Goal: Task Accomplishment & Management: Manage account settings

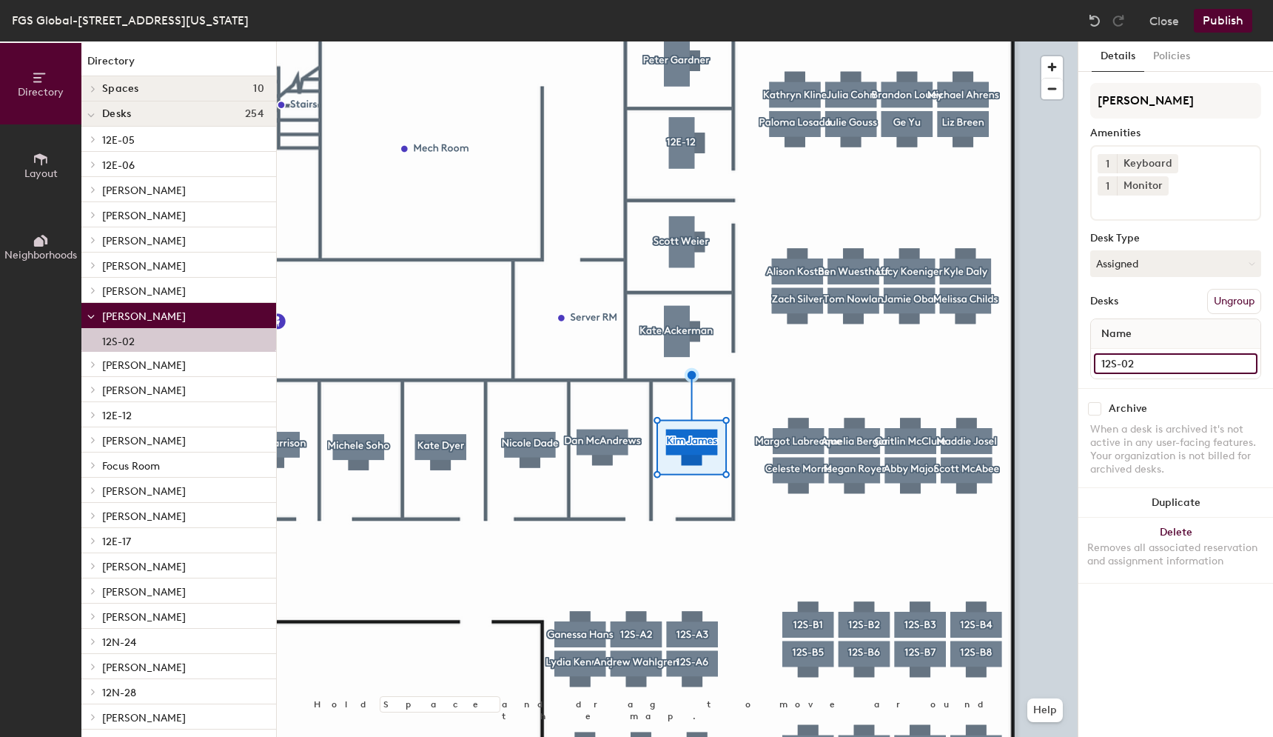
click at [1148, 353] on input "12S-02" at bounding box center [1176, 363] width 164 height 21
click at [1164, 250] on button "Assigned" at bounding box center [1175, 263] width 171 height 27
click at [1130, 343] on div "Hoteled" at bounding box center [1165, 354] width 148 height 22
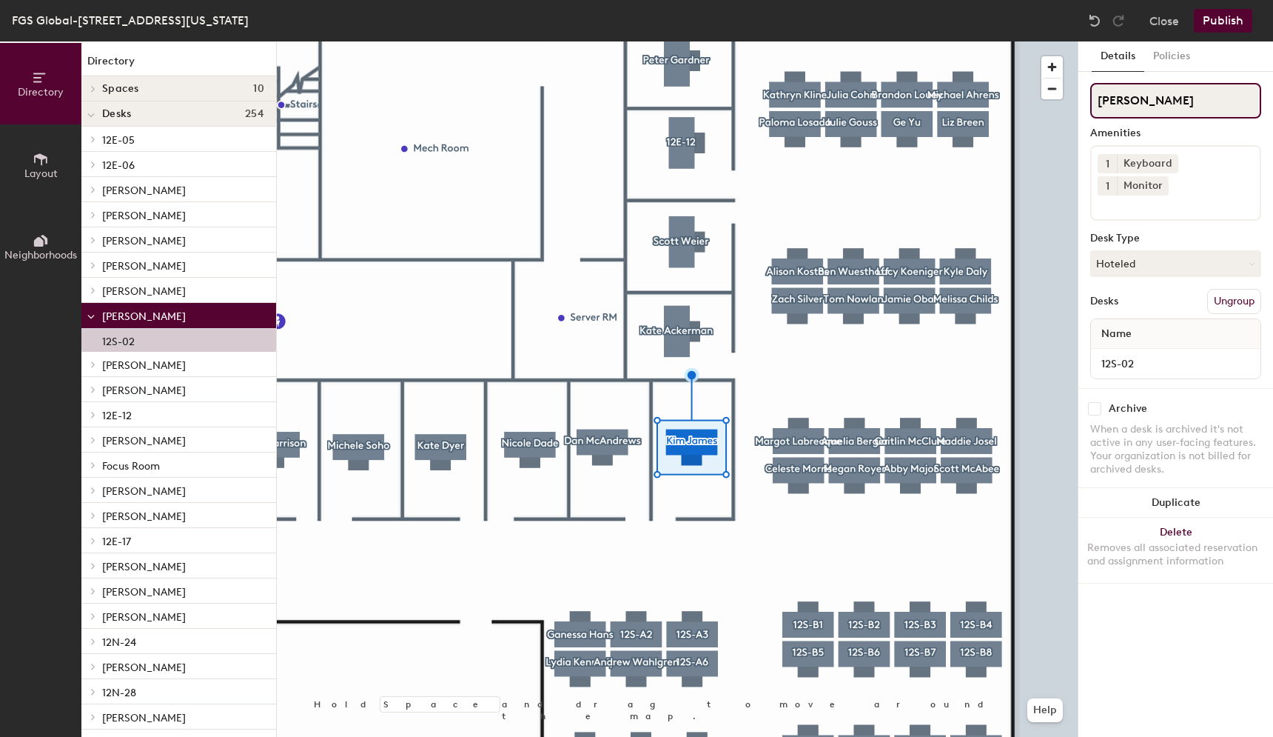
drag, startPoint x: 1169, startPoint y: 101, endPoint x: 1081, endPoint y: 99, distance: 88.1
click at [1080, 99] on div "Details Policies Kim James Amenities 1 Keyboard 1 Monitor Desk Type Hoteled Des…" at bounding box center [1176, 388] width 195 height 695
paste input "12S-02"
type input "12S-02"
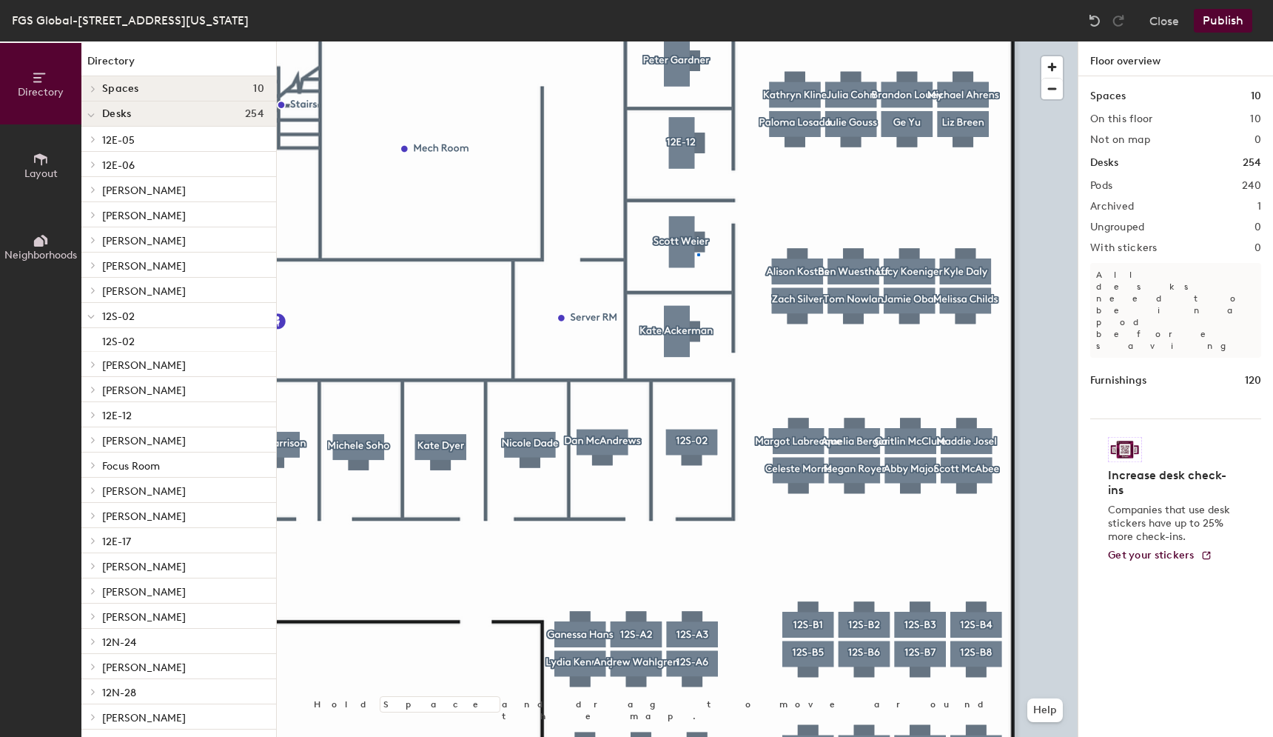
click at [697, 41] on div at bounding box center [677, 41] width 801 height 0
click at [691, 41] on div at bounding box center [677, 41] width 801 height 0
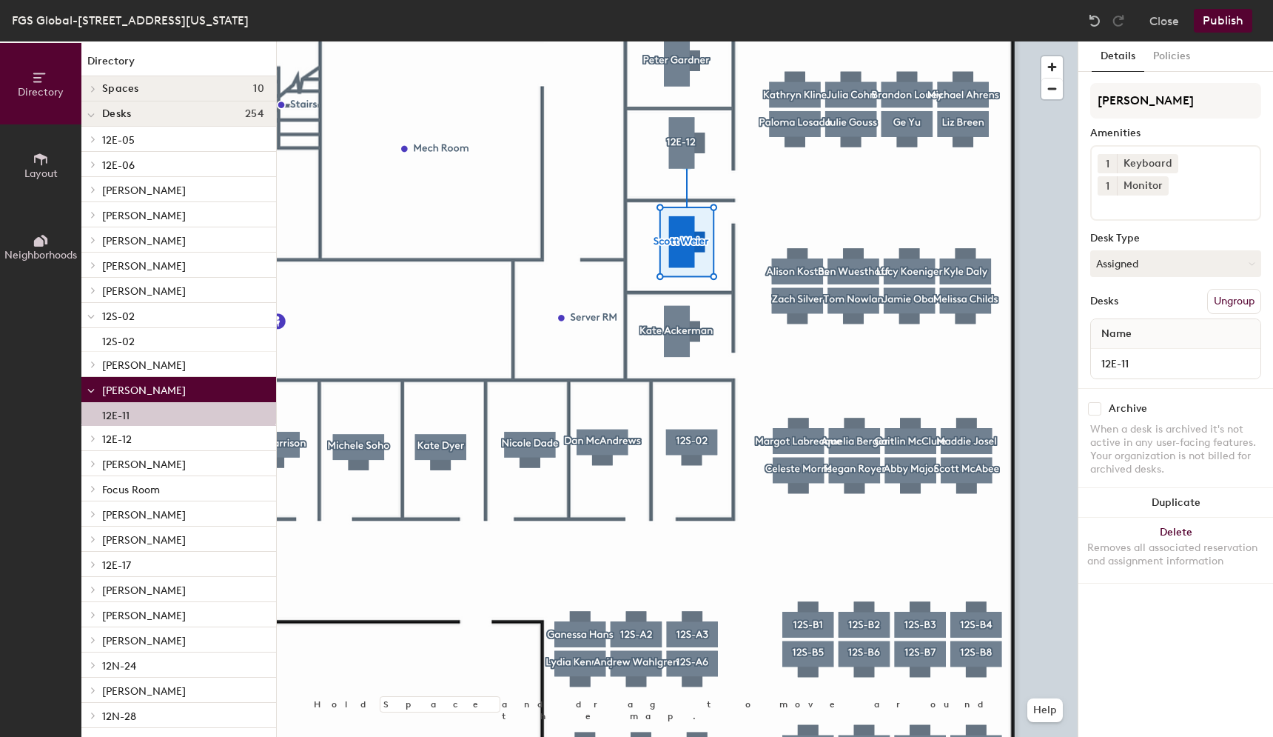
click at [685, 41] on div at bounding box center [677, 41] width 801 height 0
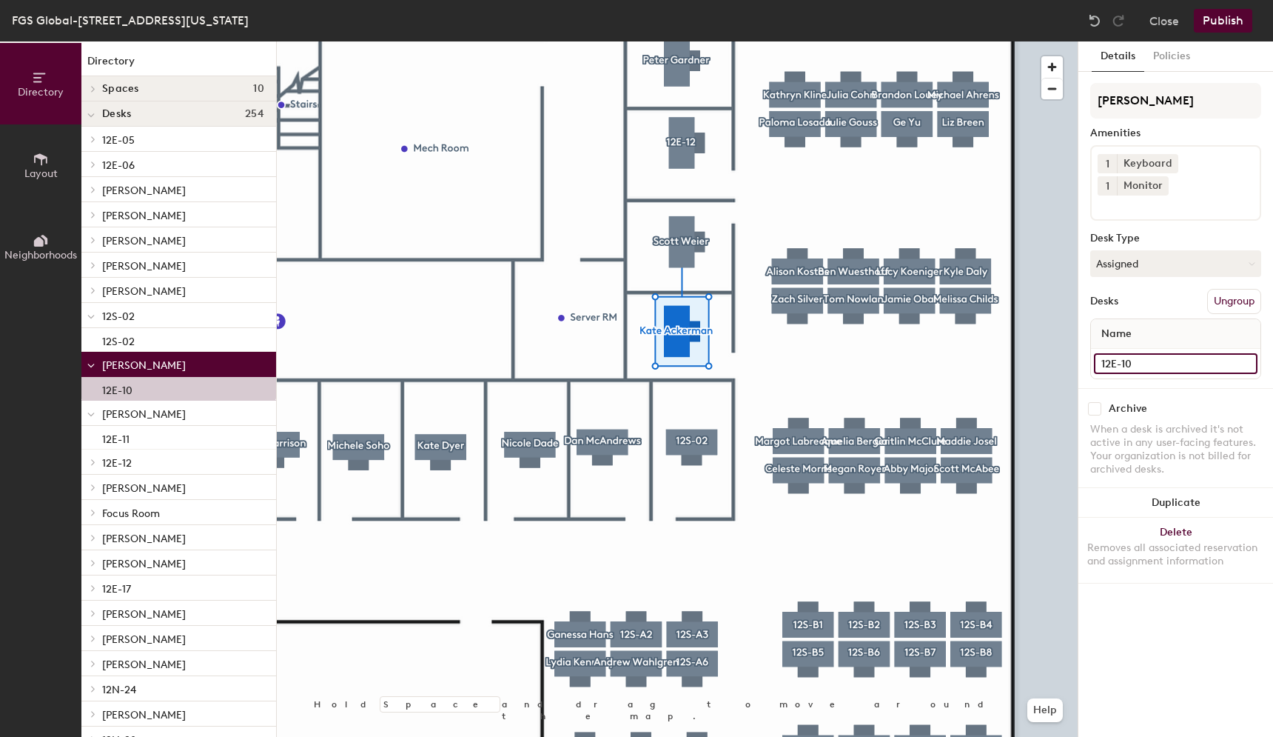
click at [1124, 353] on input "12E-10" at bounding box center [1176, 363] width 164 height 21
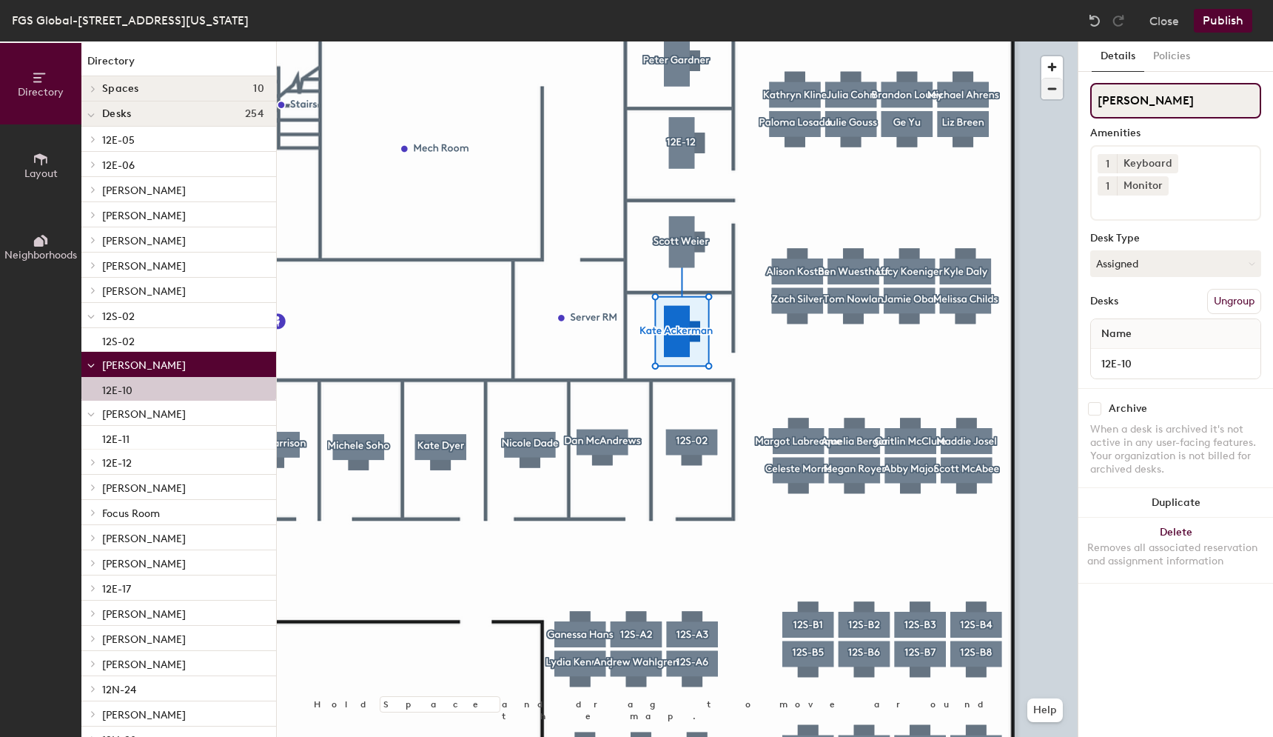
drag, startPoint x: 1191, startPoint y: 98, endPoint x: 1056, endPoint y: 95, distance: 135.5
click at [1056, 95] on div "Directory Layout Neighborhoods Directory Spaces 10 AdMo Capitol Hill Dupont Geo…" at bounding box center [636, 388] width 1273 height 695
paste input "12E-10"
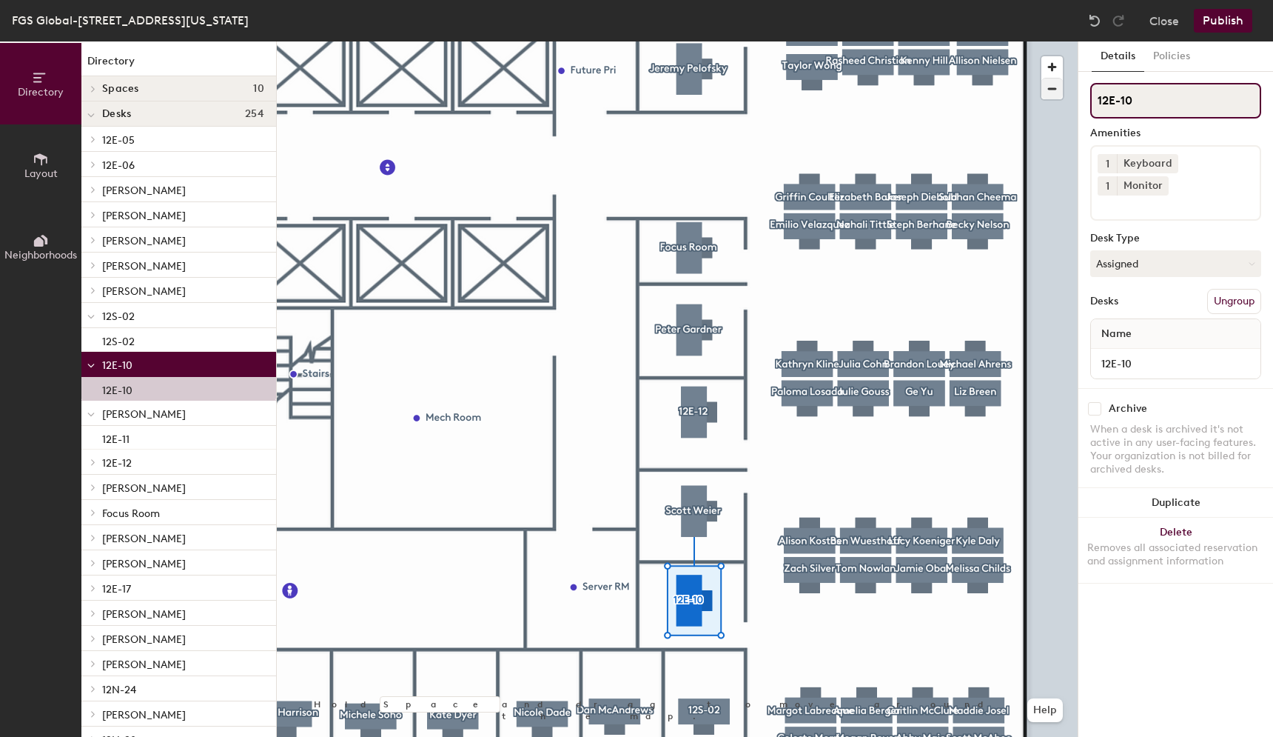
type input "12E-10"
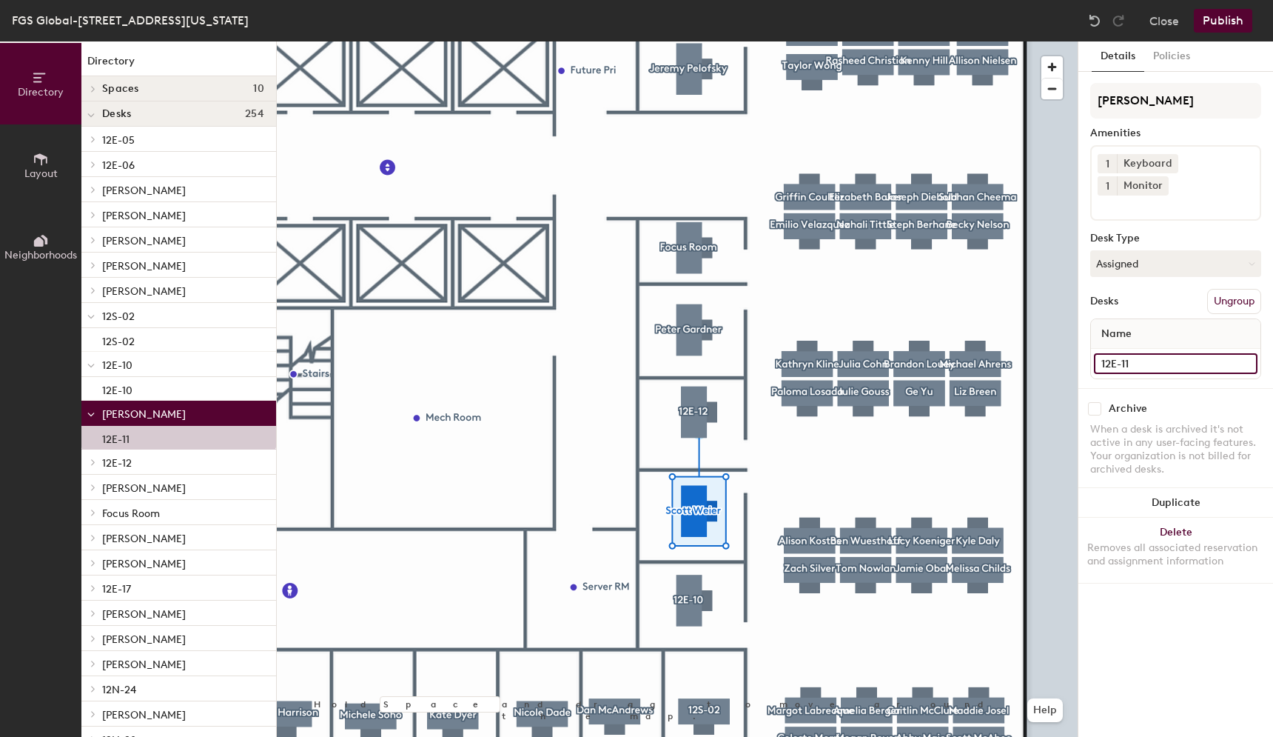
click at [1119, 353] on input "12E-11" at bounding box center [1176, 363] width 164 height 21
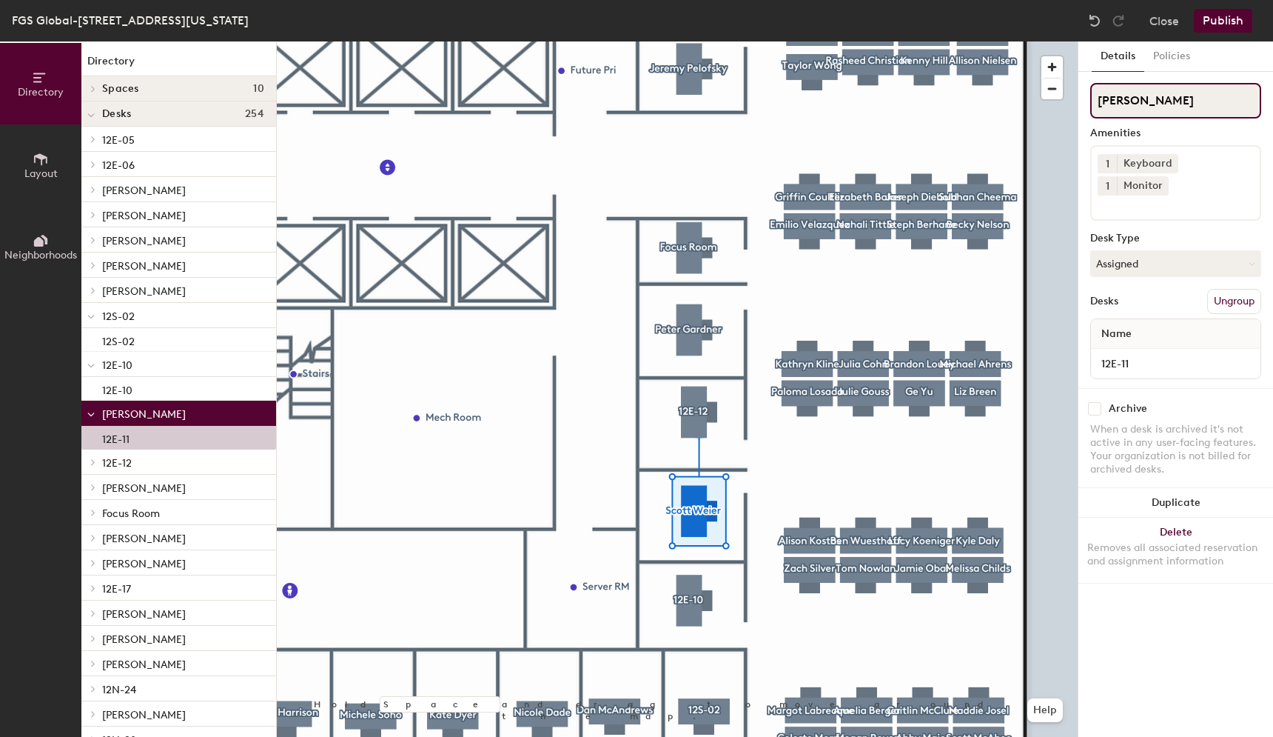
drag, startPoint x: 1167, startPoint y: 101, endPoint x: 1085, endPoint y: 98, distance: 81.5
click at [1085, 98] on div "Details Policies Scott Weier Amenities 1 Keyboard 1 Monitor Desk Type Assigned …" at bounding box center [1176, 388] width 195 height 695
paste input "12E-11"
type input "12E-11"
click at [1121, 250] on button "Assigned" at bounding box center [1175, 263] width 171 height 27
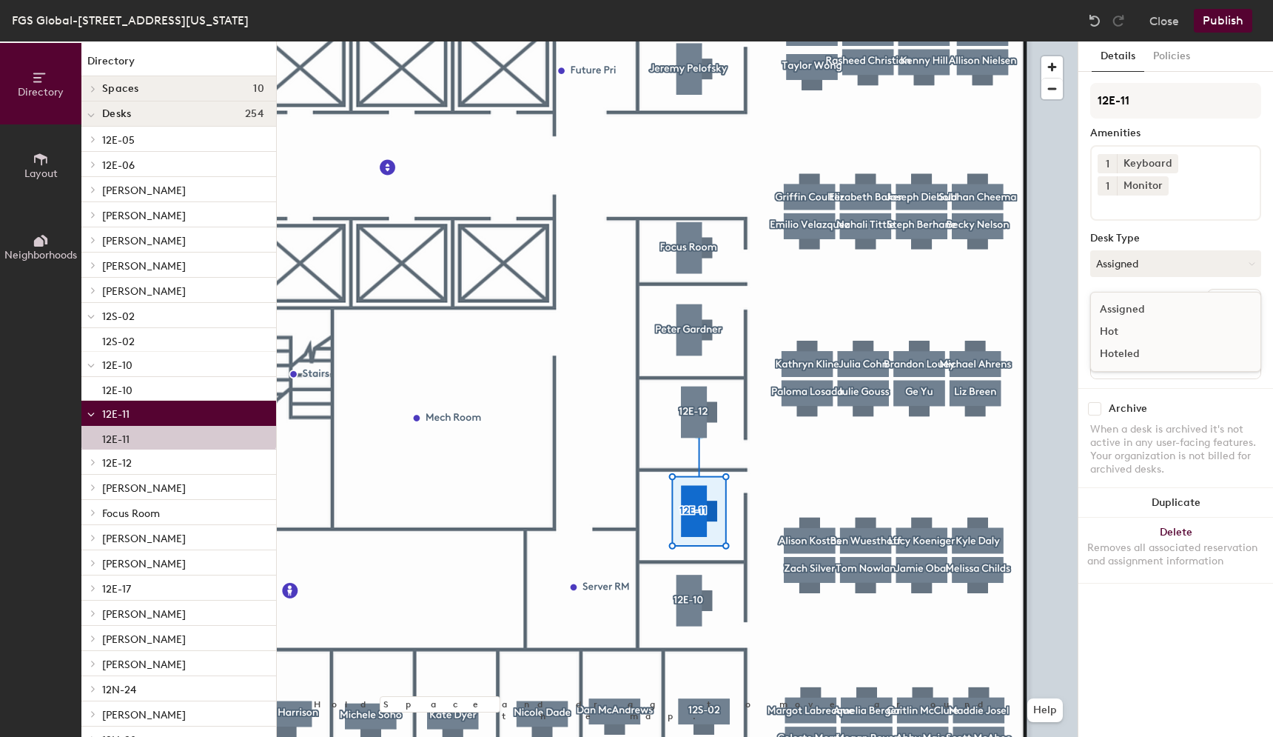
click at [1120, 343] on div "Hoteled" at bounding box center [1165, 354] width 148 height 22
click at [712, 41] on div at bounding box center [677, 41] width 801 height 0
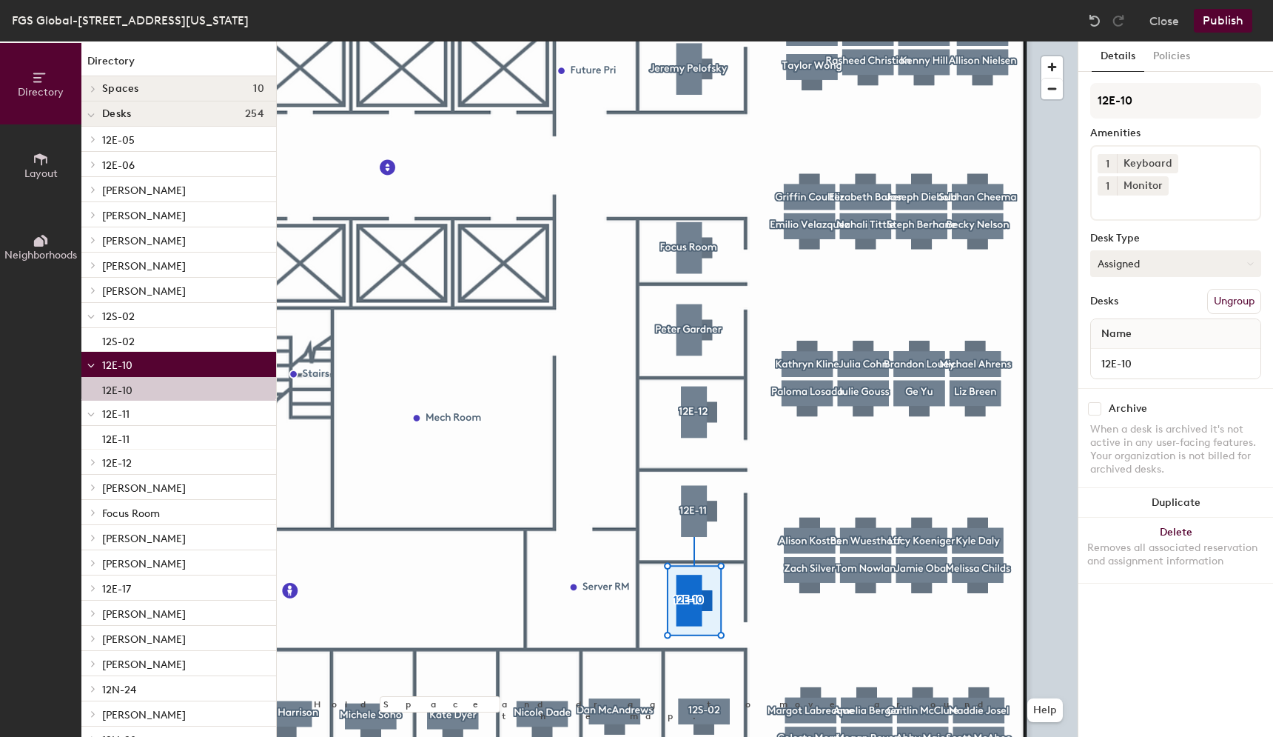
click at [1155, 250] on button "Assigned" at bounding box center [1175, 263] width 171 height 27
click at [1119, 343] on div "Hoteled" at bounding box center [1165, 354] width 148 height 22
click at [714, 41] on div at bounding box center [677, 41] width 801 height 0
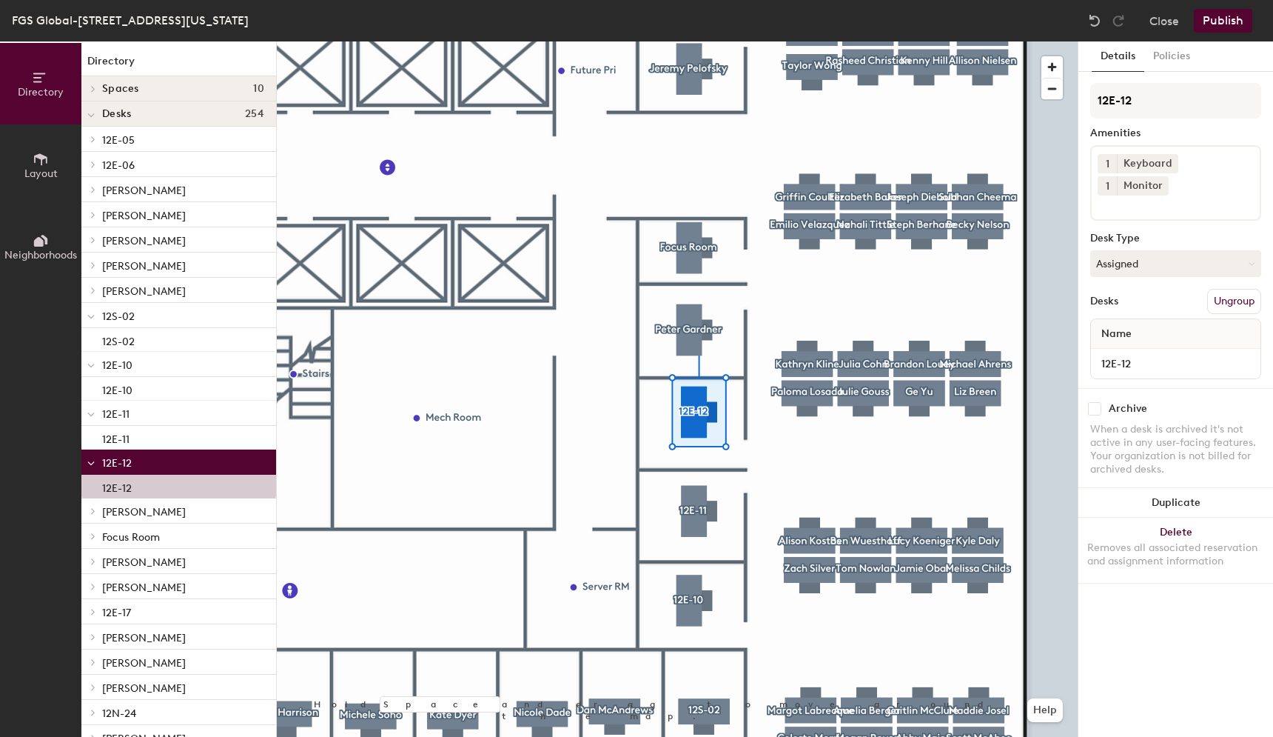
click at [685, 41] on div at bounding box center [677, 41] width 801 height 0
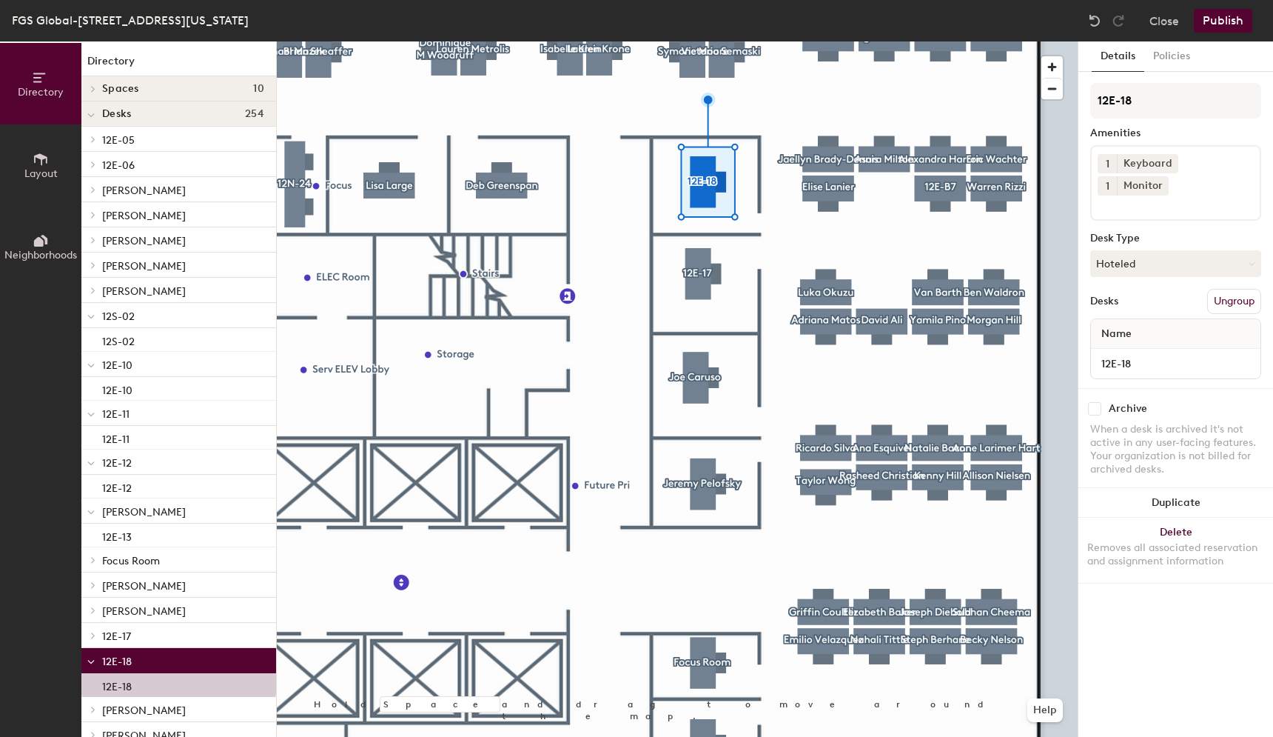
type input "12E-18"
click at [1226, 16] on button "Publish" at bounding box center [1223, 21] width 58 height 24
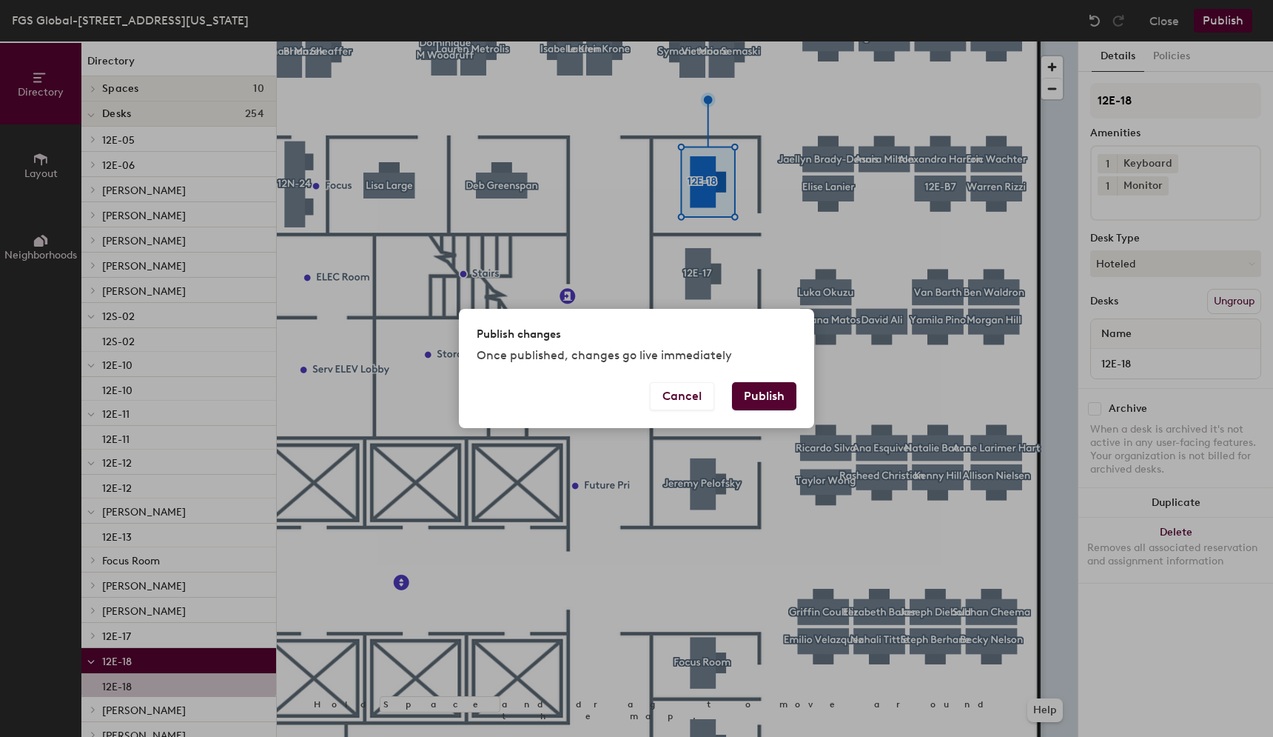
click at [766, 392] on button "Publish" at bounding box center [764, 396] width 64 height 28
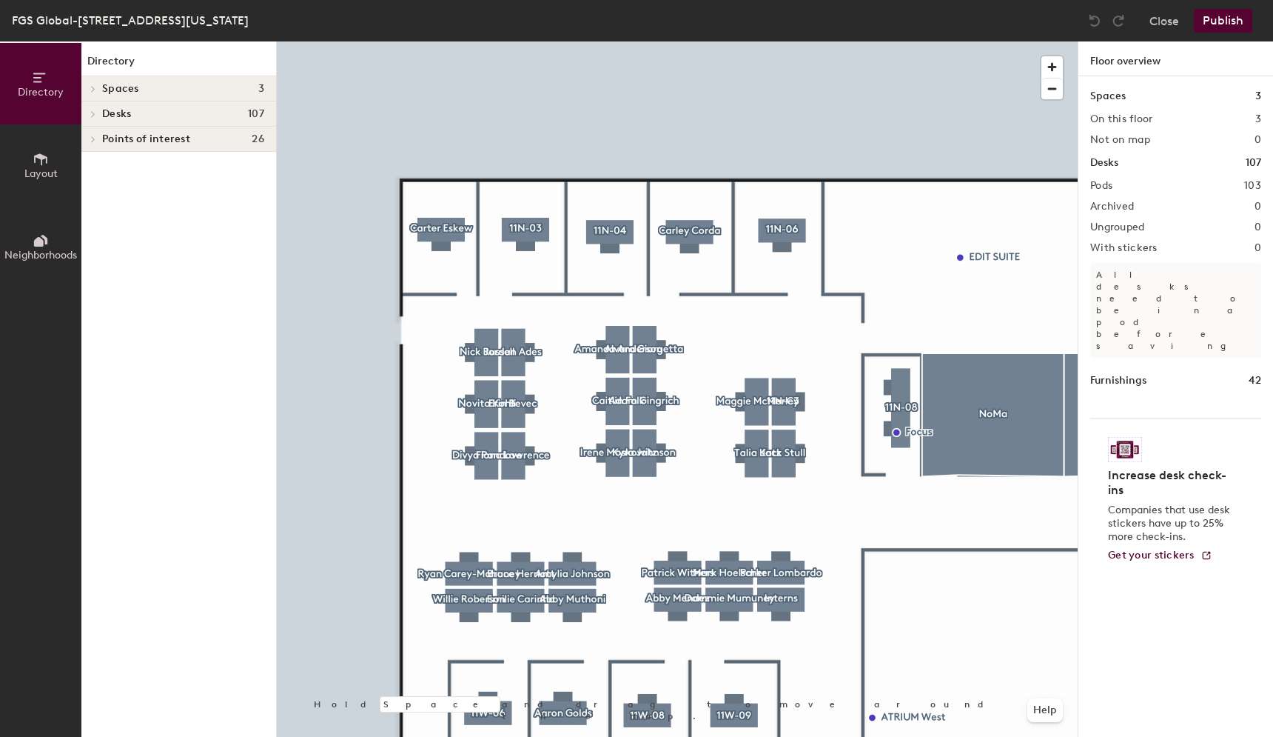
click at [519, 41] on div at bounding box center [677, 41] width 801 height 0
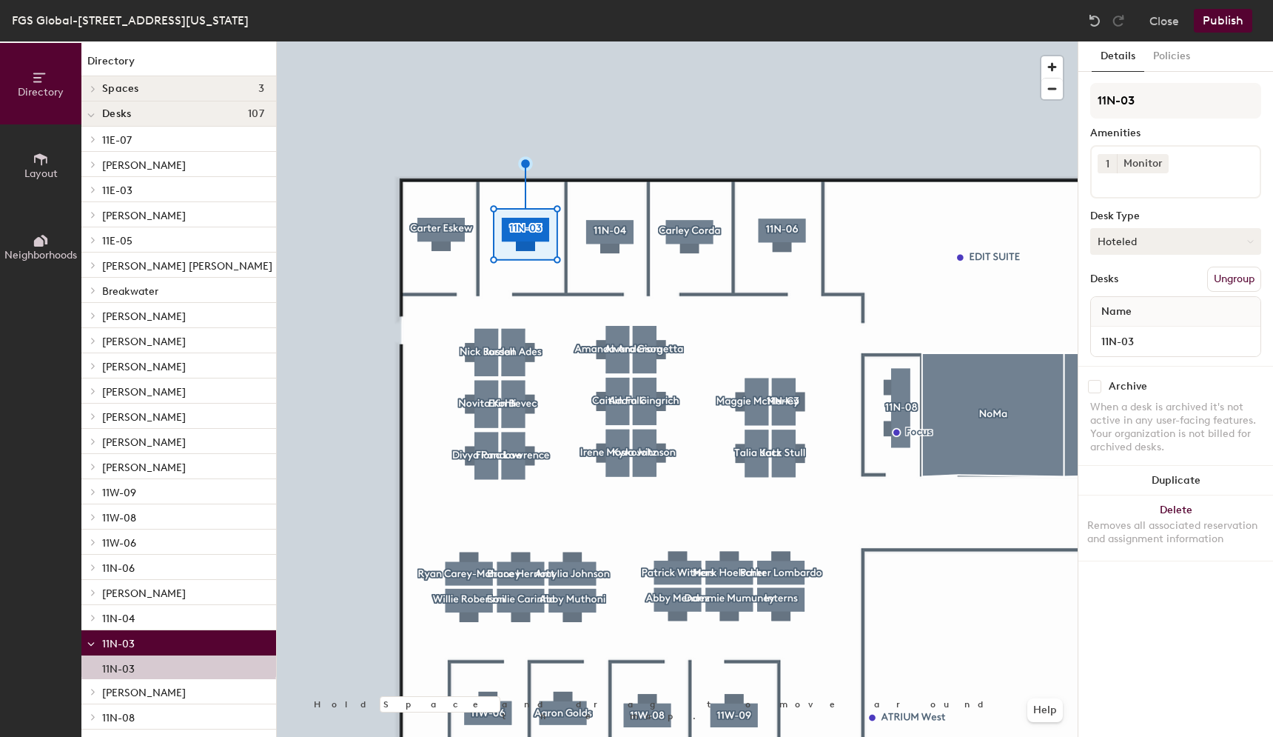
click at [1144, 243] on button "Hoteled" at bounding box center [1175, 241] width 171 height 27
click at [1123, 293] on div "Assigned" at bounding box center [1165, 287] width 148 height 22
drag, startPoint x: 1156, startPoint y: 90, endPoint x: 1173, endPoint y: 100, distance: 19.3
click at [1173, 100] on input "11N-03" at bounding box center [1175, 101] width 171 height 36
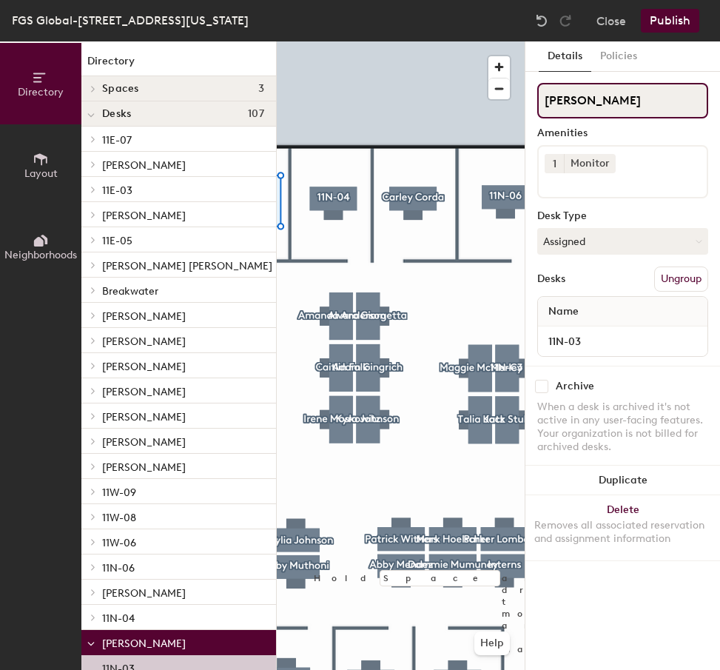
drag, startPoint x: 602, startPoint y: 99, endPoint x: 536, endPoint y: 99, distance: 65.9
click at [536, 99] on div "Details Policies Kate Ac Amenities 1 Monitor Desk Type Assigned Desks Ungroup N…" at bounding box center [623, 355] width 195 height 628
paste input "kerman"
type input "Kate Ackerman"
click at [418, 41] on div at bounding box center [401, 41] width 248 height 0
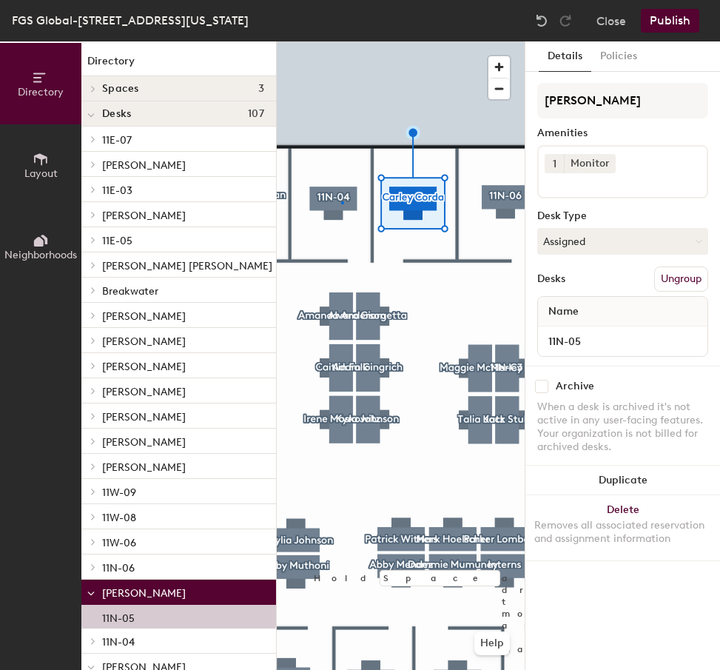
click at [341, 41] on div at bounding box center [401, 41] width 248 height 0
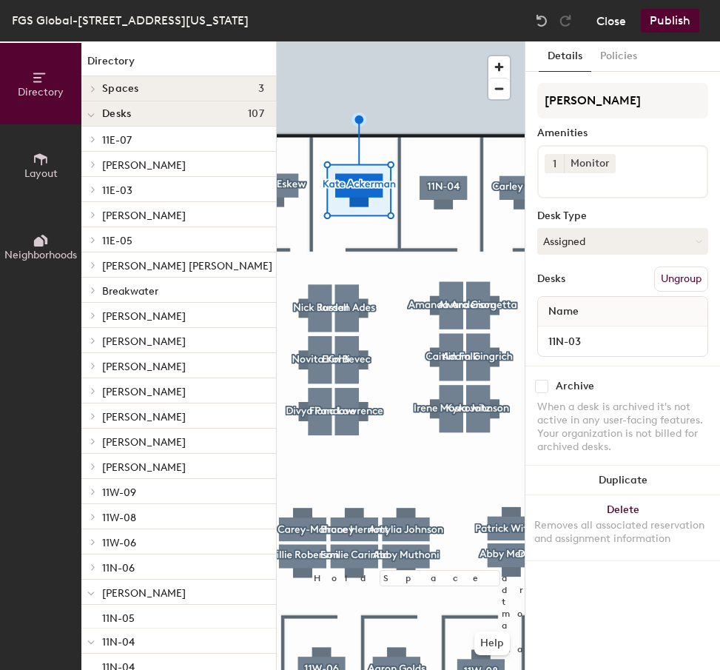
click at [611, 25] on button "Close" at bounding box center [612, 21] width 30 height 24
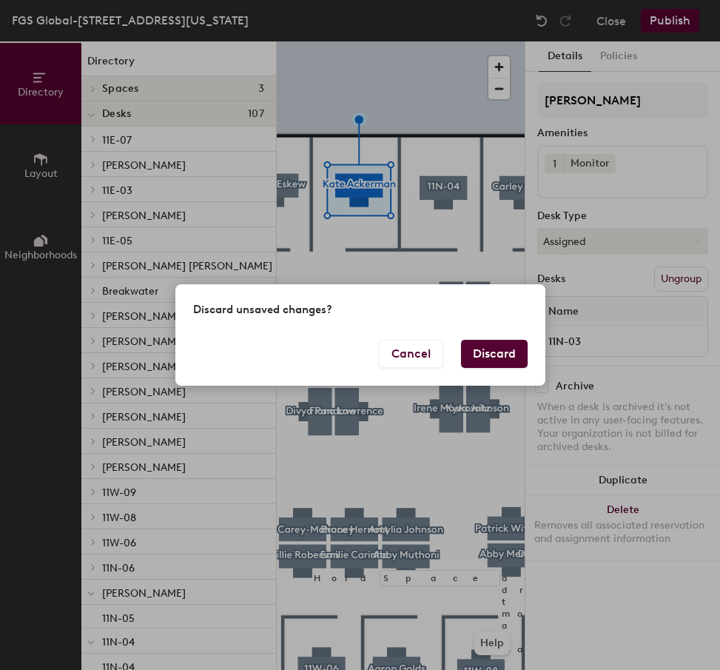
click at [481, 349] on button "Discard" at bounding box center [494, 354] width 67 height 28
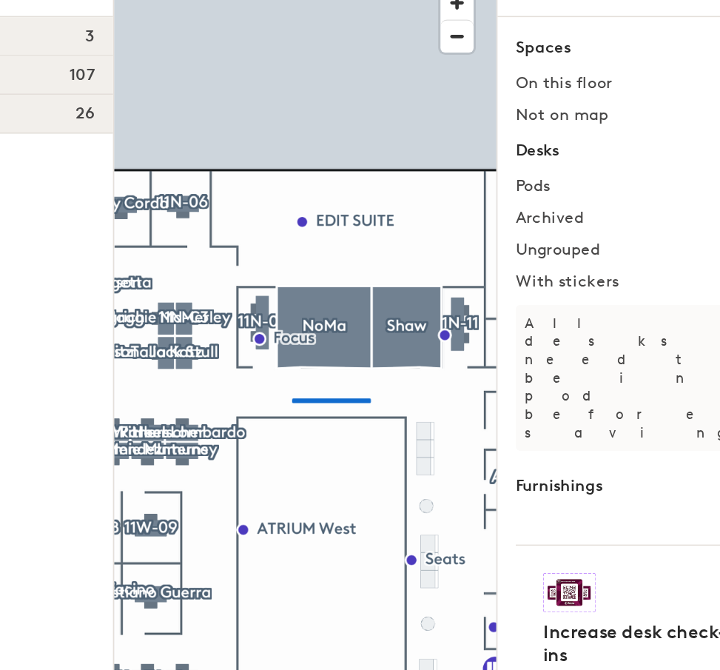
click at [386, 41] on div at bounding box center [401, 41] width 248 height 0
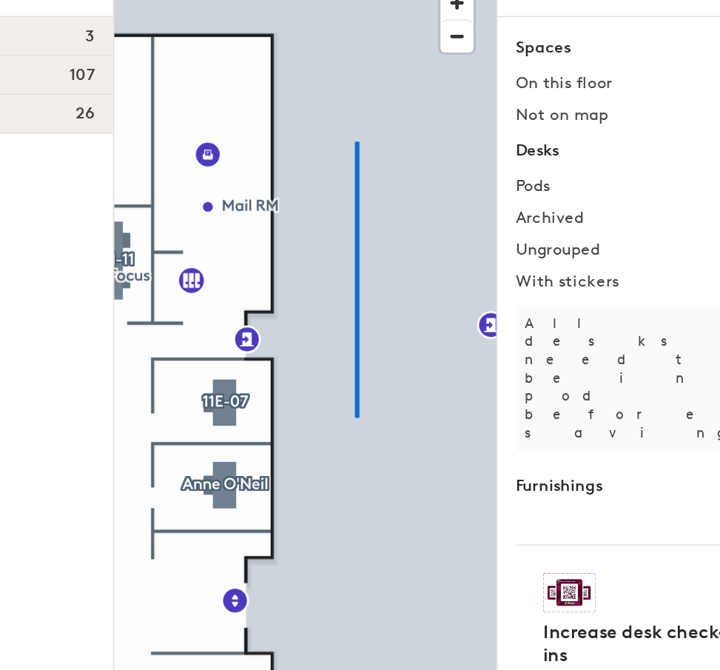
click at [433, 41] on div at bounding box center [401, 41] width 248 height 0
click at [393, 41] on div at bounding box center [401, 41] width 248 height 0
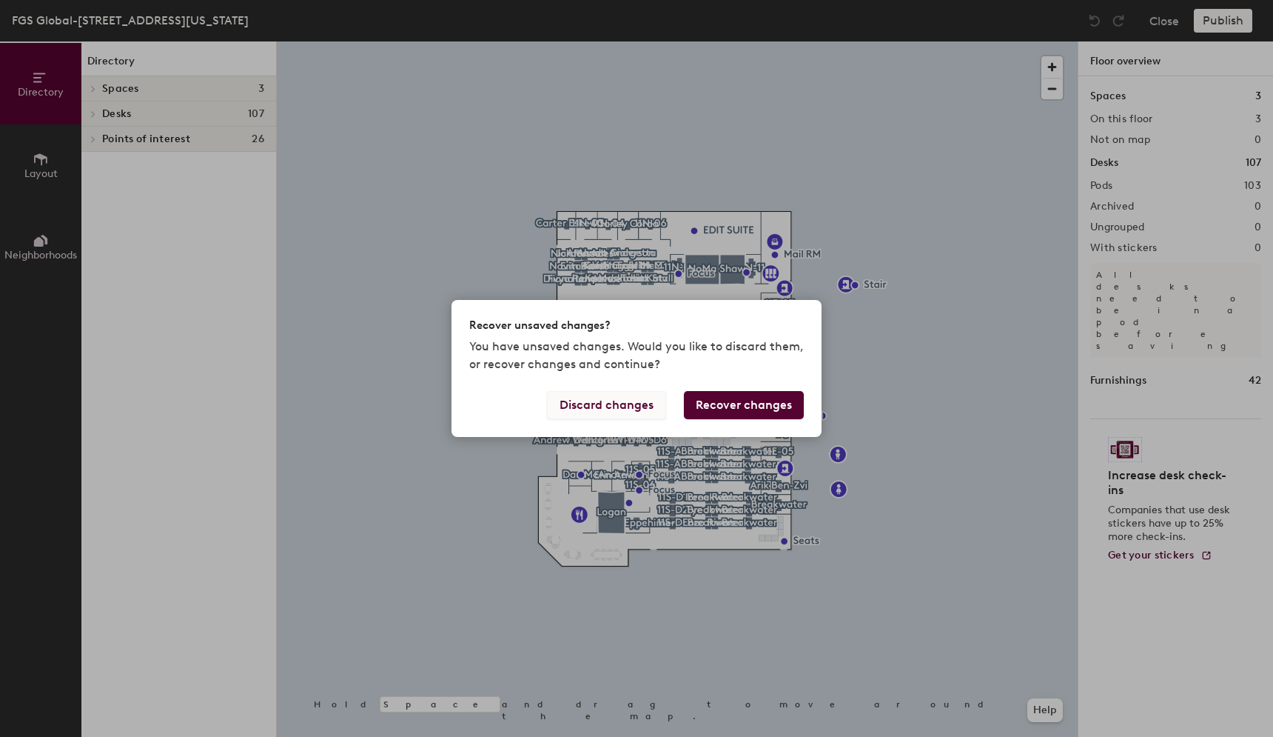
click at [633, 407] on button "Discard changes" at bounding box center [606, 405] width 119 height 28
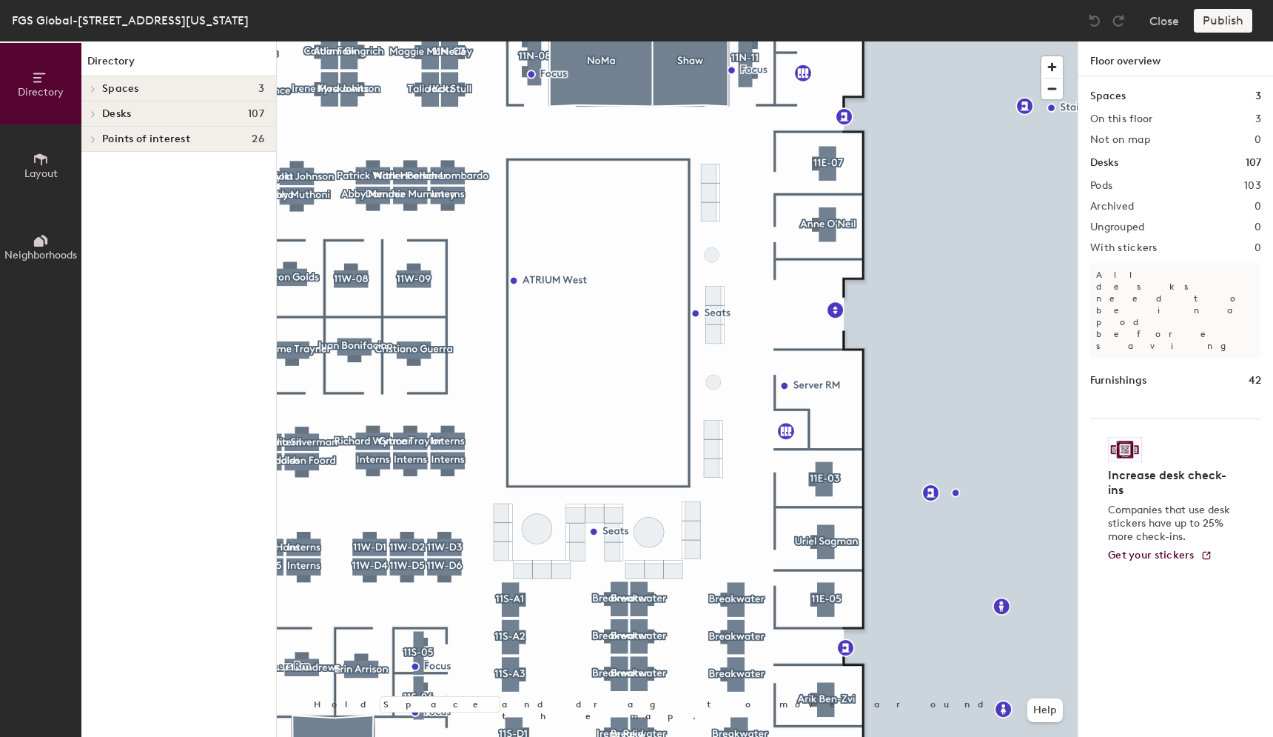
click at [824, 41] on div at bounding box center [677, 41] width 801 height 0
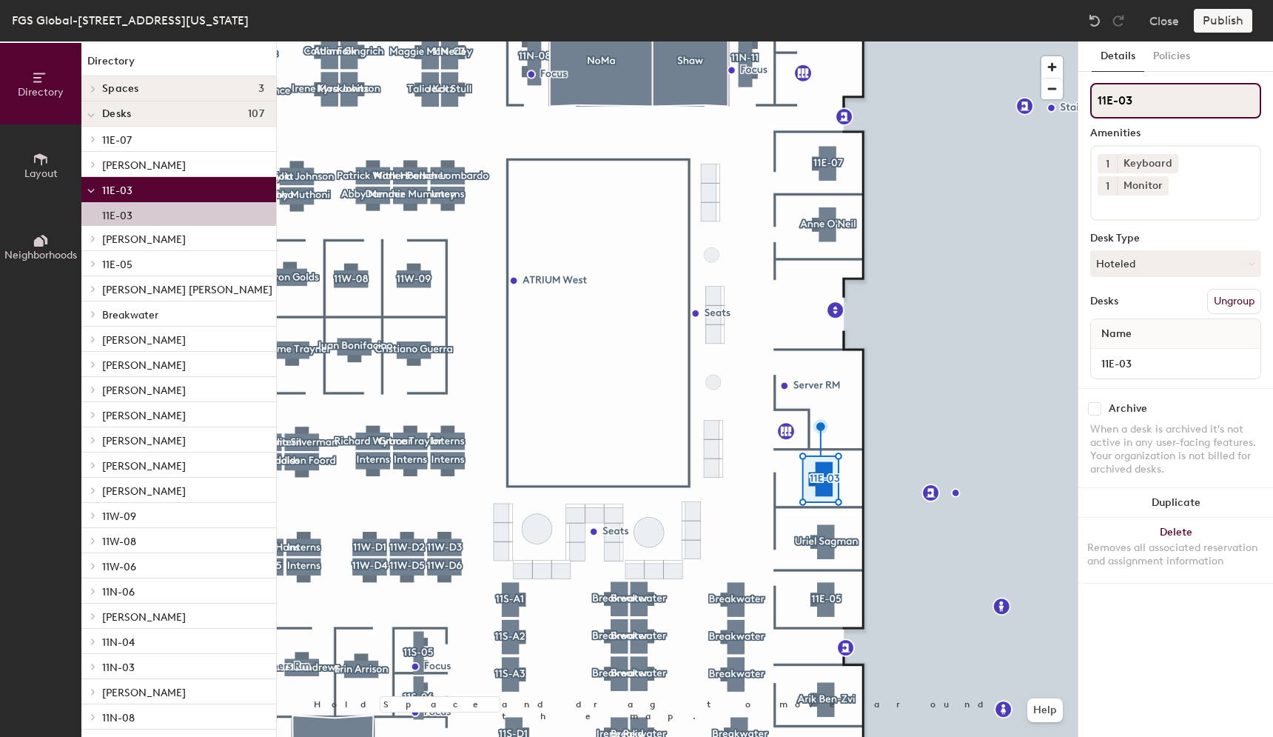
click at [1149, 98] on input "11E-03" at bounding box center [1175, 101] width 171 height 36
drag, startPoint x: 1149, startPoint y: 98, endPoint x: 1084, endPoint y: 95, distance: 64.5
click at [1084, 95] on div "Details Policies 11E-03 Amenities 1 Keyboard 1 Monitor Desk Type Hoteled Desks …" at bounding box center [1176, 388] width 195 height 695
type input "[PERSON_NAME]"
click at [1136, 250] on button "Hoteled" at bounding box center [1175, 263] width 171 height 27
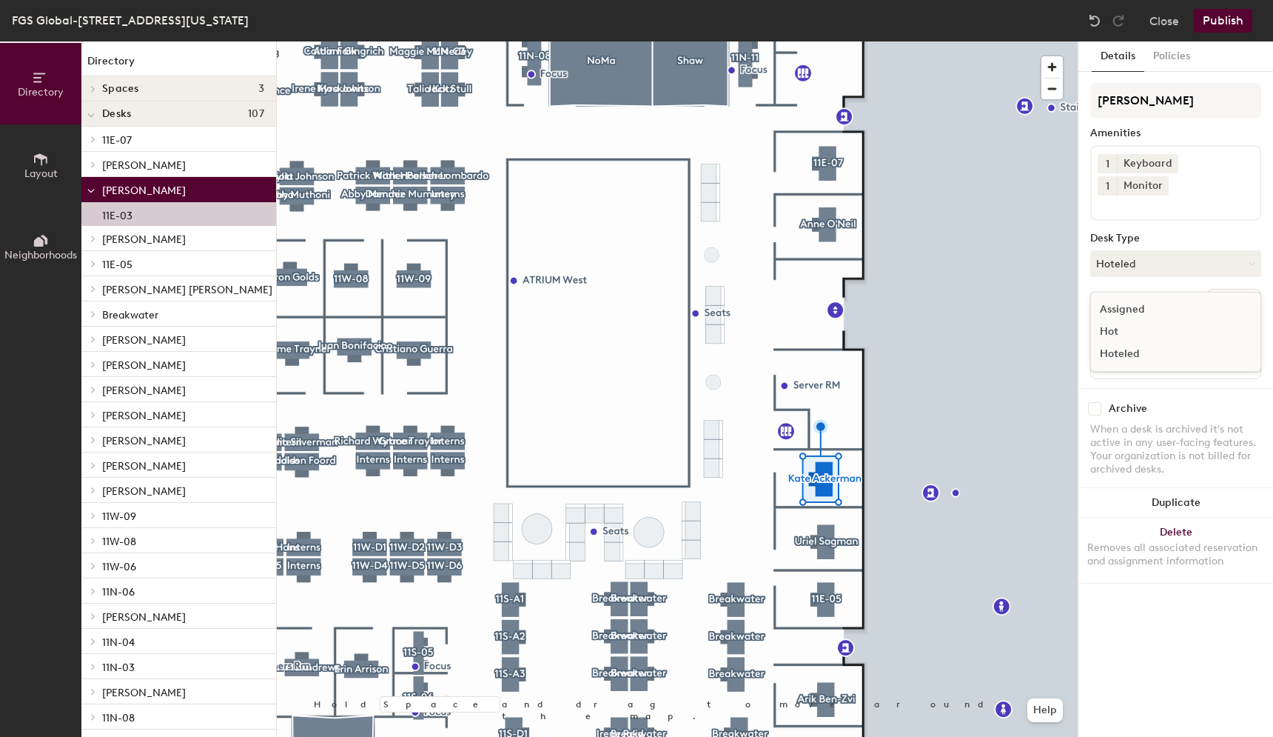
click at [1123, 298] on div "Assigned" at bounding box center [1165, 309] width 148 height 22
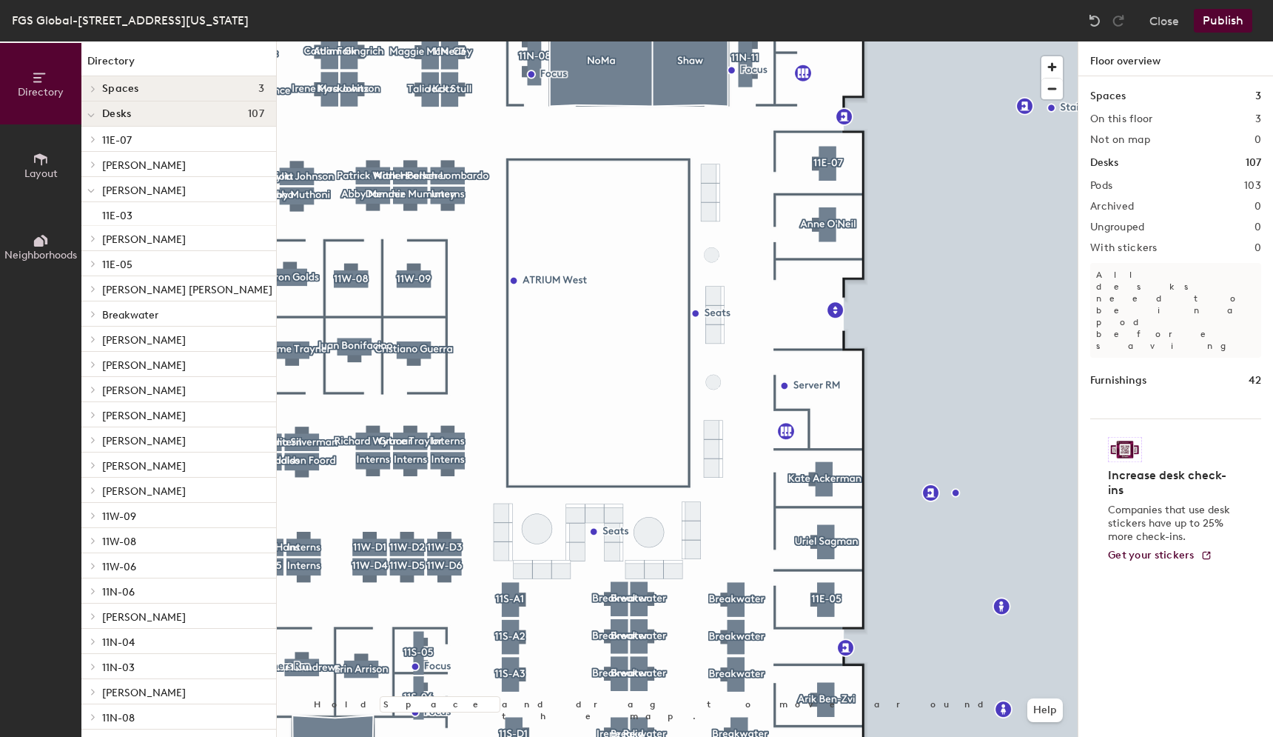
click at [822, 41] on div at bounding box center [677, 41] width 801 height 0
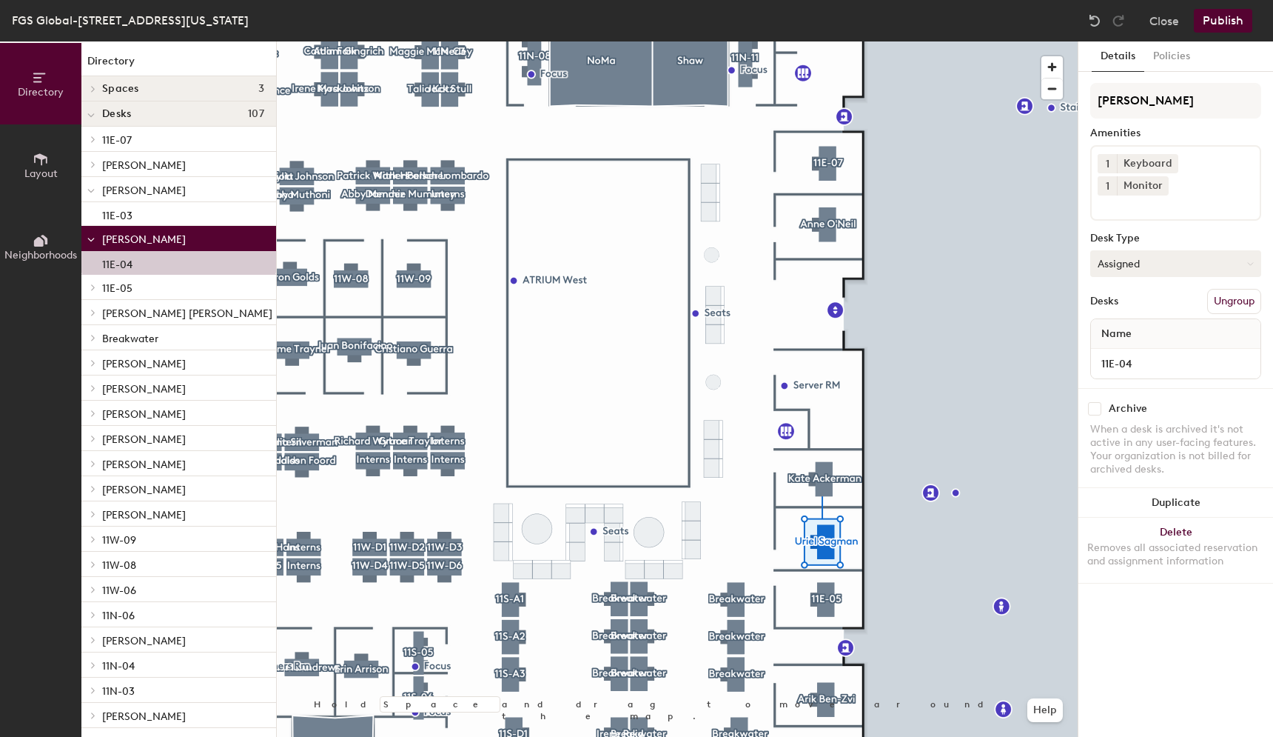
click at [1117, 250] on button "Assigned" at bounding box center [1175, 263] width 171 height 27
click at [1119, 298] on div "Assigned" at bounding box center [1165, 309] width 148 height 22
drag, startPoint x: 1181, startPoint y: 106, endPoint x: 1090, endPoint y: 103, distance: 91.1
click at [1090, 103] on div "Details Policies Uriel Sagman Amenities 1 Keyboard 1 Monitor Desk Type Assigned…" at bounding box center [1176, 388] width 195 height 695
type input "[PERSON_NAME]"
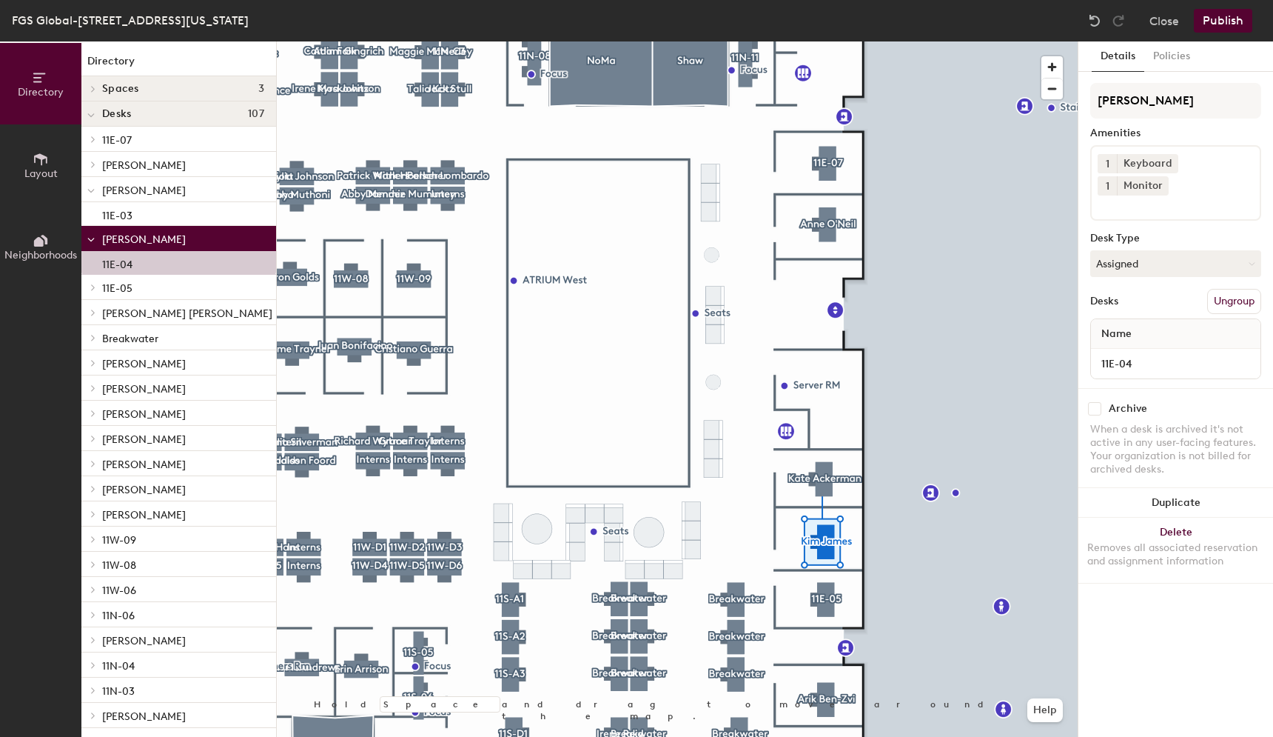
click at [826, 41] on div at bounding box center [677, 41] width 801 height 0
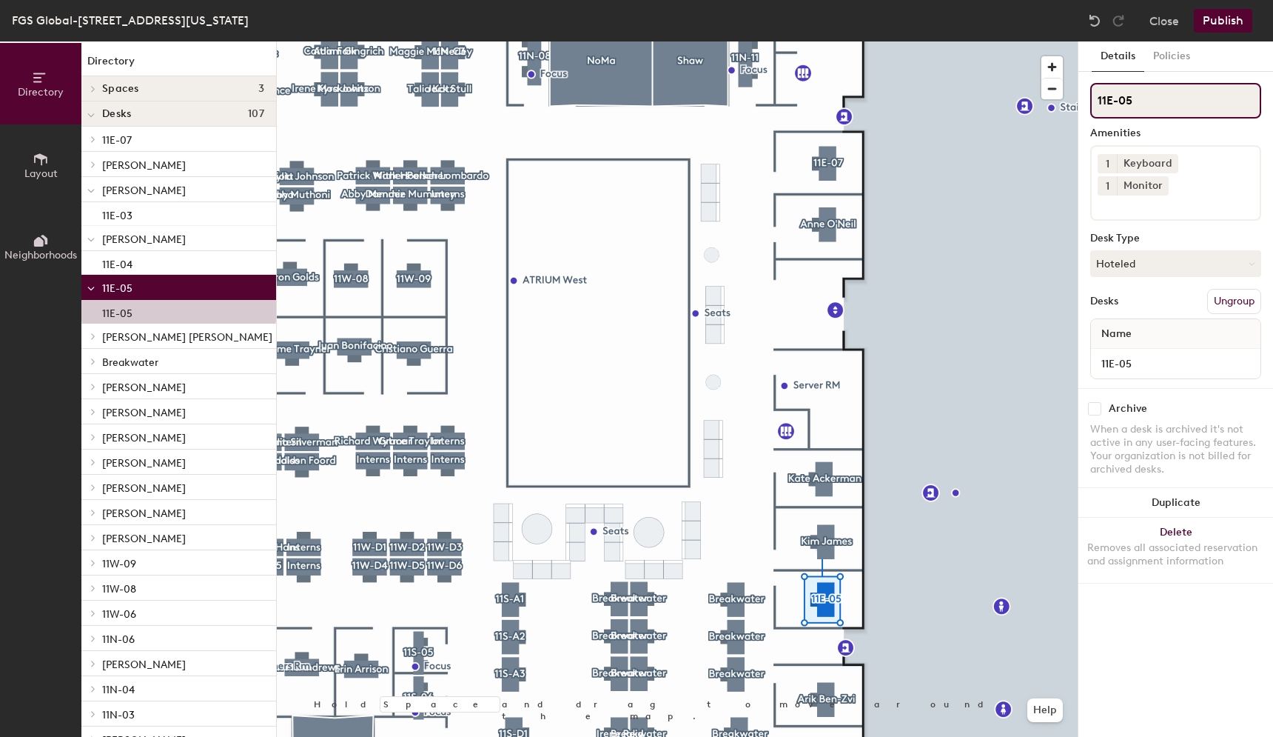
click at [1149, 98] on input "11E-05" at bounding box center [1175, 101] width 171 height 36
click at [1143, 250] on button "Hoteled" at bounding box center [1175, 263] width 171 height 27
click at [1128, 298] on div "Assigned" at bounding box center [1165, 309] width 148 height 22
drag, startPoint x: 1144, startPoint y: 98, endPoint x: 1083, endPoint y: 98, distance: 60.7
click at [1083, 98] on div "Details Policies 11E-05 Amenities 1 Keyboard 1 Monitor Desk Type Assigned Desks…" at bounding box center [1176, 388] width 195 height 695
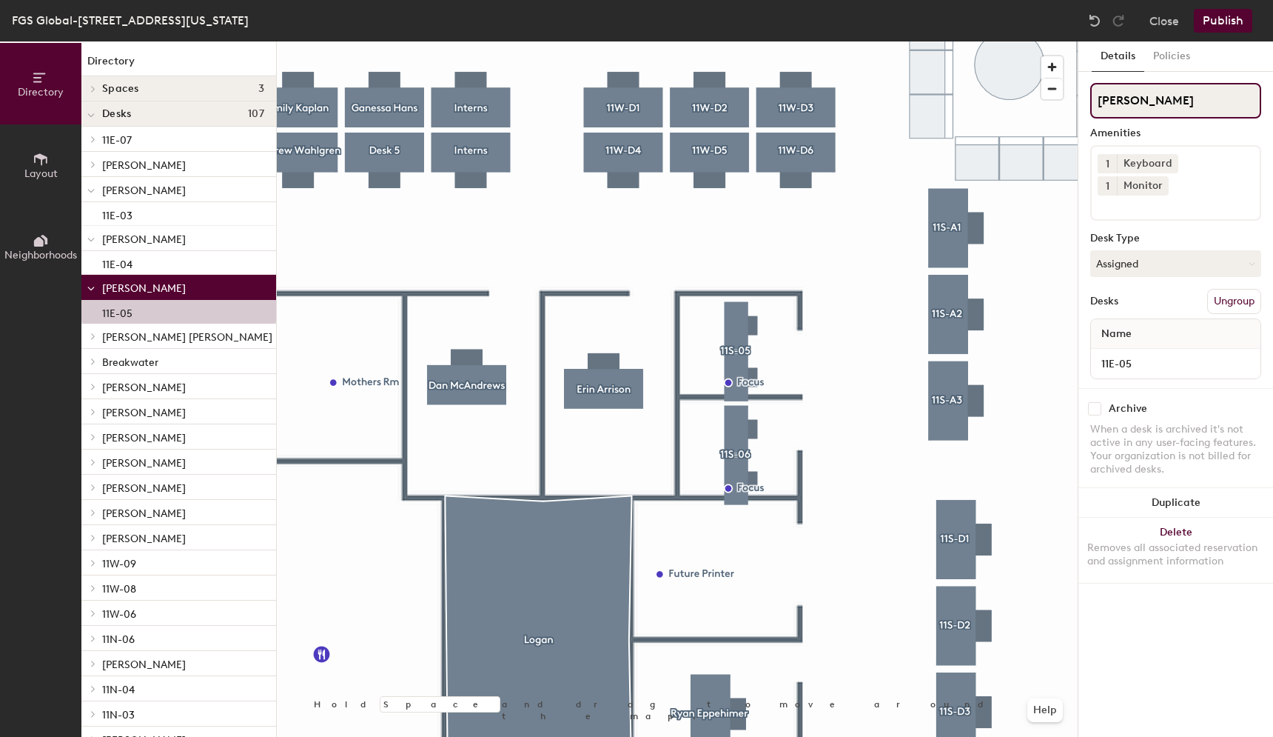
type input "[PERSON_NAME]"
click at [619, 41] on div at bounding box center [677, 41] width 801 height 0
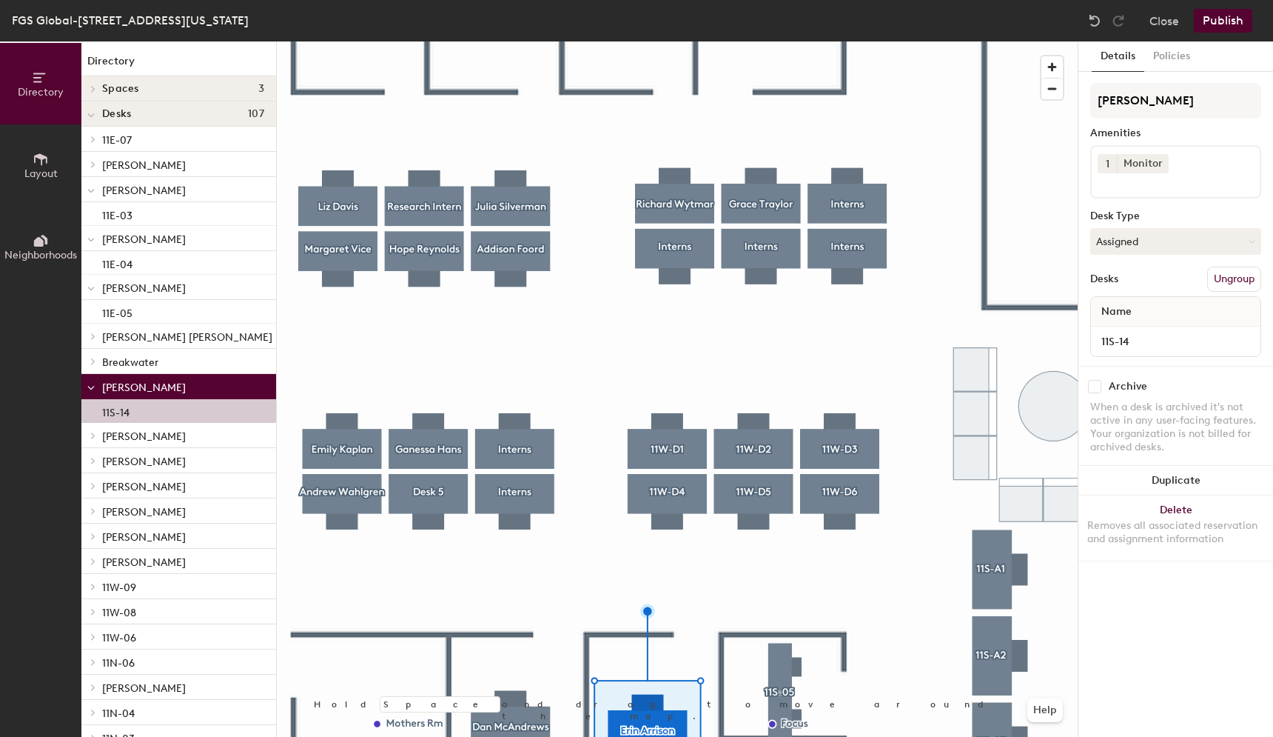
click at [362, 41] on div at bounding box center [677, 41] width 801 height 0
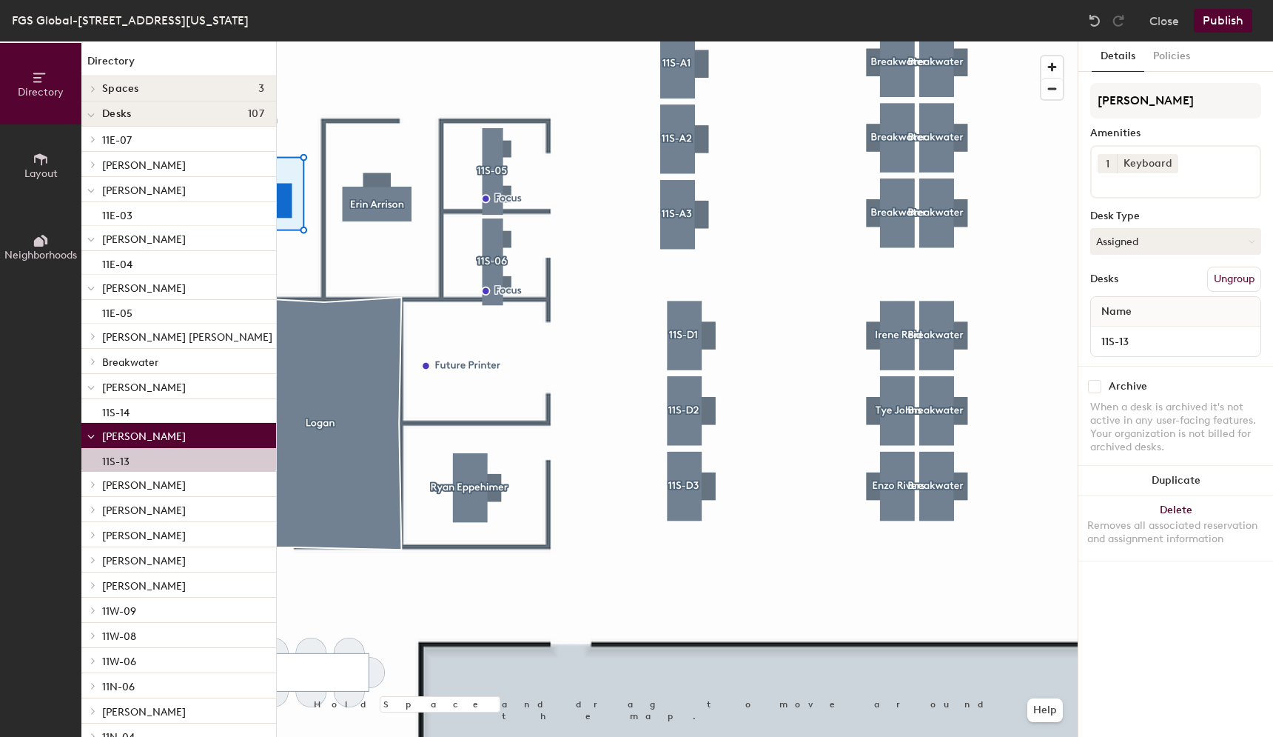
click at [460, 41] on div at bounding box center [677, 41] width 801 height 0
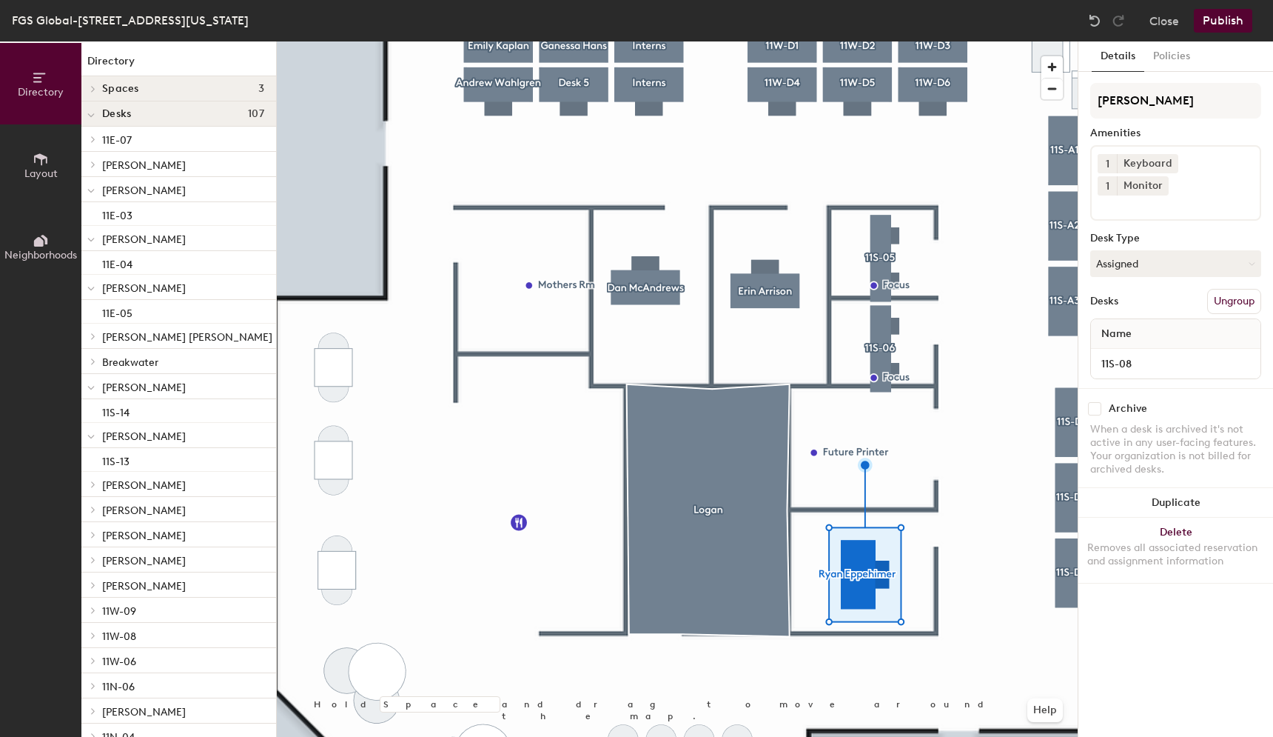
click at [515, 41] on div at bounding box center [677, 41] width 801 height 0
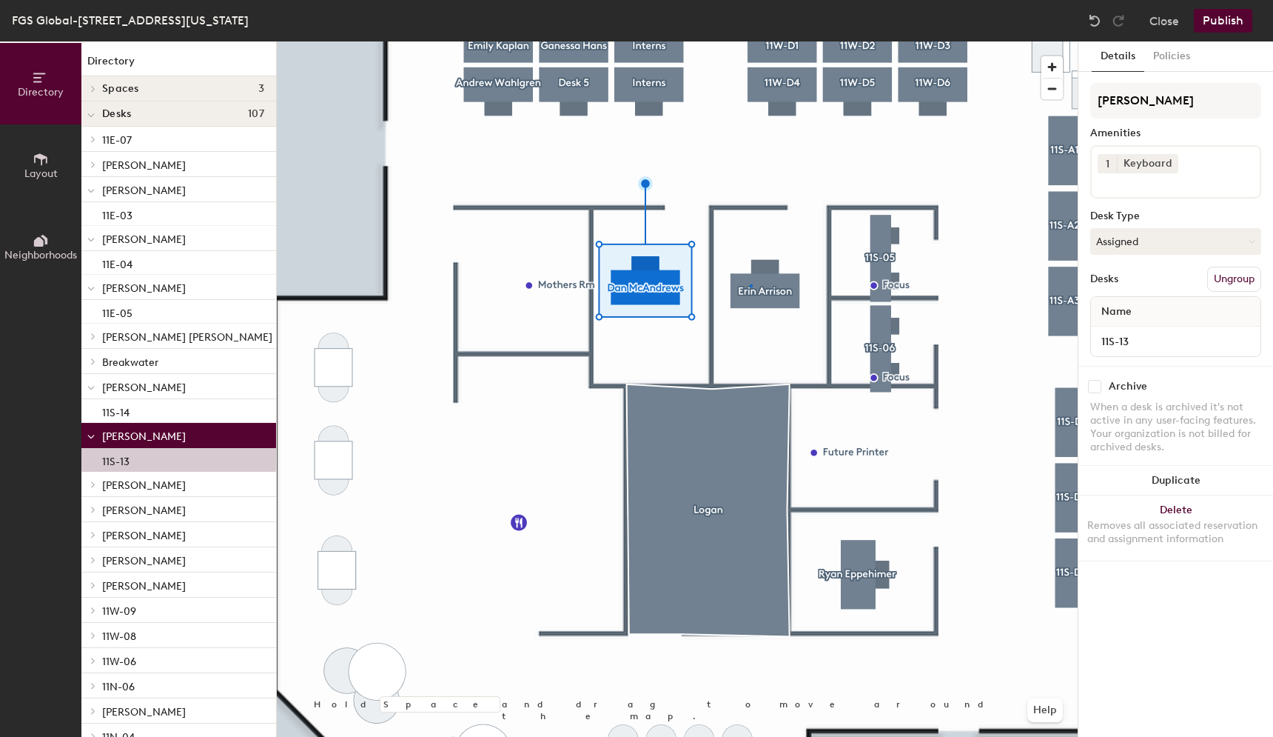
click at [750, 41] on div at bounding box center [677, 41] width 801 height 0
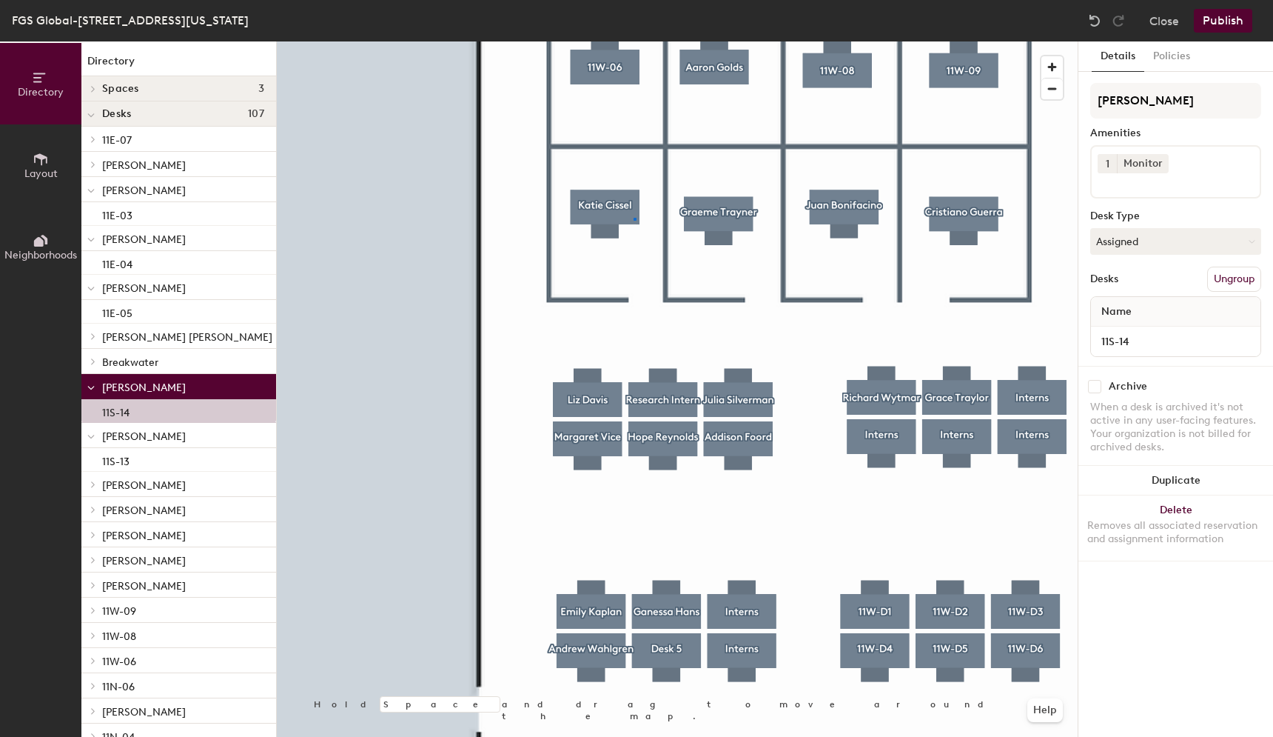
click at [634, 41] on div at bounding box center [677, 41] width 801 height 0
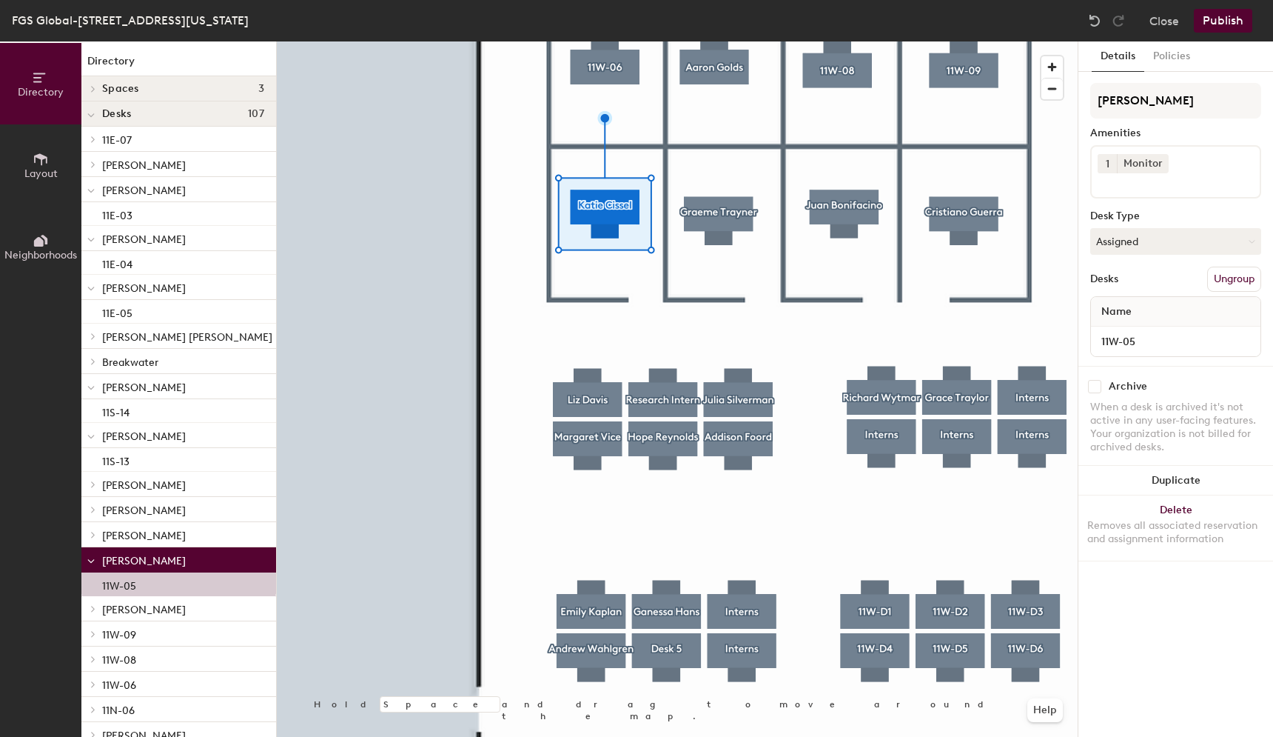
click at [716, 41] on div at bounding box center [677, 41] width 801 height 0
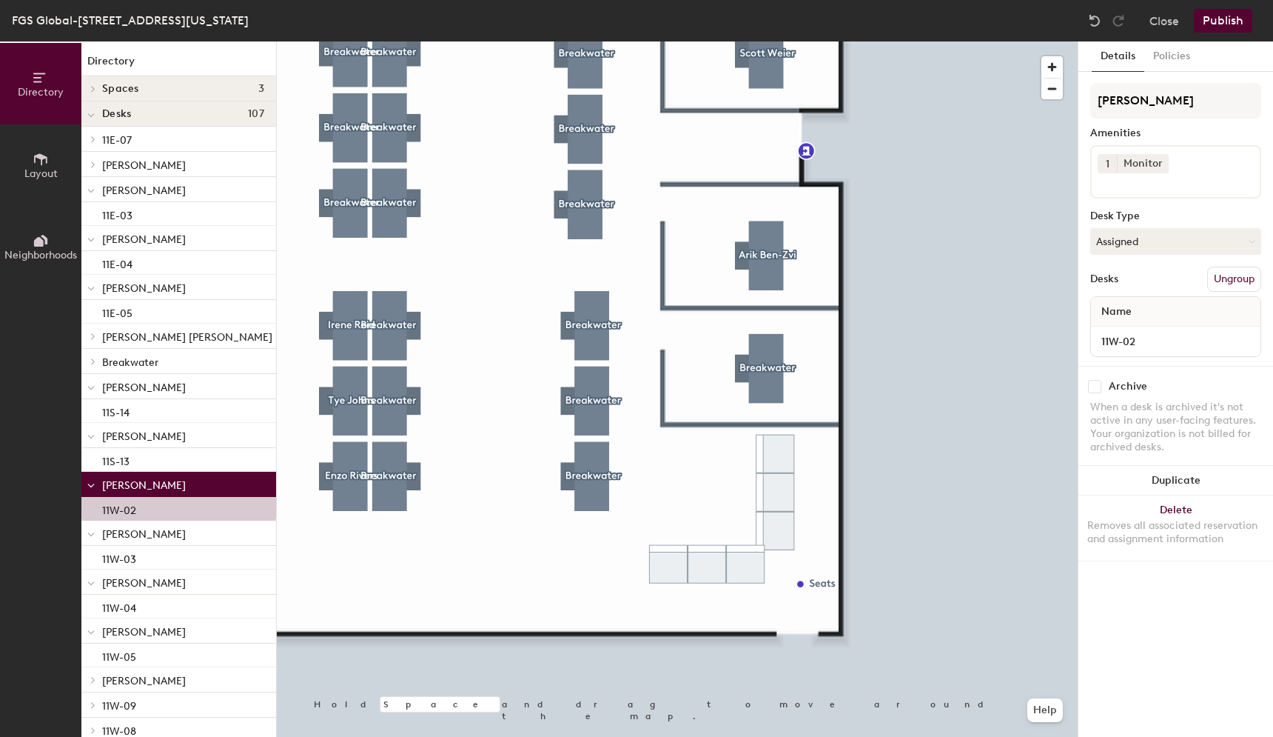
click at [763, 41] on div at bounding box center [677, 41] width 801 height 0
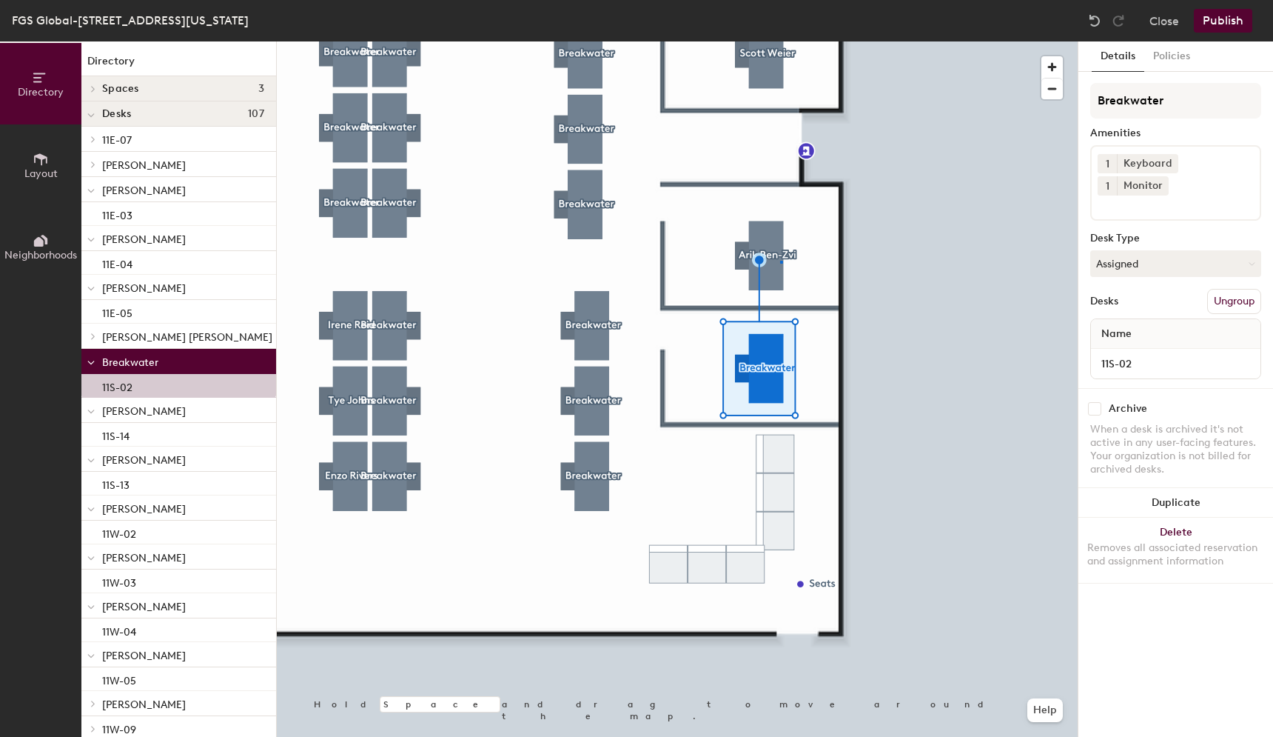
click at [780, 41] on div at bounding box center [677, 41] width 801 height 0
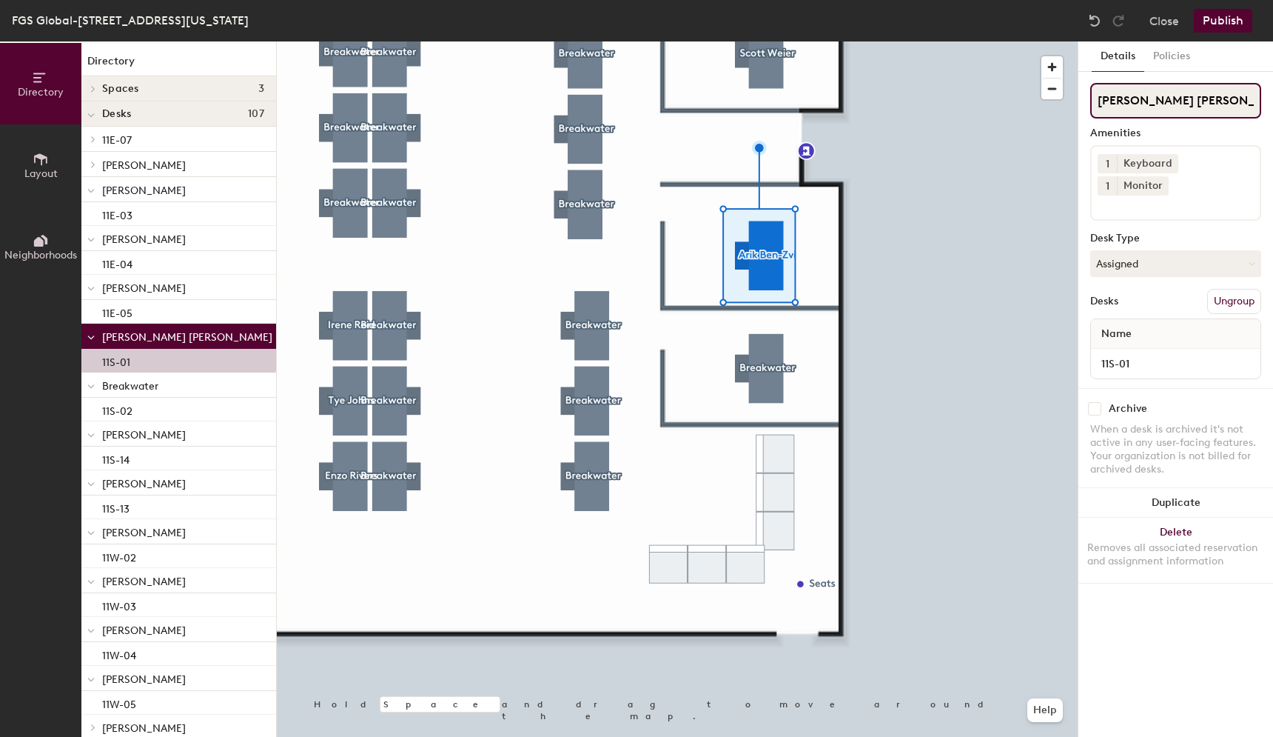
click at [1206, 93] on input "[PERSON_NAME] [PERSON_NAME]" at bounding box center [1175, 101] width 171 height 36
drag, startPoint x: 1164, startPoint y: 101, endPoint x: 1089, endPoint y: 100, distance: 74.8
click at [1089, 101] on div "Details Policies [PERSON_NAME] [PERSON_NAME] Amenities 1 Keyboard 1 Monitor Des…" at bounding box center [1176, 388] width 195 height 695
type input "[PERSON_NAME]"
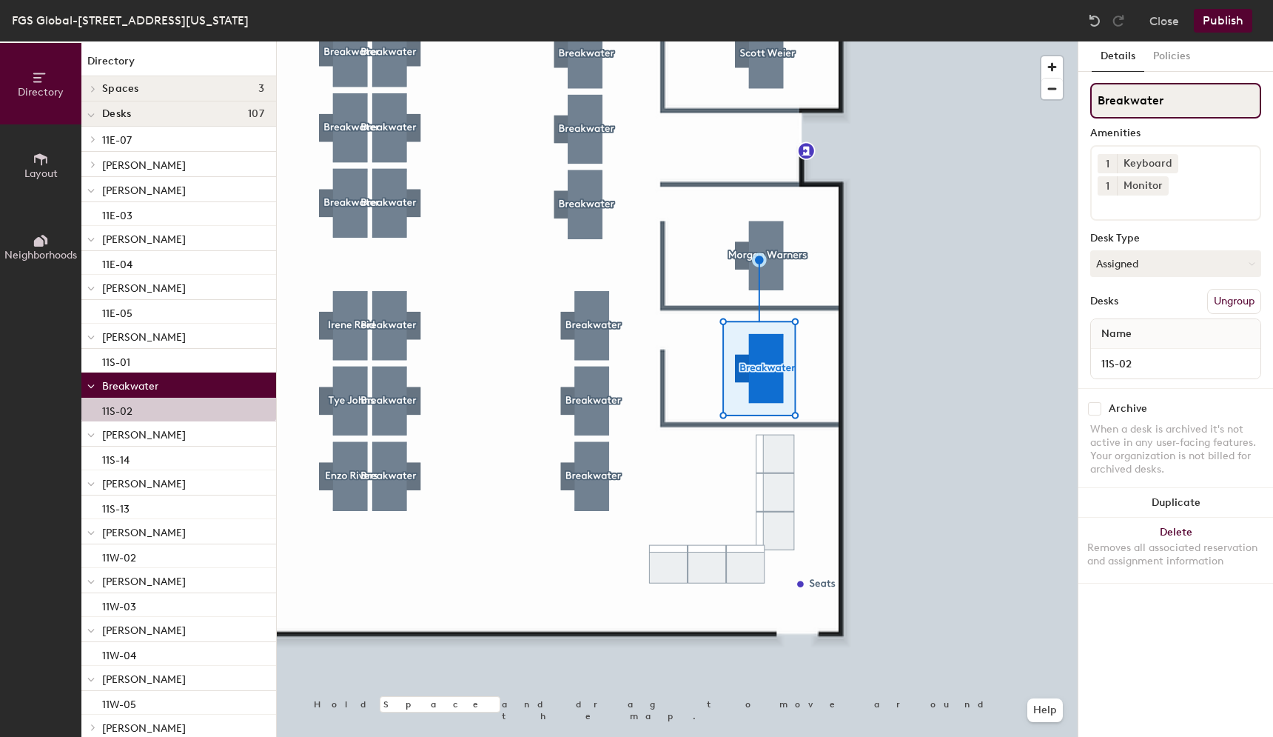
drag, startPoint x: 1173, startPoint y: 99, endPoint x: 1084, endPoint y: 99, distance: 88.8
click at [1084, 99] on div "Details Policies Breakwater Amenities 1 Keyboard 1 Monitor Desk Type Assigned D…" at bounding box center [1176, 388] width 195 height 695
type input "[PERSON_NAME] [PERSON_NAME]"
click at [1019, 41] on div at bounding box center [677, 41] width 801 height 0
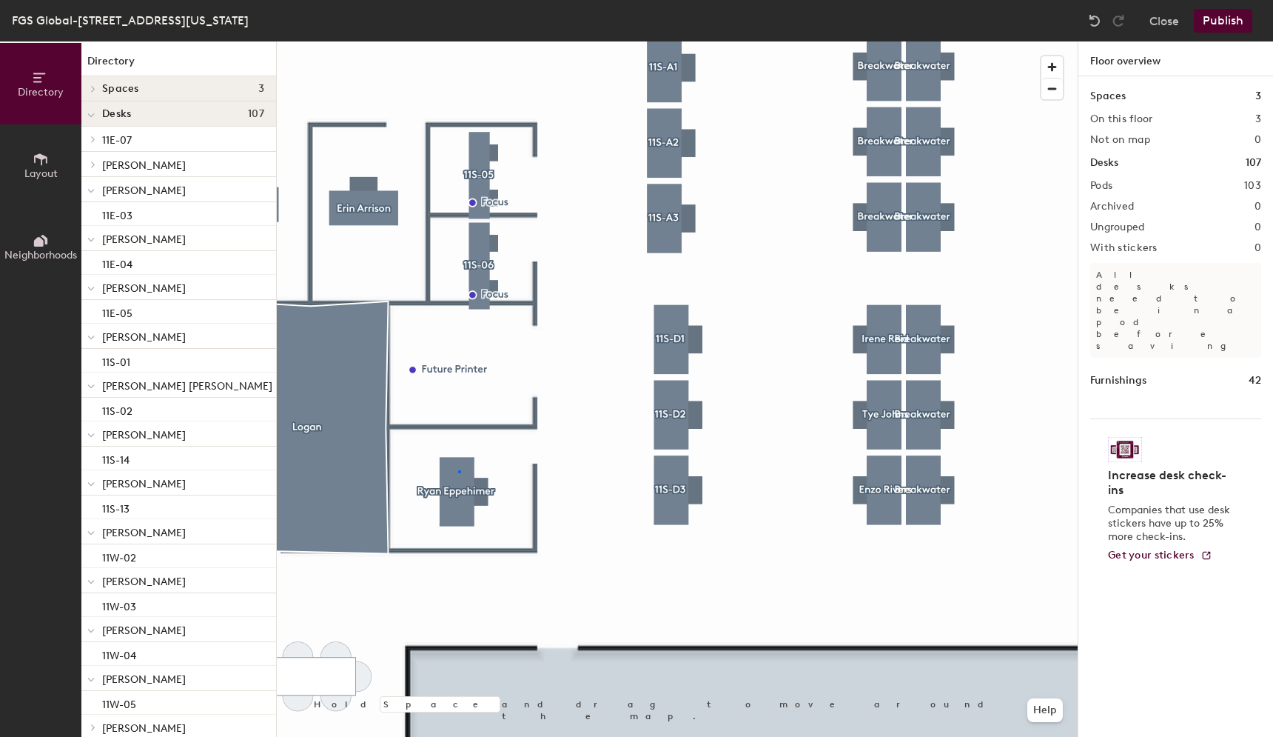
click at [458, 41] on div at bounding box center [677, 41] width 801 height 0
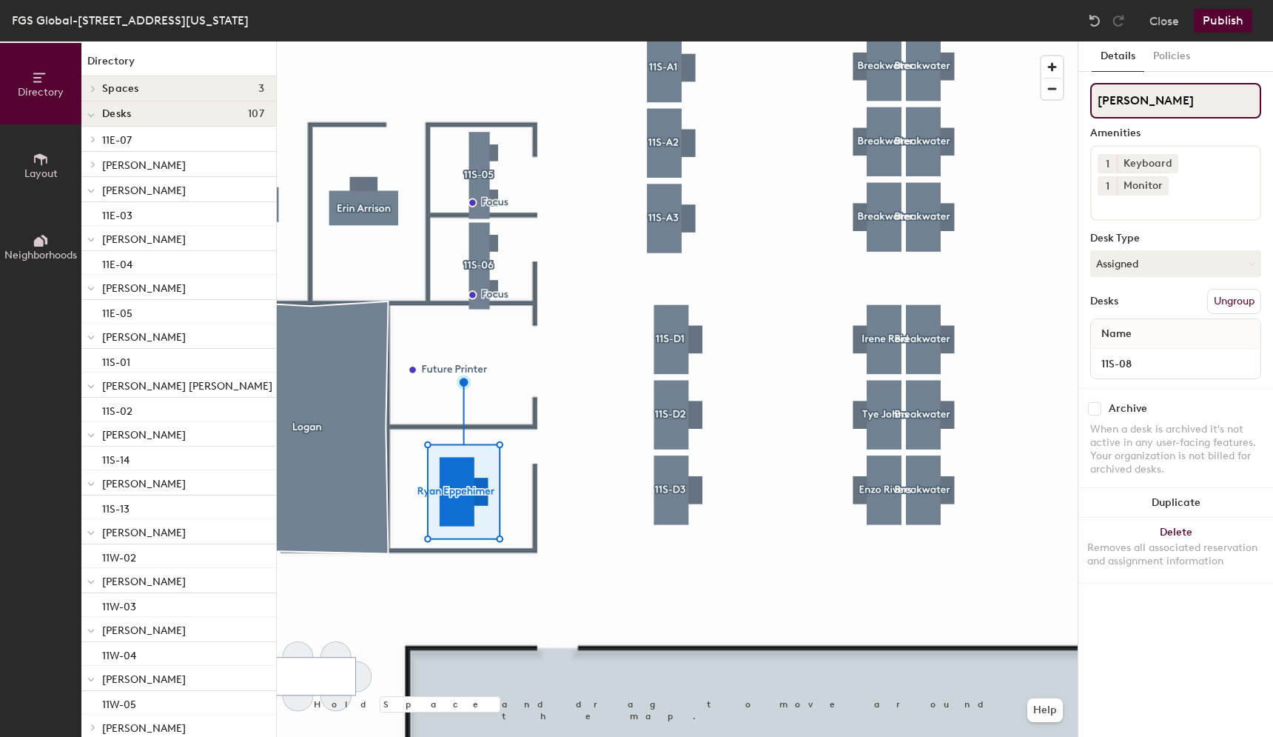
drag, startPoint x: 1196, startPoint y: 103, endPoint x: 1082, endPoint y: 100, distance: 113.3
click at [1082, 100] on div "Details Policies [PERSON_NAME] Amenities 1 Keyboard 1 Monitor Desk Type Assigne…" at bounding box center [1176, 388] width 195 height 695
type input "[PERSON_NAME]"
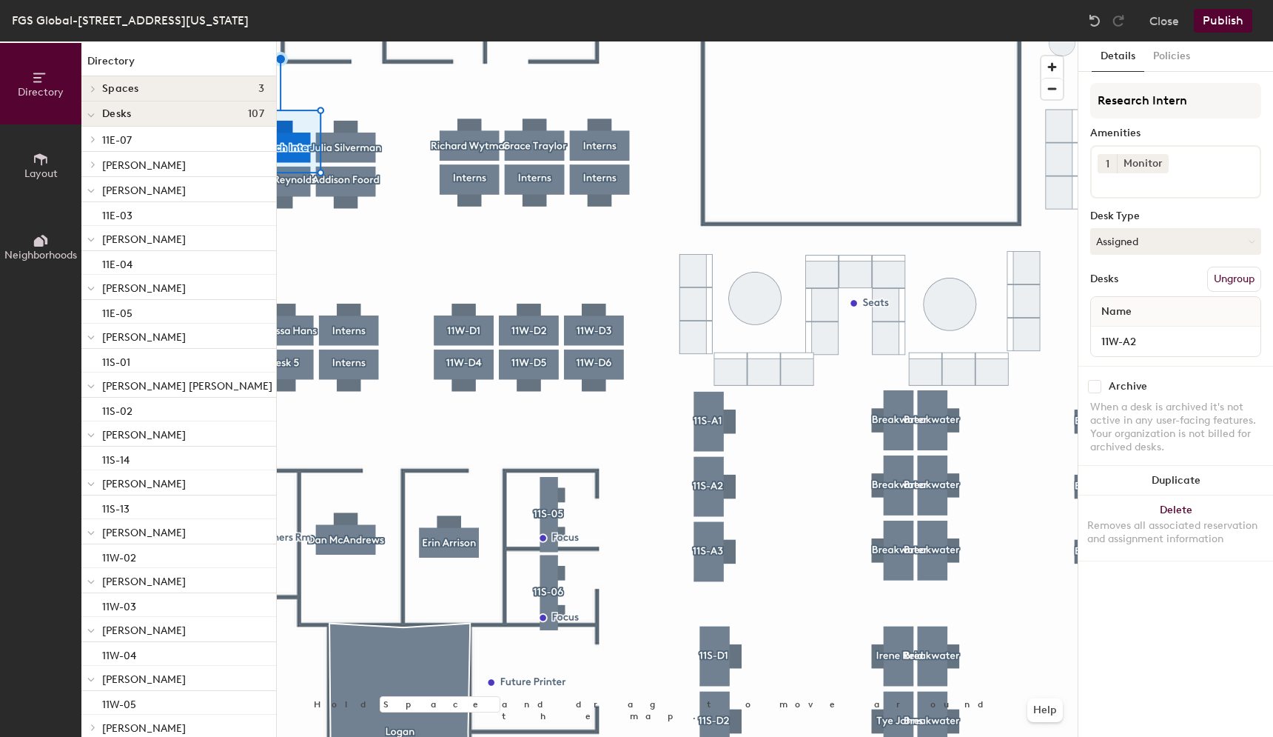
click at [363, 41] on div at bounding box center [677, 41] width 801 height 0
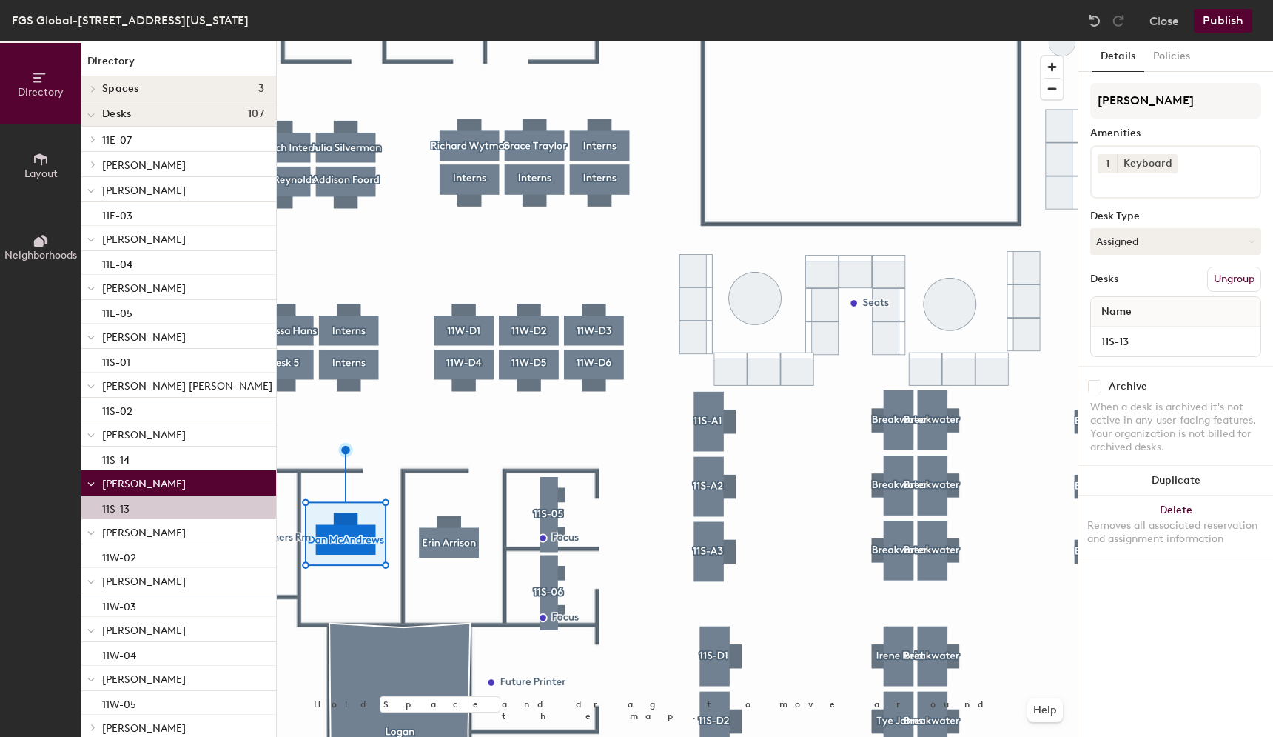
click at [434, 41] on div at bounding box center [677, 41] width 801 height 0
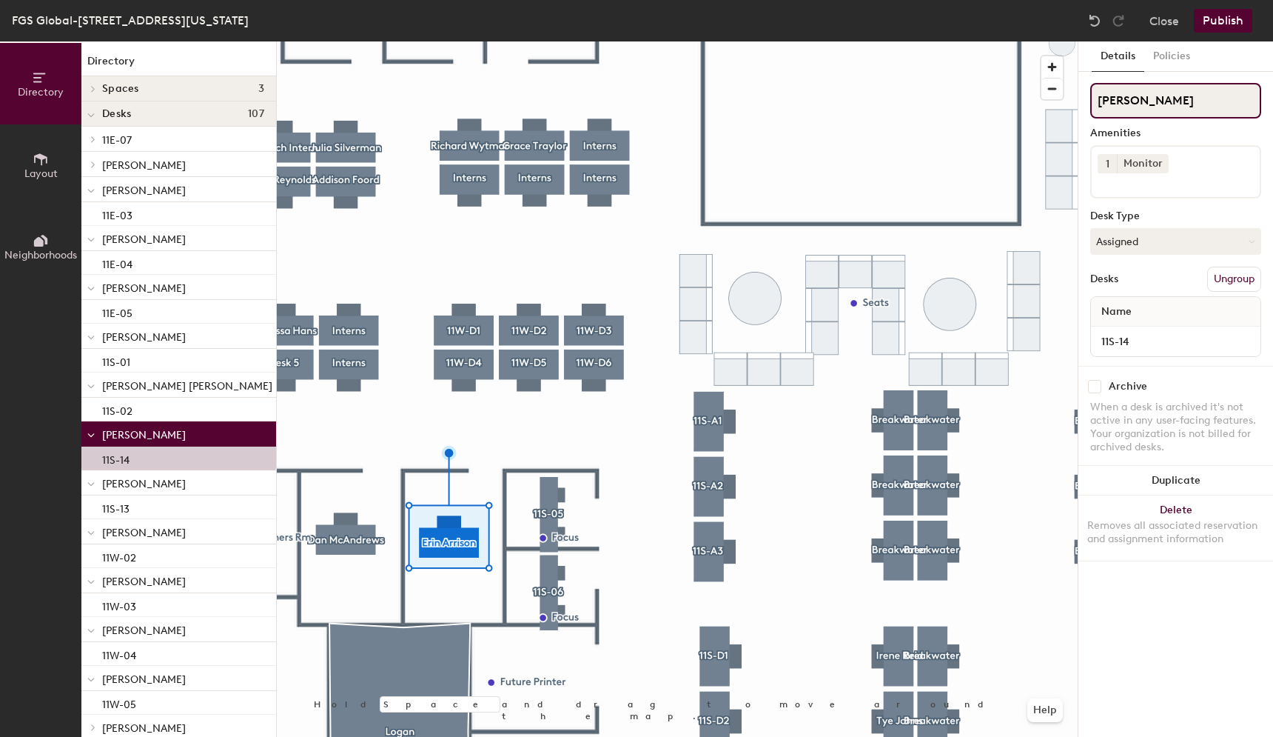
drag, startPoint x: 1179, startPoint y: 106, endPoint x: 1069, endPoint y: 84, distance: 111.6
click at [1069, 84] on div "Directory Layout Neighborhoods Directory Spaces 3 Logan NoMa Shaw Desks 107 11E…" at bounding box center [636, 388] width 1273 height 695
type input "Charlotte lvancic"
click at [321, 41] on div at bounding box center [677, 41] width 801 height 0
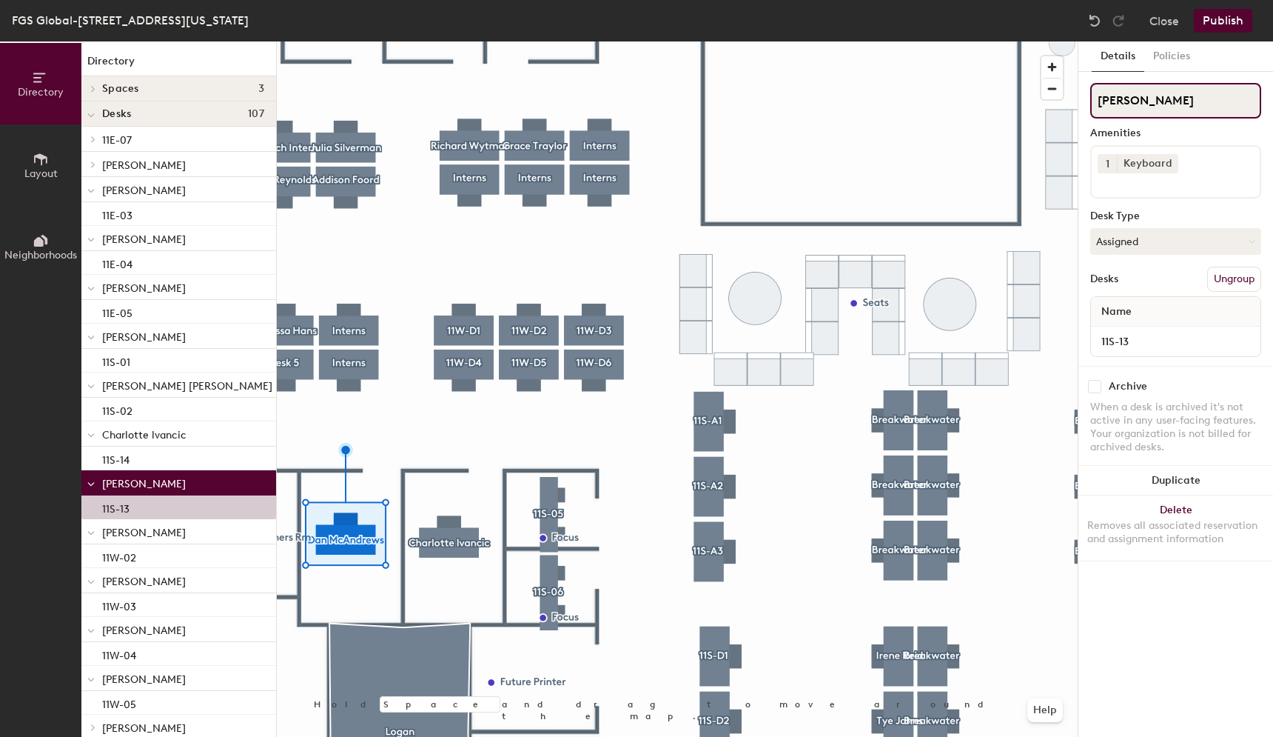
drag, startPoint x: 1196, startPoint y: 97, endPoint x: 1092, endPoint y: 97, distance: 104.4
click at [1092, 97] on input "Dan McAndrews" at bounding box center [1175, 101] width 171 height 36
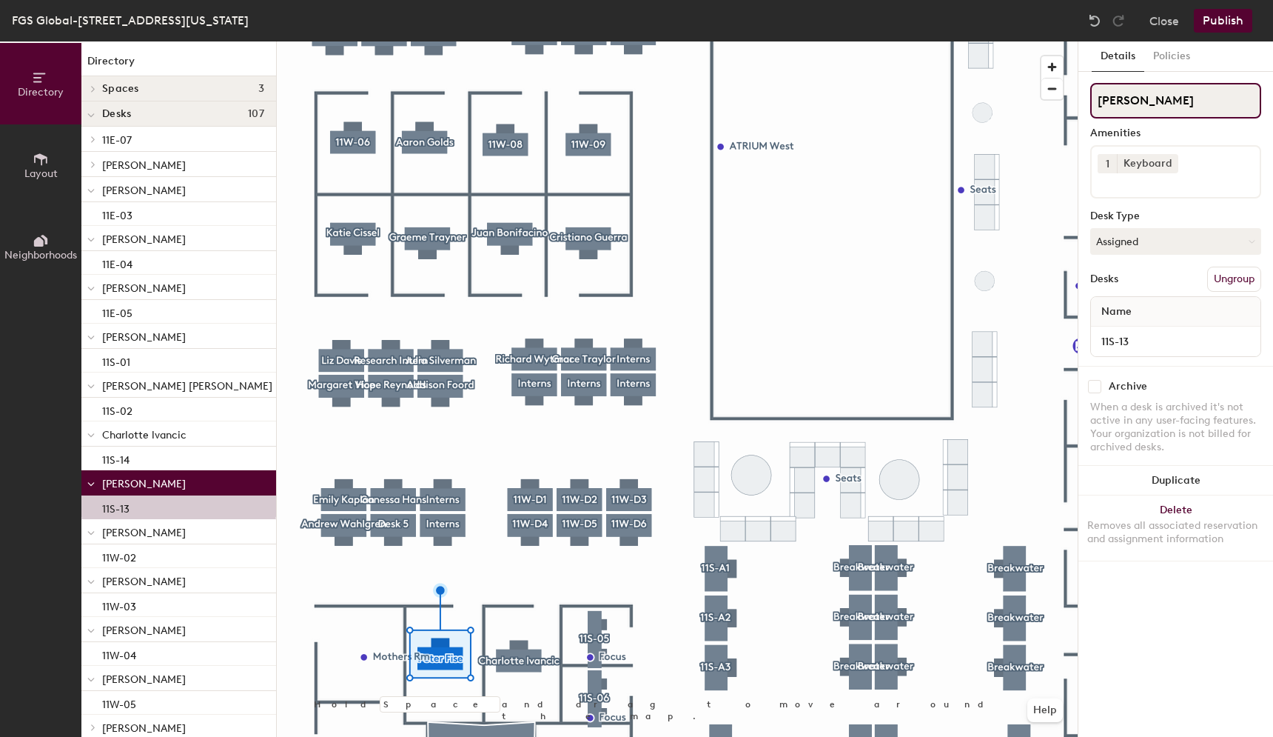
type input "[PERSON_NAME]"
click at [579, 41] on div at bounding box center [677, 41] width 801 height 0
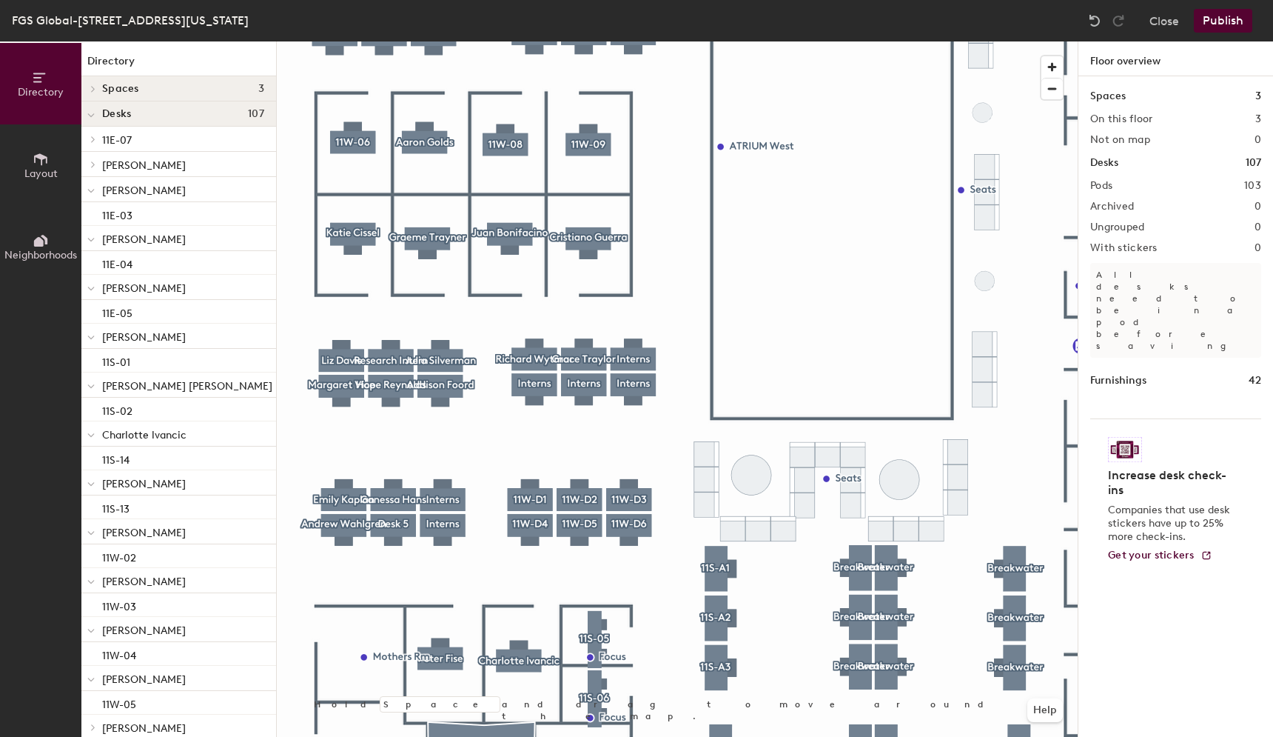
click at [584, 41] on div at bounding box center [677, 41] width 801 height 0
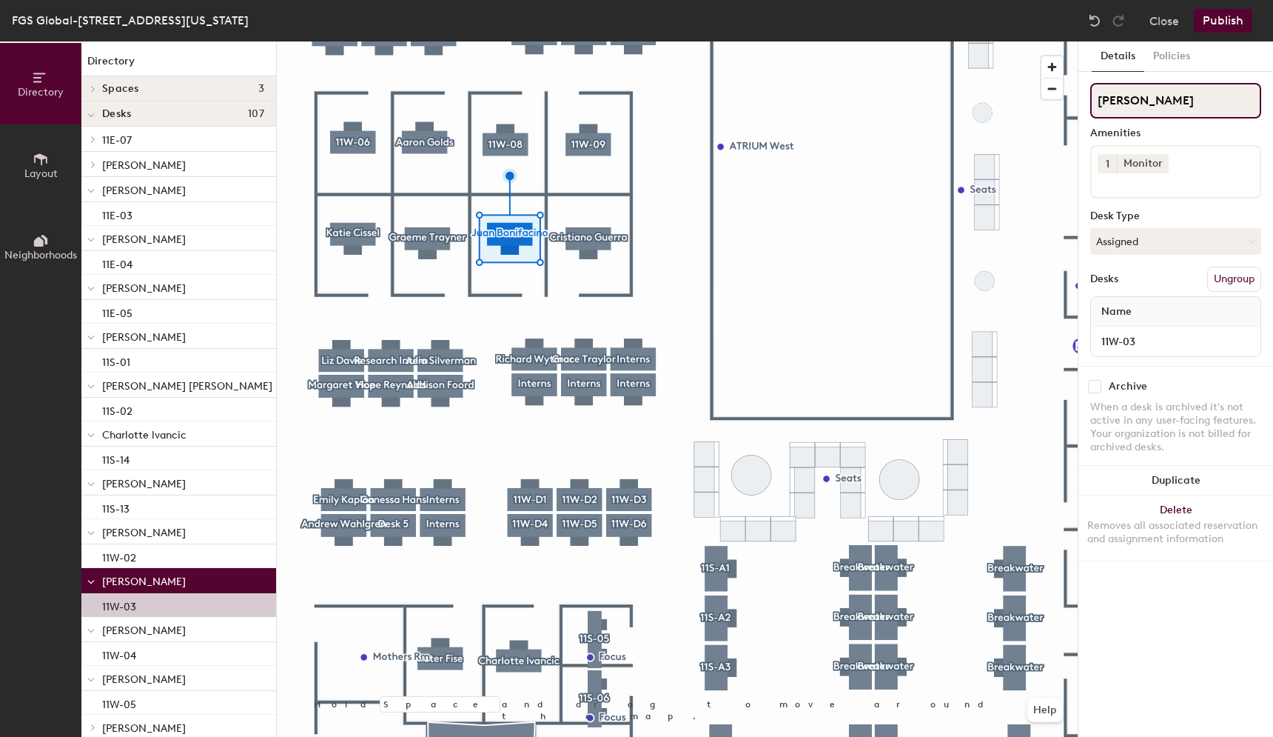
drag, startPoint x: 1206, startPoint y: 102, endPoint x: 1068, endPoint y: 98, distance: 137.7
click at [1068, 98] on div "Directory Layout Neighborhoods Directory Spaces 3 Logan NoMa Shaw Desks 107 11E…" at bounding box center [636, 388] width 1273 height 695
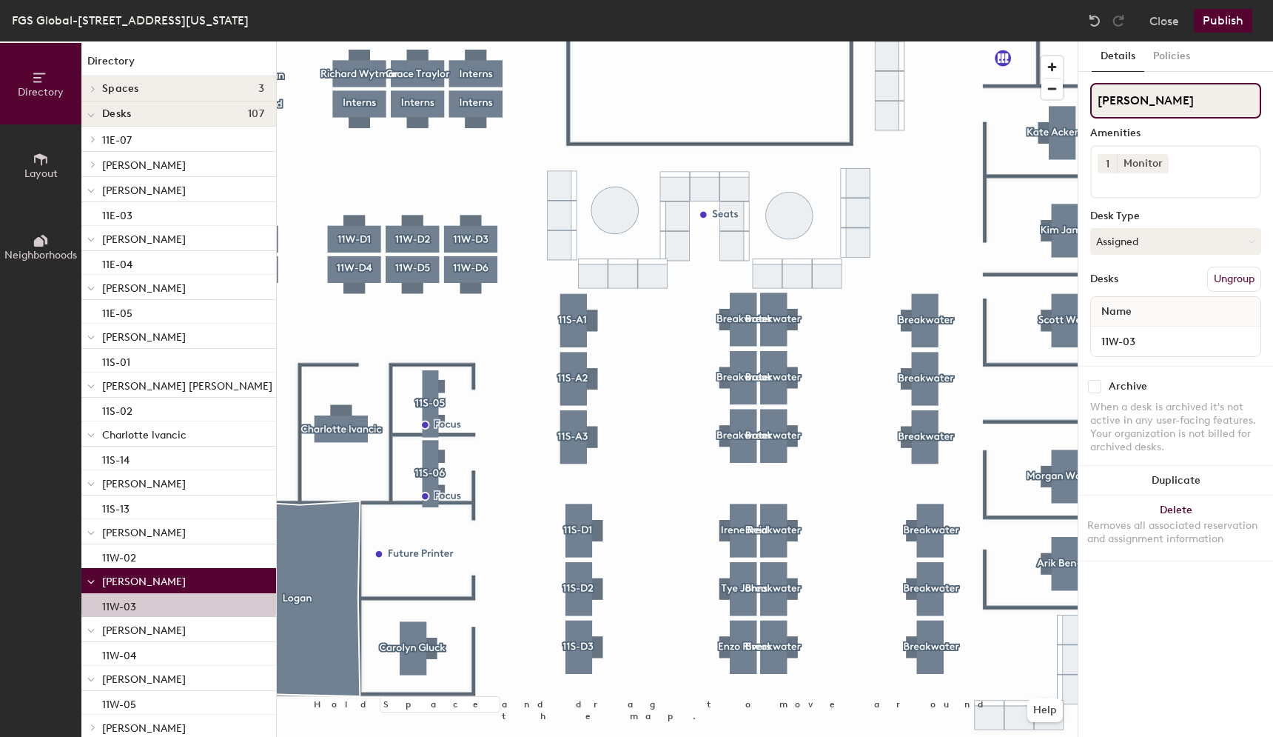
type input "[PERSON_NAME]"
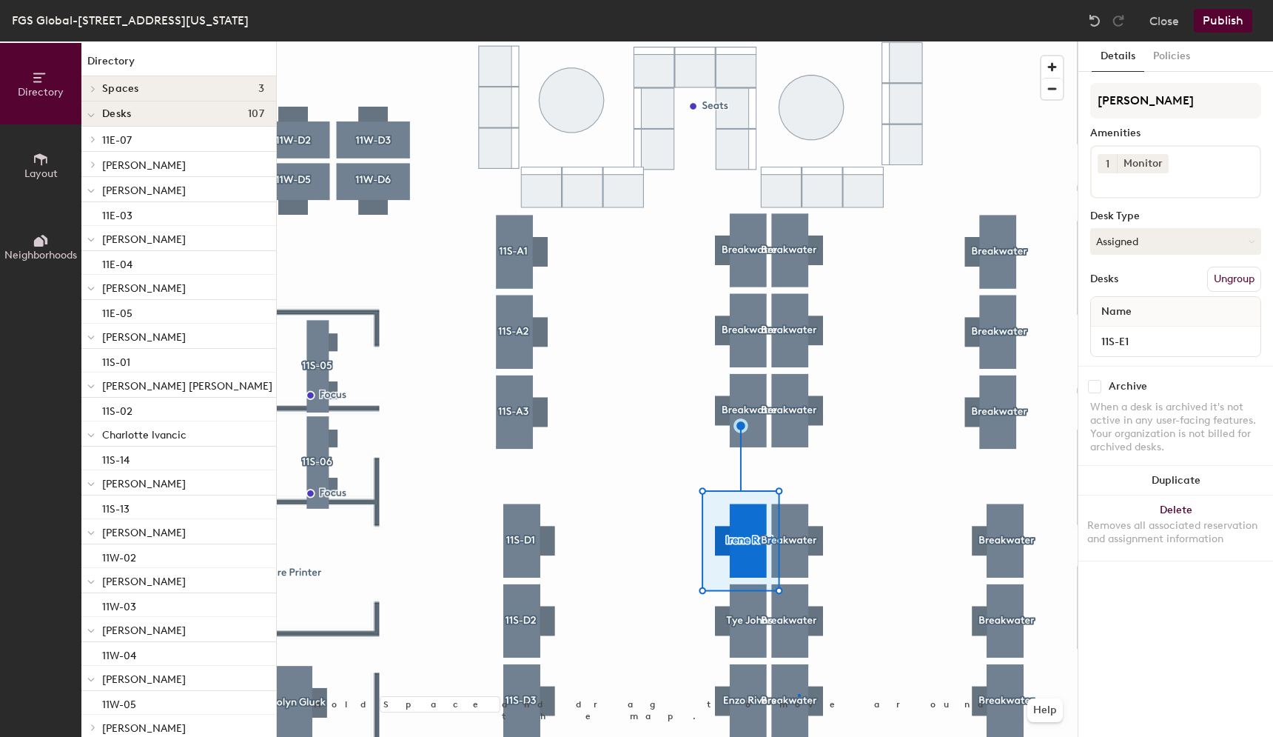
click at [798, 41] on div at bounding box center [677, 41] width 801 height 0
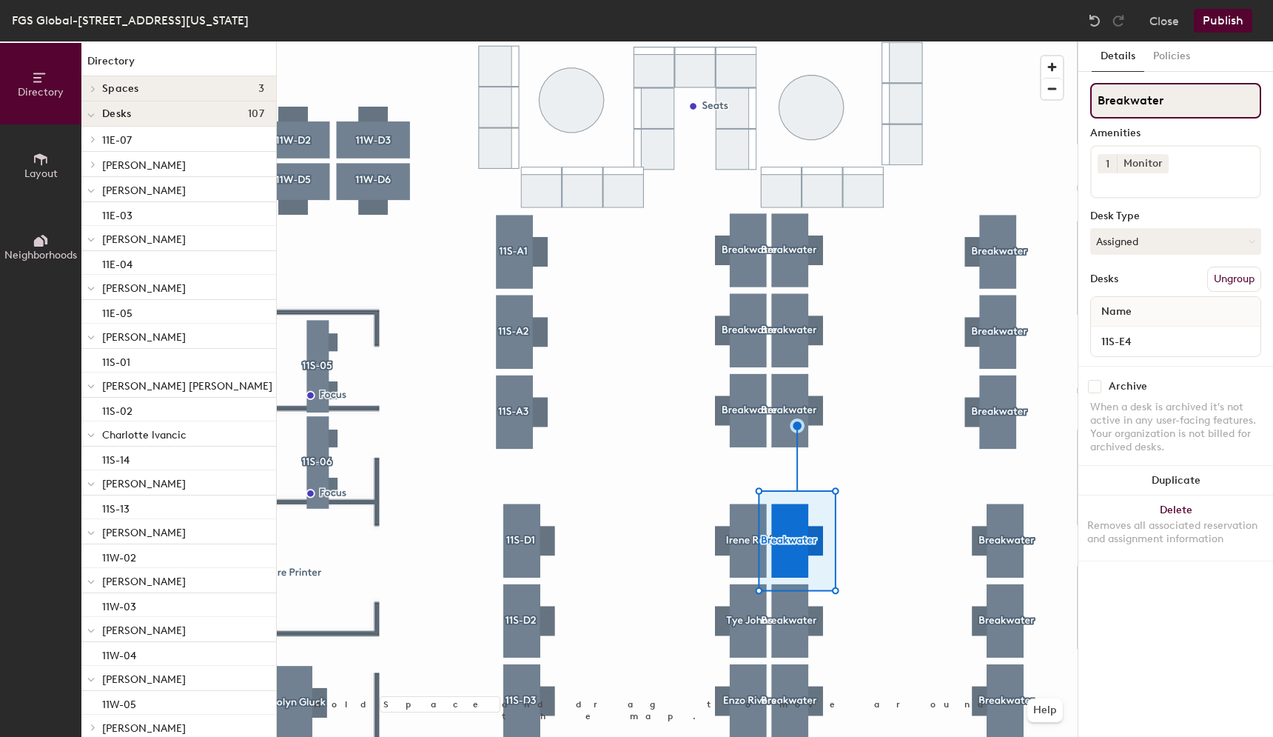
click at [1213, 98] on input "Breakwater" at bounding box center [1175, 101] width 171 height 36
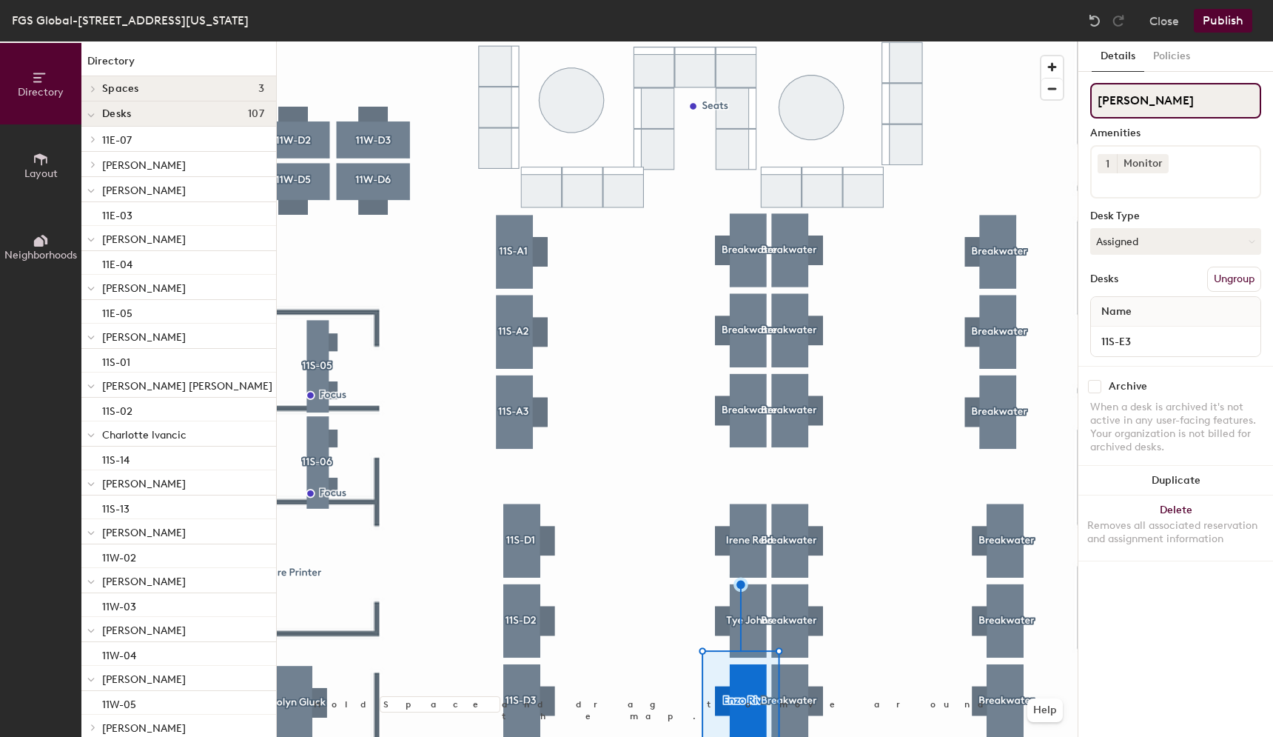
click at [1076, 99] on div "Directory Layout Neighborhoods Directory Spaces 3 [PERSON_NAME] [PERSON_NAME] D…" at bounding box center [636, 388] width 1273 height 695
type input "T"
type input "[PERSON_NAME]"
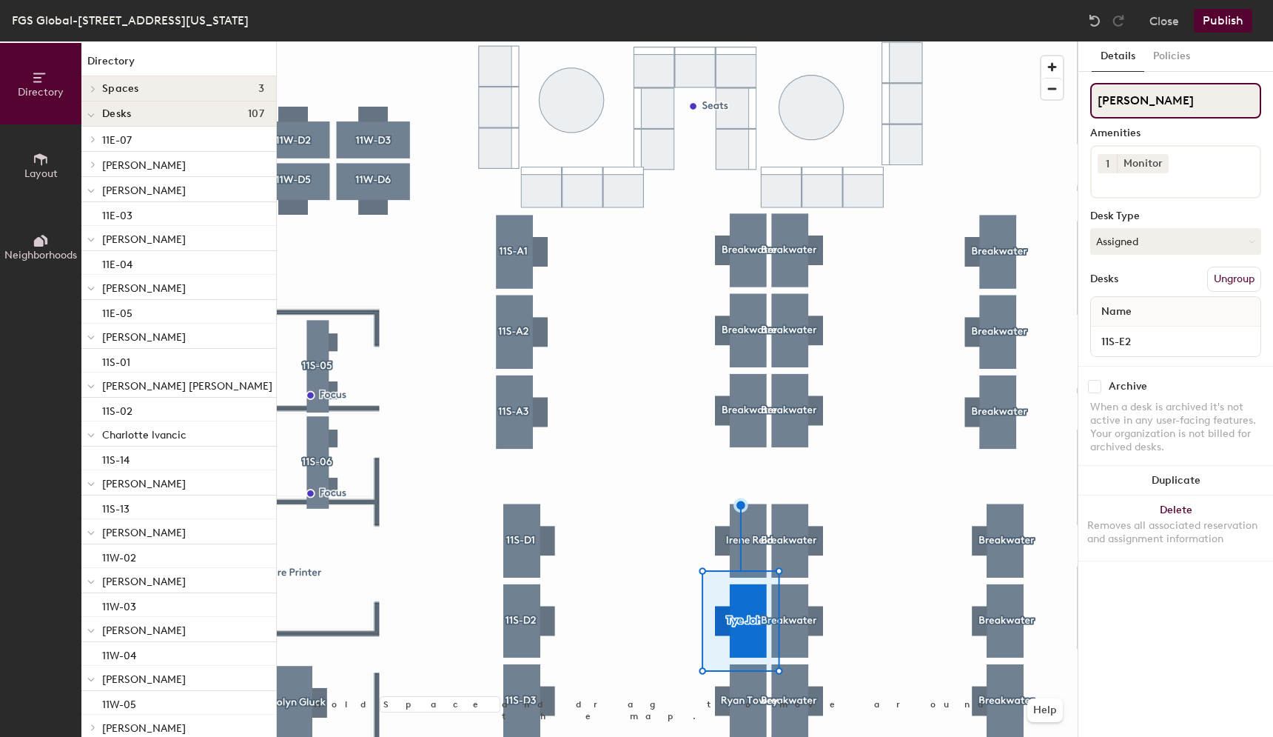
drag, startPoint x: 1164, startPoint y: 96, endPoint x: 1097, endPoint y: 96, distance: 66.6
click at [1097, 96] on input "[PERSON_NAME]" at bounding box center [1175, 101] width 171 height 36
type input "[PERSON_NAME]"
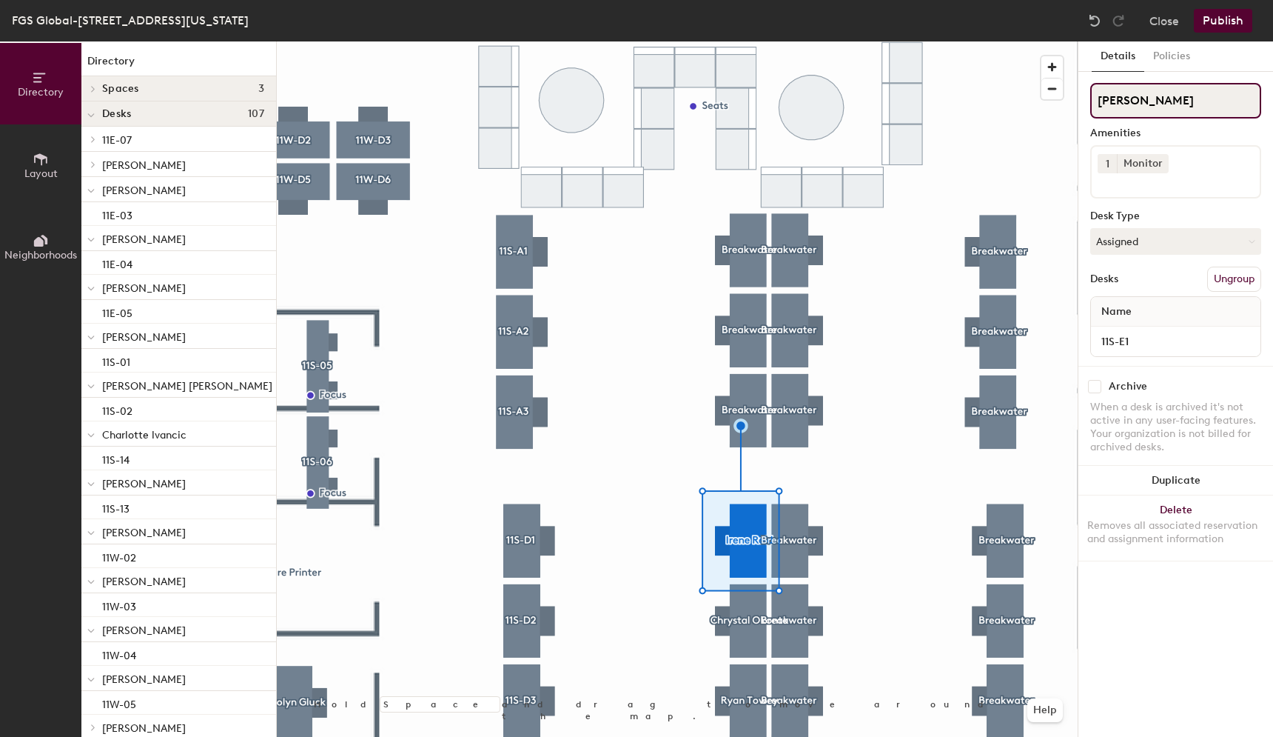
drag, startPoint x: 1196, startPoint y: 96, endPoint x: 1086, endPoint y: 98, distance: 109.6
click at [1086, 98] on div "Details Policies [PERSON_NAME] Amenities 1 Monitor Desk Type Assigned Desks Ung…" at bounding box center [1176, 388] width 195 height 695
type input "[PERSON_NAME]"
click at [764, 41] on div at bounding box center [677, 41] width 801 height 0
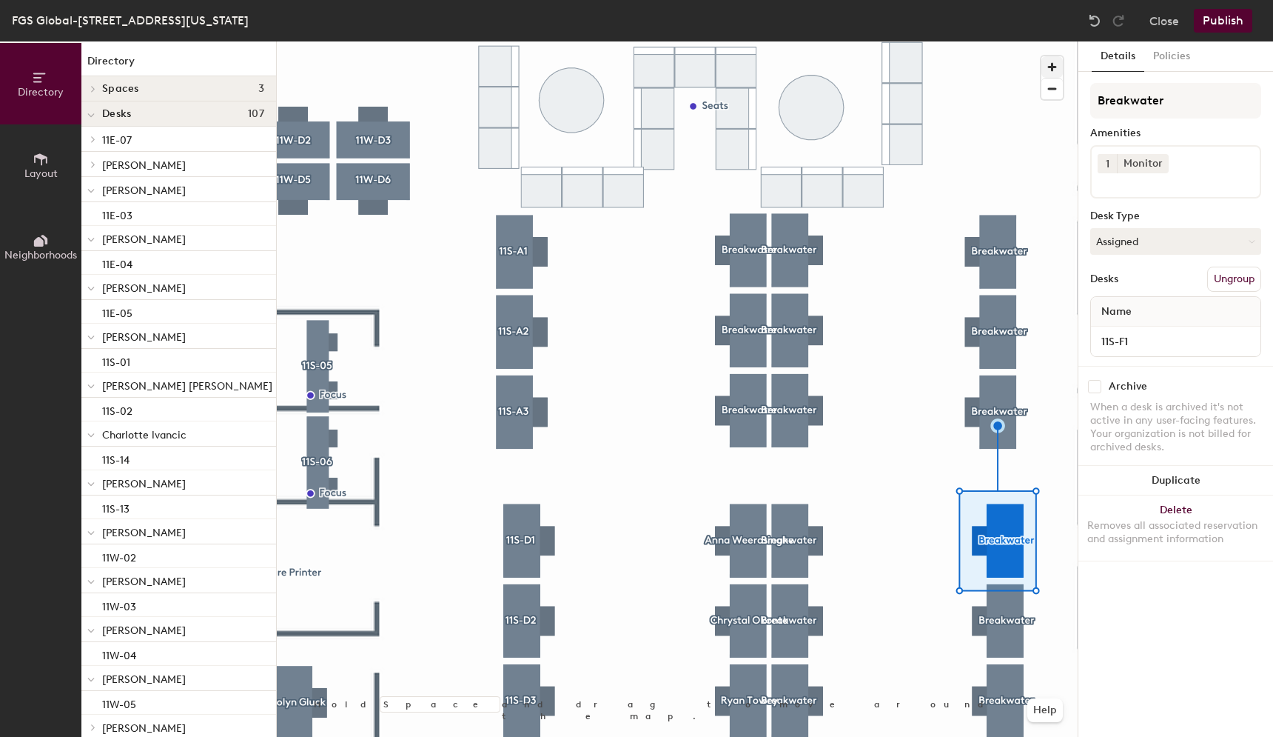
click at [1002, 41] on div at bounding box center [677, 41] width 801 height 0
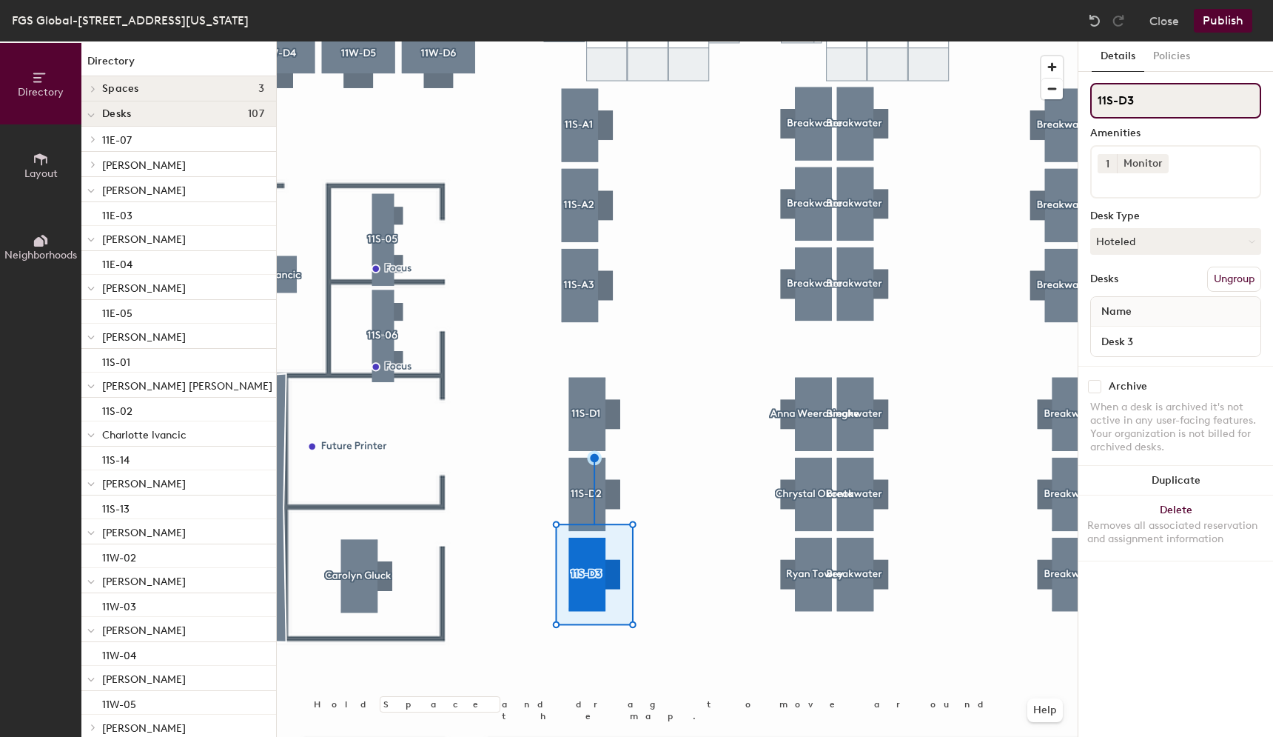
drag, startPoint x: 1152, startPoint y: 107, endPoint x: 1079, endPoint y: 102, distance: 73.4
click at [1079, 102] on div "Details Policies 11S-D3 Amenities 1 Monitor Desk Type Hoteled Desks Ungroup Nam…" at bounding box center [1176, 388] width 195 height 695
type input "[PERSON_NAME]"
click at [1158, 248] on button "Hoteled" at bounding box center [1175, 241] width 171 height 27
click at [1136, 286] on div "Assigned" at bounding box center [1165, 287] width 148 height 22
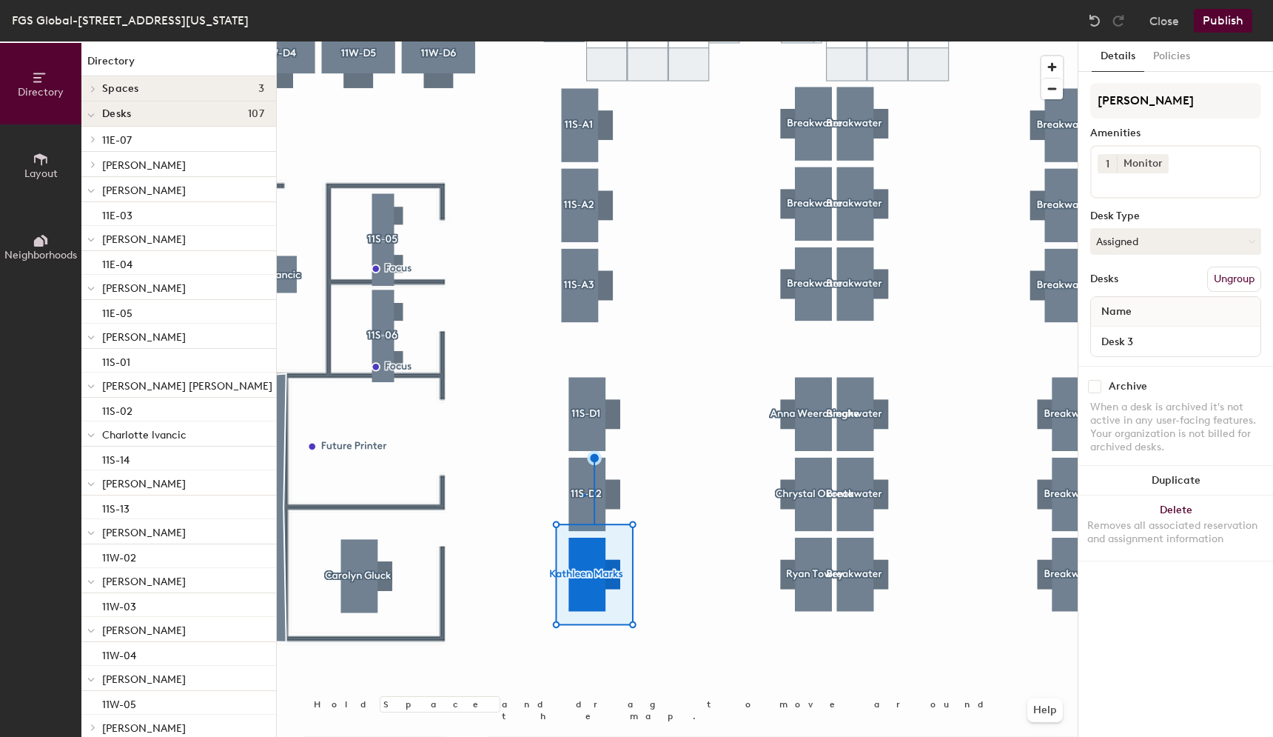
click at [583, 41] on div at bounding box center [677, 41] width 801 height 0
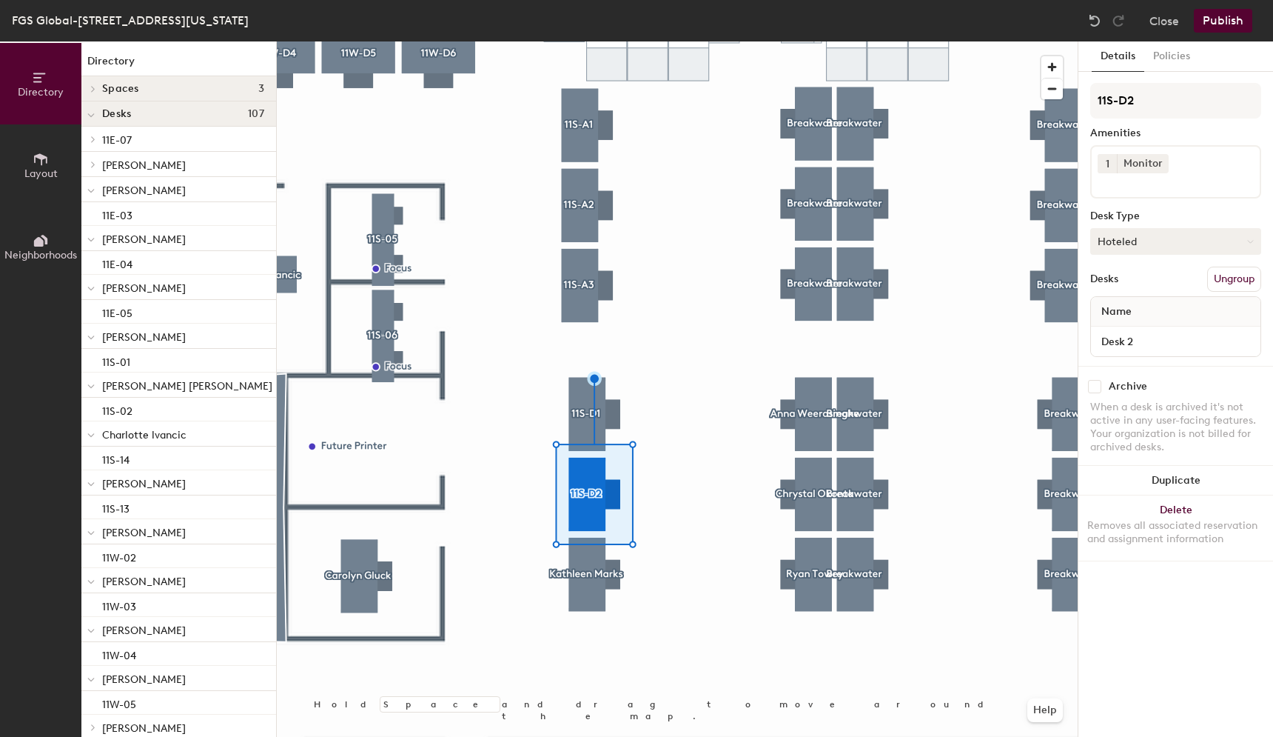
click at [1155, 248] on button "Hoteled" at bounding box center [1175, 241] width 171 height 27
click at [1130, 290] on div "Assigned" at bounding box center [1165, 287] width 148 height 22
click at [1131, 339] on input "Desk 2" at bounding box center [1176, 341] width 164 height 21
type input "11S-D2"
drag, startPoint x: 1147, startPoint y: 103, endPoint x: 1086, endPoint y: 96, distance: 61.8
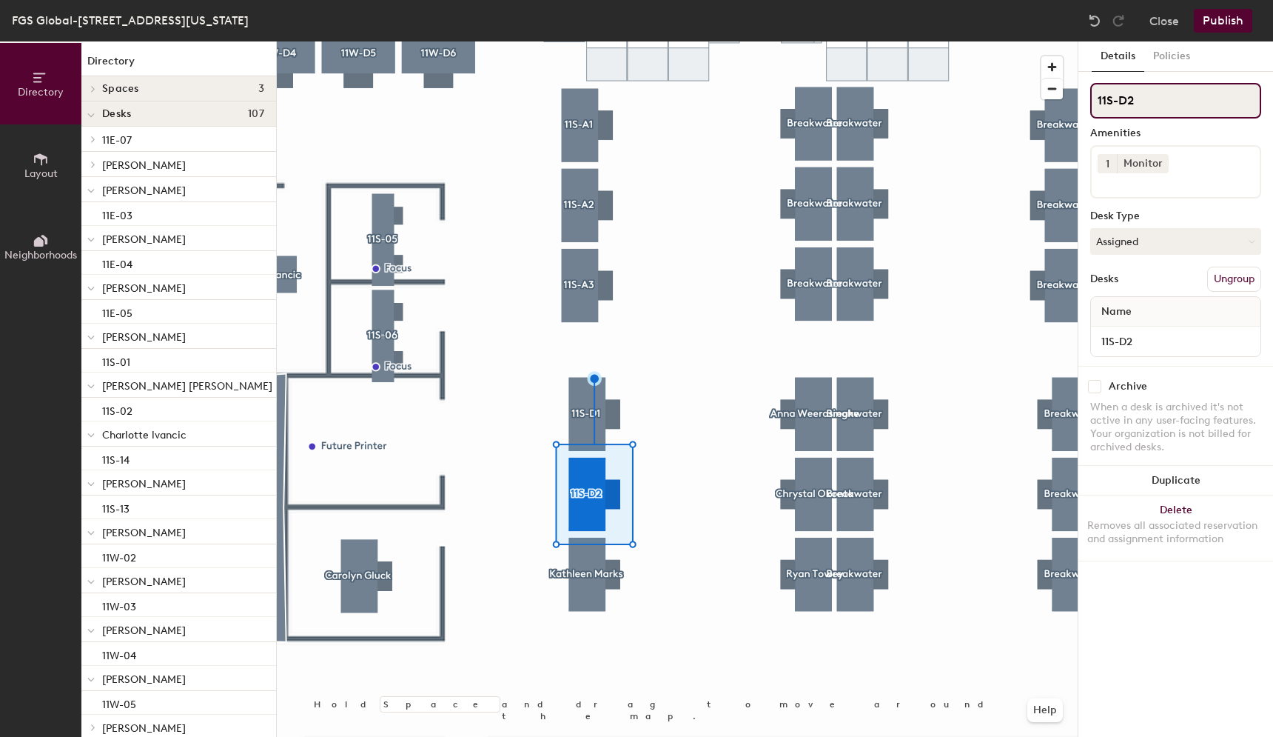
click at [1086, 97] on div "Details Policies 11S-D2 Amenities 1 Monitor Desk Type Assigned Desks Ungroup Na…" at bounding box center [1176, 388] width 195 height 695
type input "[PERSON_NAME]"
click at [571, 41] on div at bounding box center [677, 41] width 801 height 0
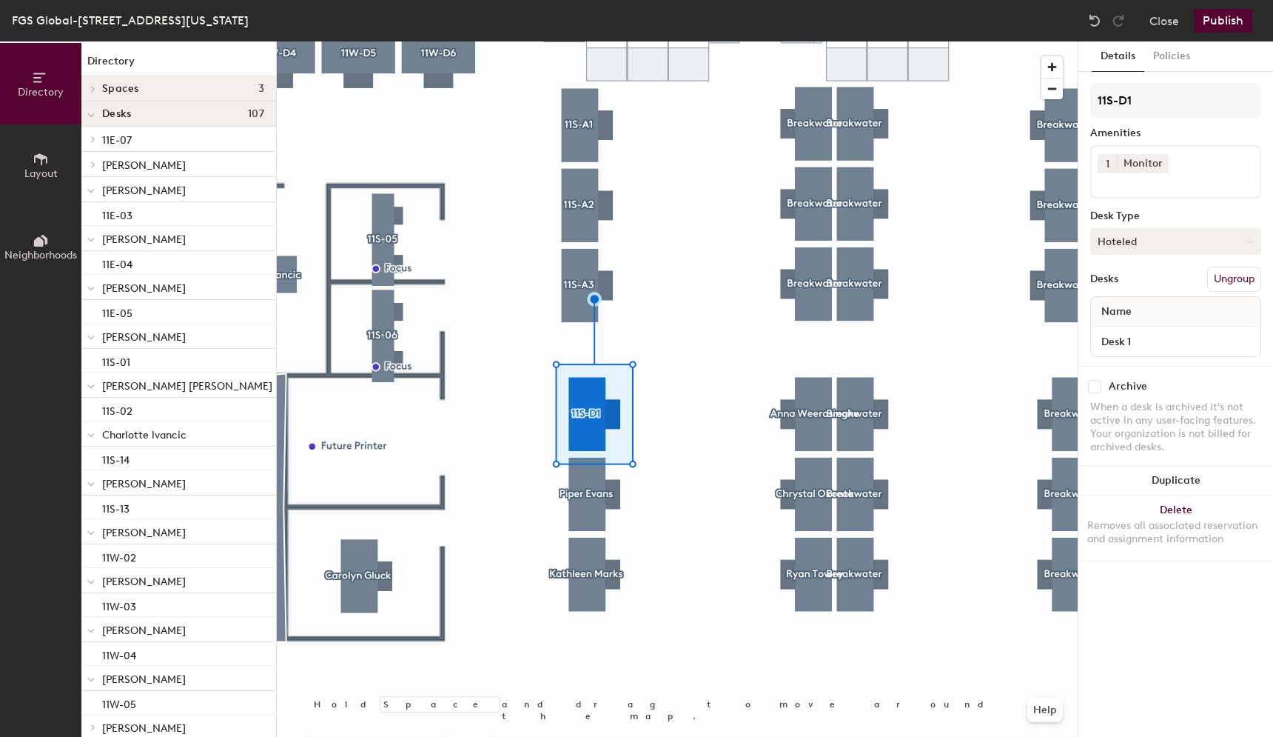
click at [1155, 232] on button "Hoteled" at bounding box center [1175, 241] width 171 height 27
click at [1127, 291] on div "Assigned" at bounding box center [1165, 287] width 148 height 22
click at [1075, 99] on div "Directory Layout Neighborhoods Directory Spaces 3 [PERSON_NAME] [PERSON_NAME] D…" at bounding box center [636, 388] width 1273 height 695
click at [1156, 340] on input "Desk 1" at bounding box center [1176, 341] width 164 height 21
paste input "11S-D"
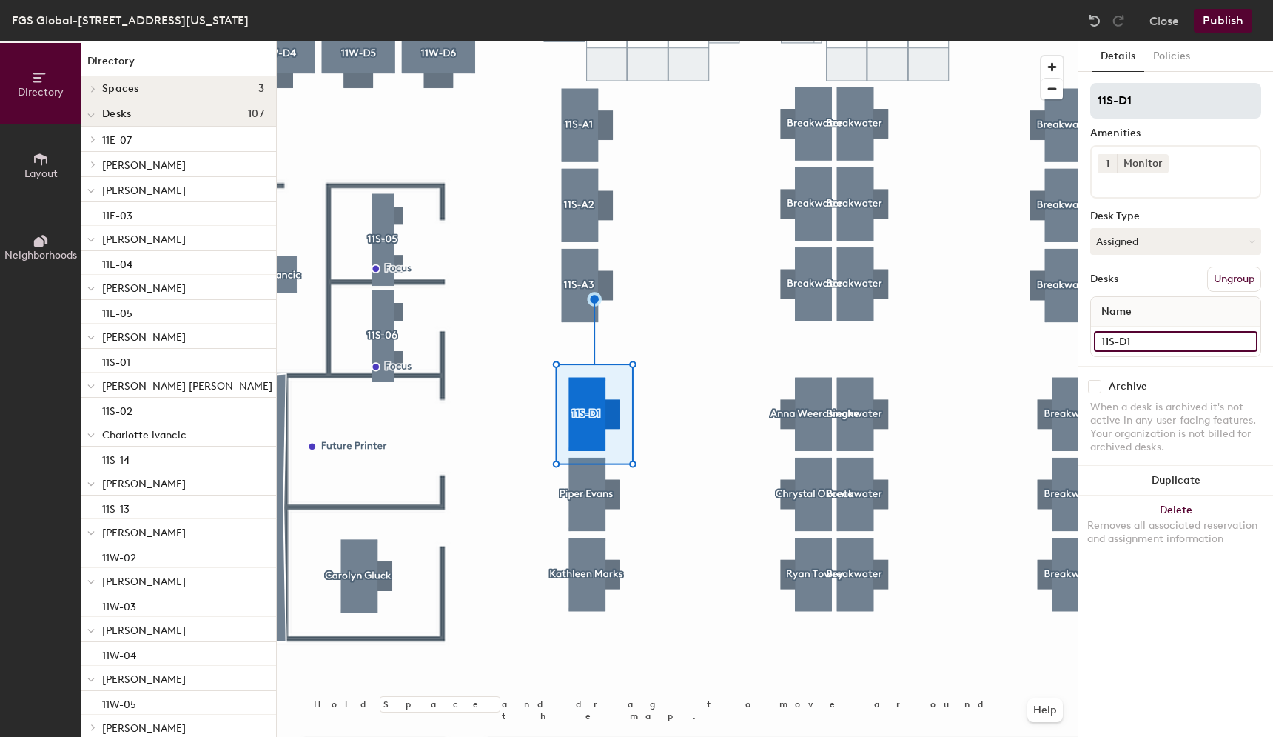
type input "11S-D1"
drag, startPoint x: 1143, startPoint y: 99, endPoint x: 1078, endPoint y: 98, distance: 65.2
click at [1079, 98] on div "Details Policies 11S-D1 Amenities 1 Monitor Desk Type Assigned Desks Ungroup Na…" at bounding box center [1176, 388] width 195 height 695
type input "G"
type input "[PERSON_NAME]"
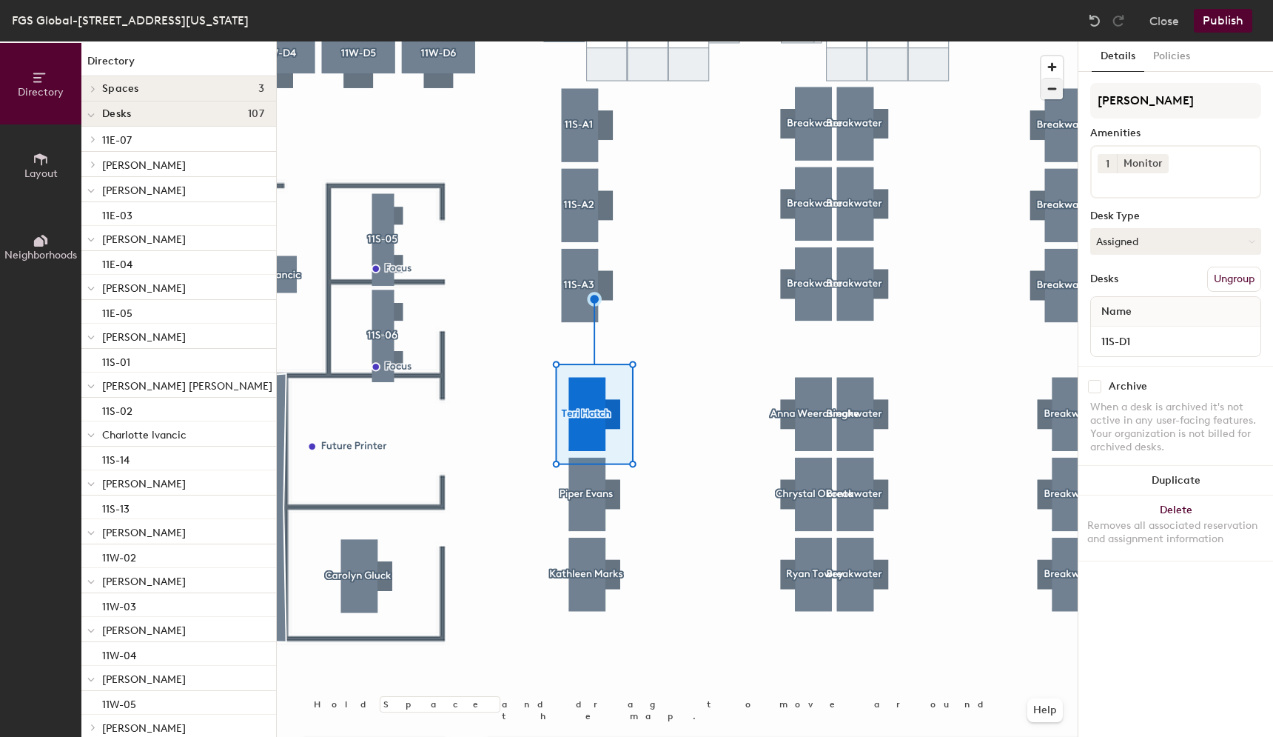
click at [586, 41] on div at bounding box center [677, 41] width 801 height 0
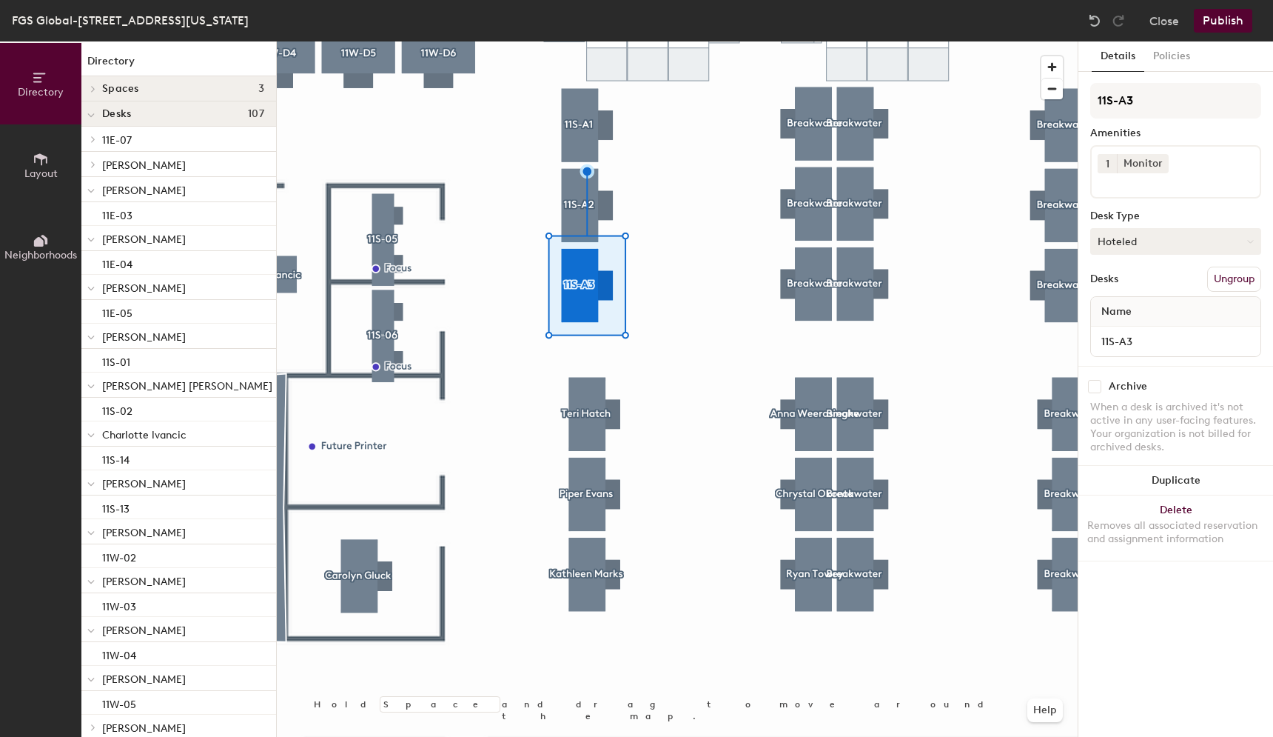
click at [1144, 240] on button "Hoteled" at bounding box center [1175, 241] width 171 height 27
click at [1122, 292] on div "Assigned" at bounding box center [1165, 287] width 148 height 22
drag, startPoint x: 1145, startPoint y: 104, endPoint x: 1090, endPoint y: 104, distance: 54.8
click at [1090, 104] on input "11S-A3" at bounding box center [1175, 101] width 171 height 36
type input "[PERSON_NAME]"
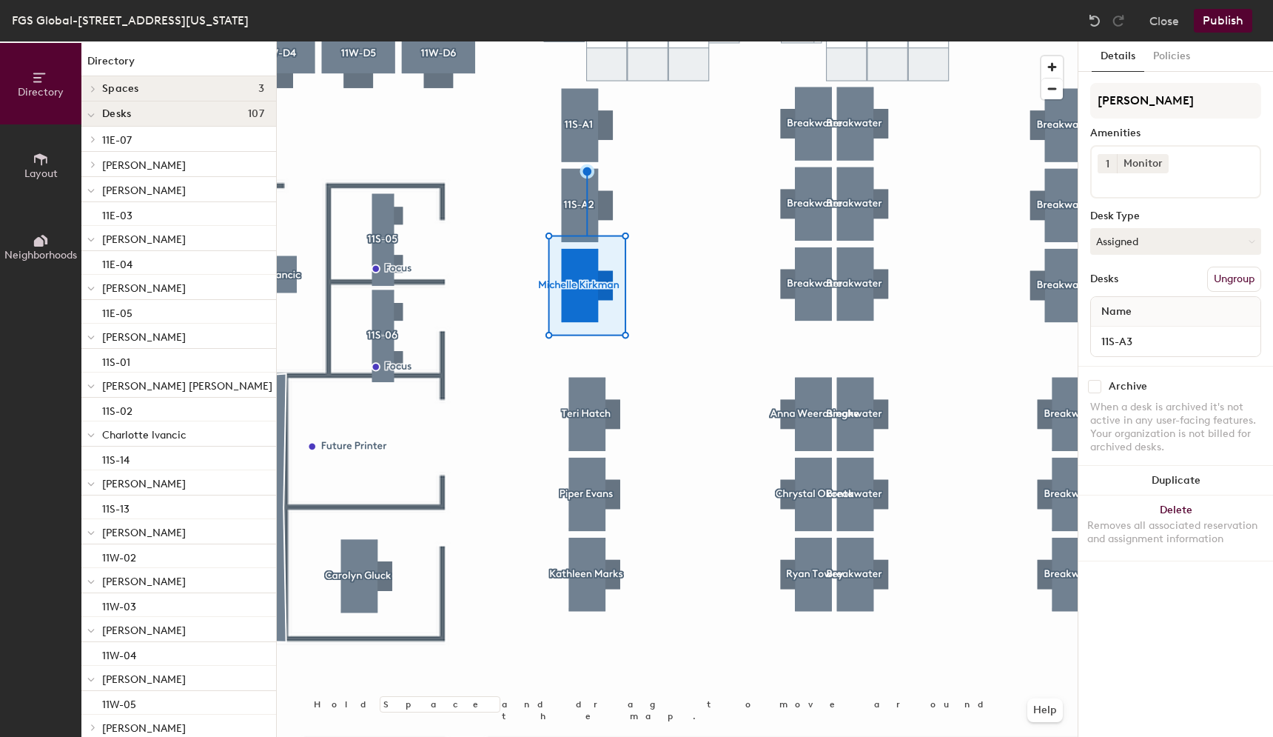
click at [571, 41] on div at bounding box center [677, 41] width 801 height 0
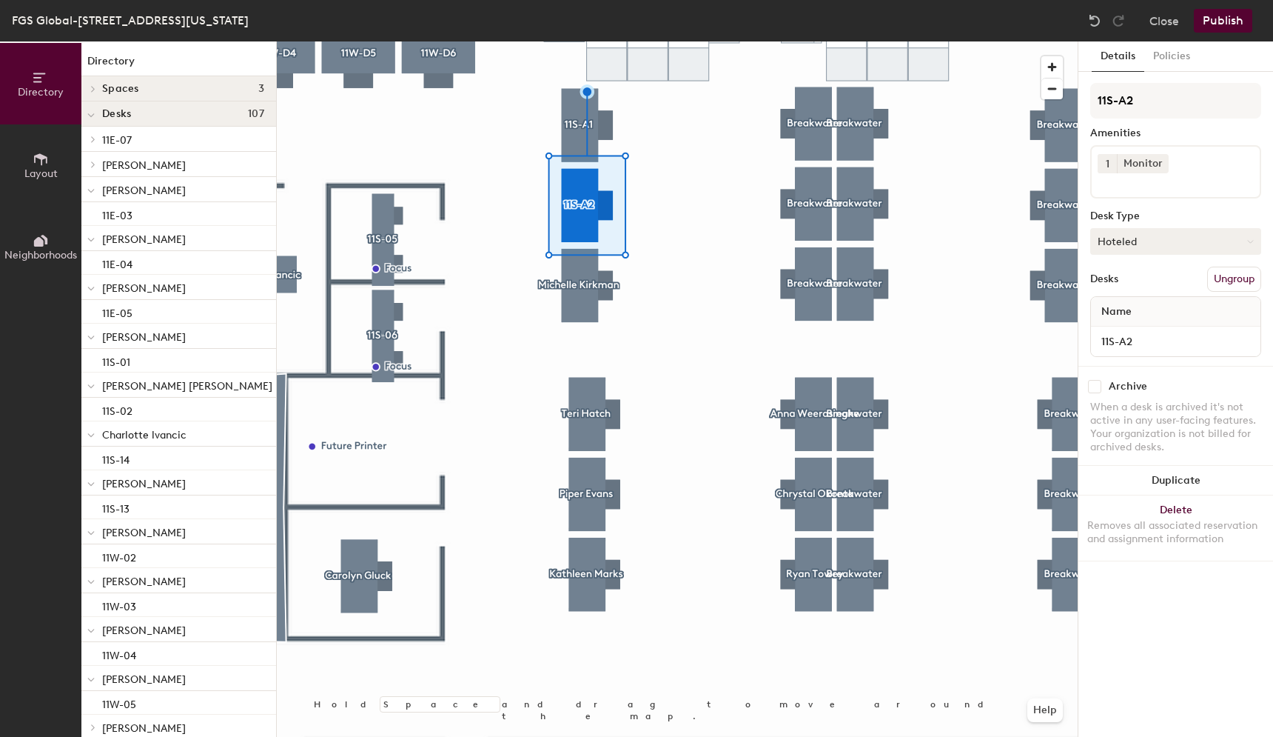
click at [1150, 252] on button "Hoteled" at bounding box center [1175, 241] width 171 height 27
click at [1142, 281] on div "Assigned" at bounding box center [1165, 287] width 148 height 22
drag, startPoint x: 1167, startPoint y: 93, endPoint x: 1084, endPoint y: 92, distance: 82.9
click at [1084, 93] on div "Details Policies 11S-A2 Amenities 1 Monitor Desk Type Assigned Desks Ungroup Na…" at bounding box center [1176, 388] width 195 height 695
type input "Phenola Lawrence"
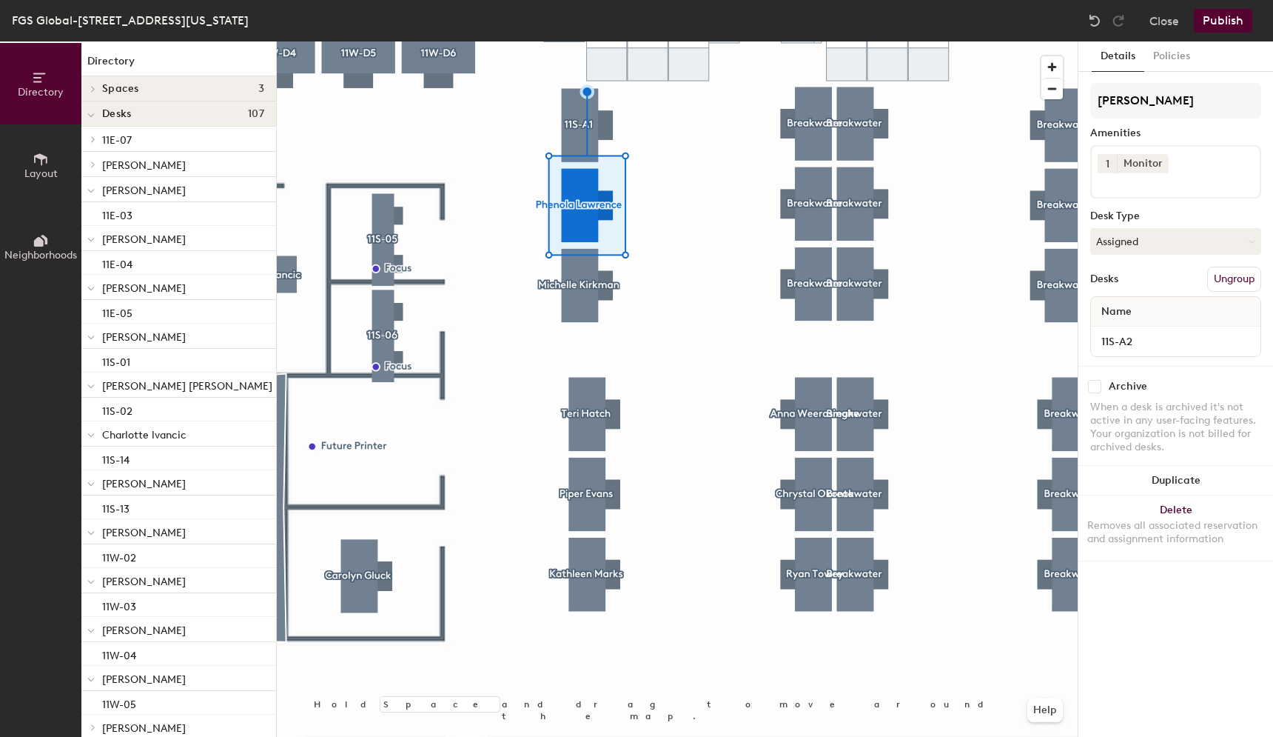
click at [584, 41] on div at bounding box center [677, 41] width 801 height 0
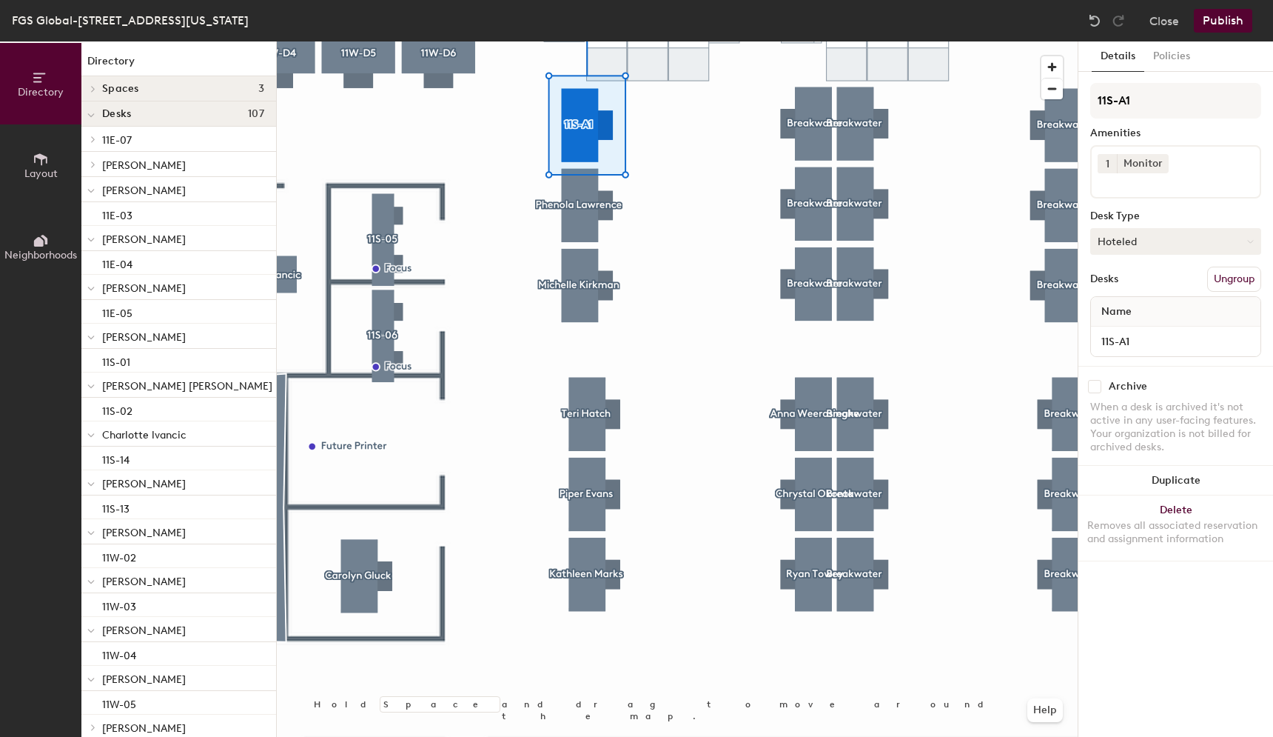
click at [1112, 233] on button "Hoteled" at bounding box center [1175, 241] width 171 height 27
click at [1129, 286] on div "Assigned" at bounding box center [1165, 287] width 148 height 22
drag, startPoint x: 1146, startPoint y: 98, endPoint x: 1095, endPoint y: 99, distance: 51.1
click at [1095, 99] on input "11S-A1" at bounding box center [1175, 101] width 171 height 36
type input "Casey Garay"
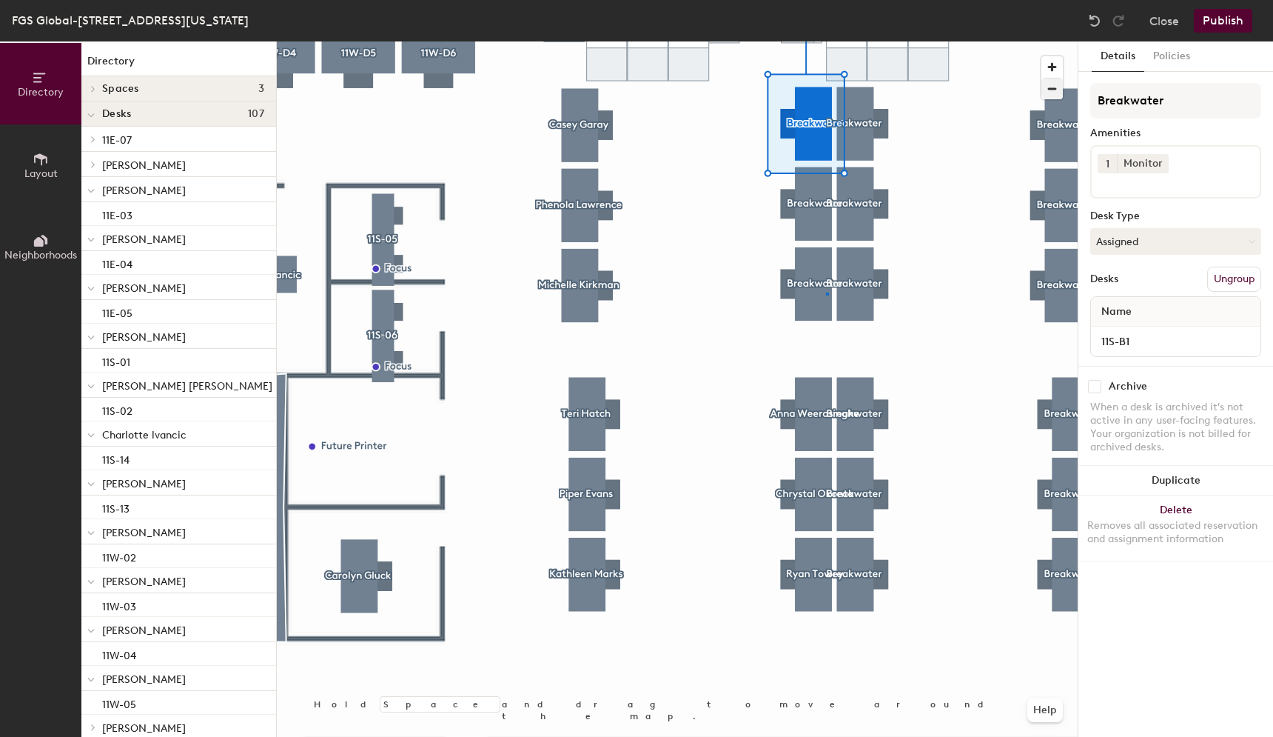
click at [826, 41] on div at bounding box center [677, 41] width 801 height 0
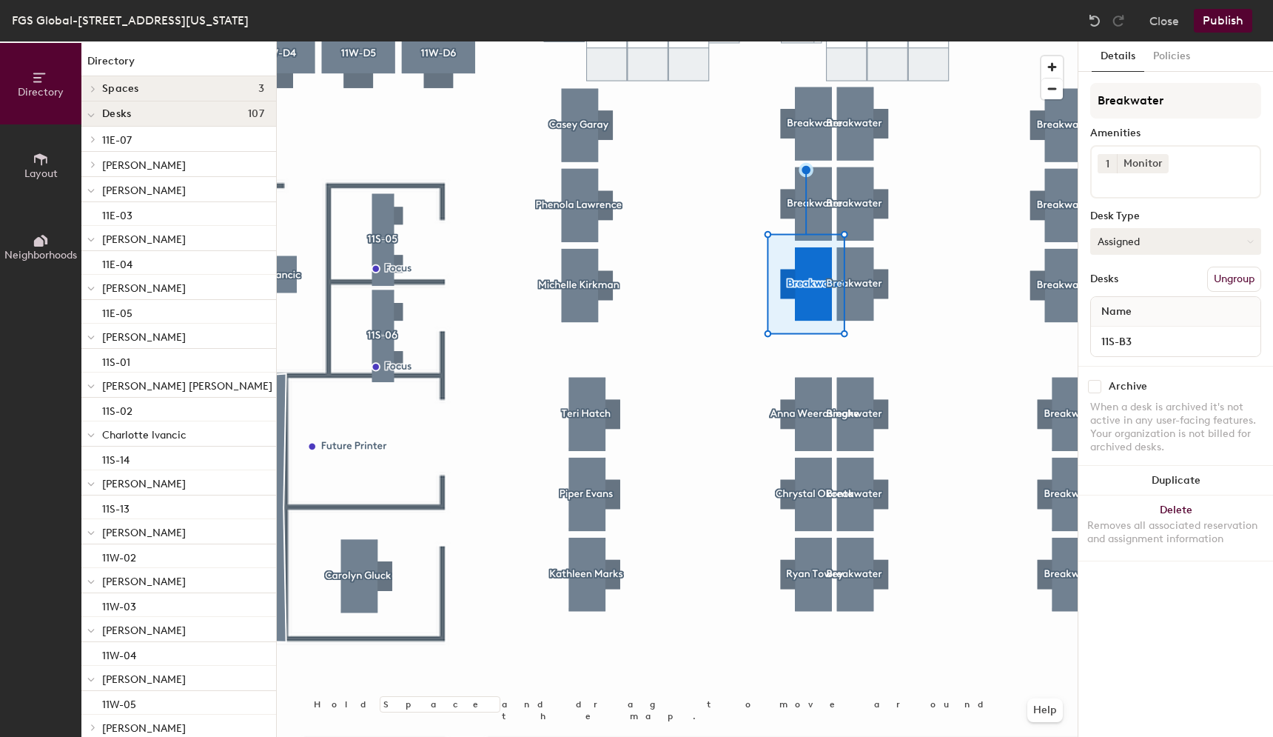
click at [1146, 246] on button "Assigned" at bounding box center [1175, 241] width 171 height 27
drag, startPoint x: 1174, startPoint y: 93, endPoint x: 1194, endPoint y: 105, distance: 23.6
click at [1194, 105] on input "Breakwater" at bounding box center [1175, 101] width 171 height 36
type input "Candy Boakyewaa"
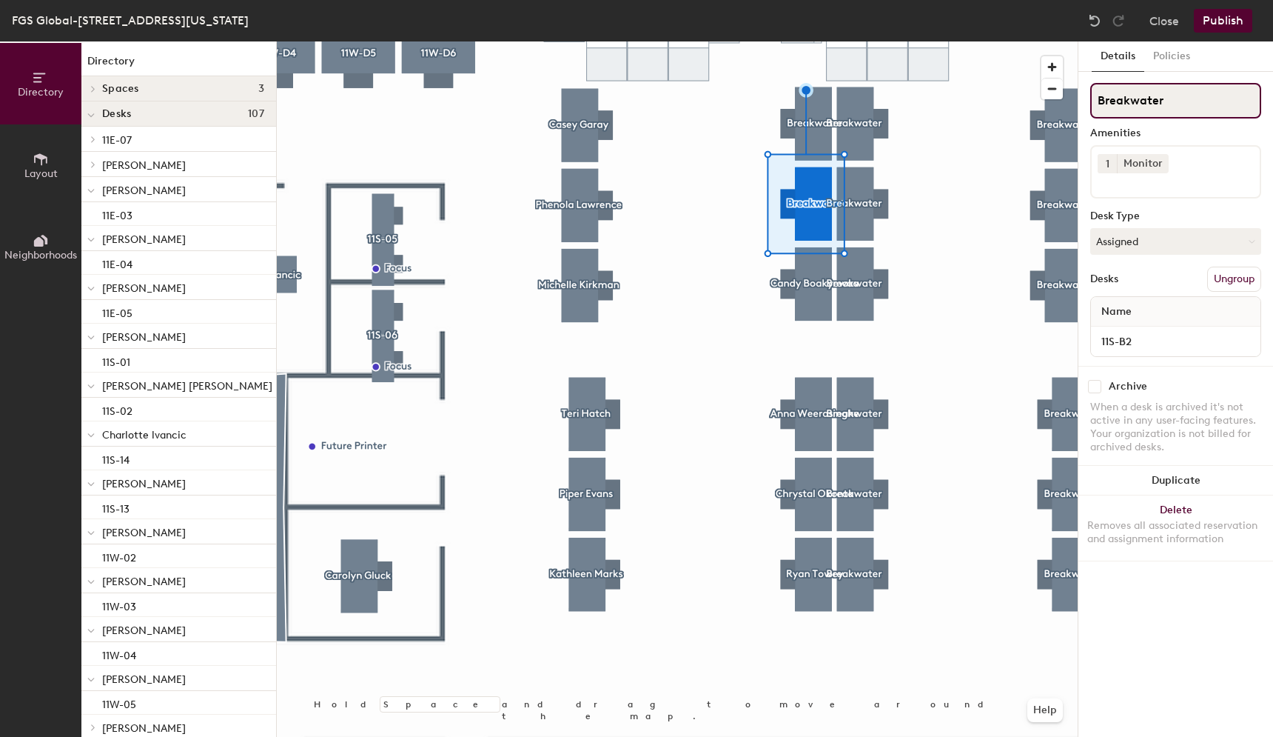
click at [1072, 94] on div "Directory Layout Neighborhoods Directory Spaces 3 Logan NoMa Shaw Desks 107 11E…" at bounding box center [636, 388] width 1273 height 695
type input "Renee Verdi"
drag, startPoint x: 1202, startPoint y: 101, endPoint x: 1078, endPoint y: 96, distance: 124.4
click at [823, 41] on div at bounding box center [677, 41] width 801 height 0
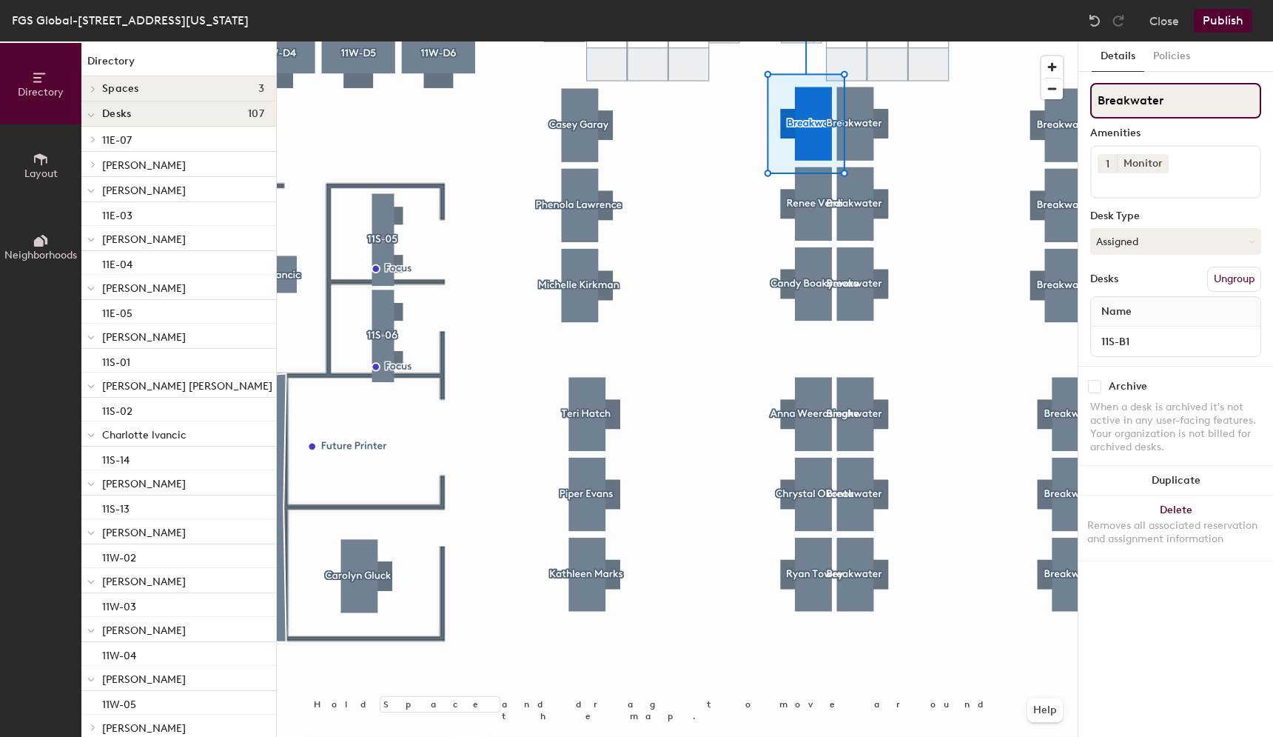
drag, startPoint x: 1176, startPoint y: 104, endPoint x: 1087, endPoint y: 100, distance: 88.9
click at [1087, 100] on div "Details Policies Breakwater Amenities 1 Monitor Desk Type Assigned Desks Ungrou…" at bounding box center [1176, 388] width 195 height 695
type input "Liney Somerville"
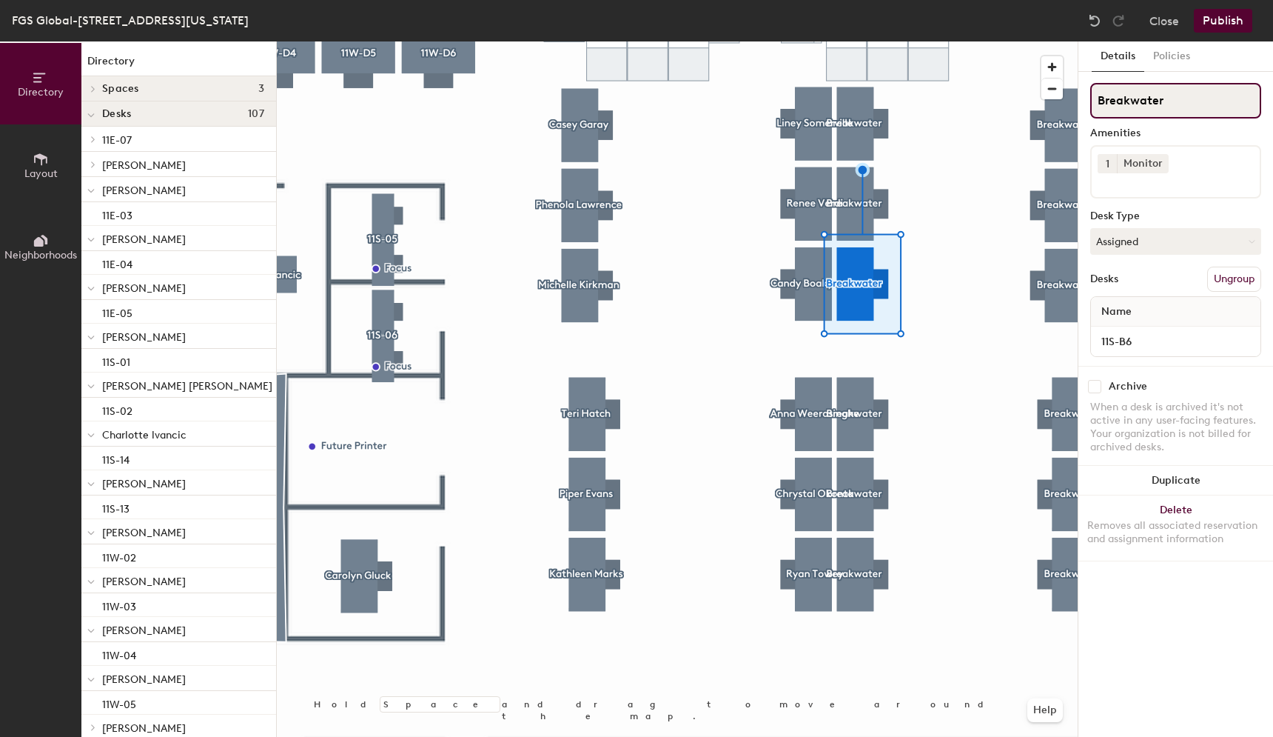
drag, startPoint x: 1180, startPoint y: 107, endPoint x: 1078, endPoint y: 98, distance: 102.5
click at [1079, 98] on div "Details Policies Breakwater Amenities 1 Monitor Desk Type Assigned Desks Ungrou…" at bounding box center [1176, 388] width 195 height 695
type input "Kira Silbergeld"
click at [844, 41] on div at bounding box center [677, 41] width 801 height 0
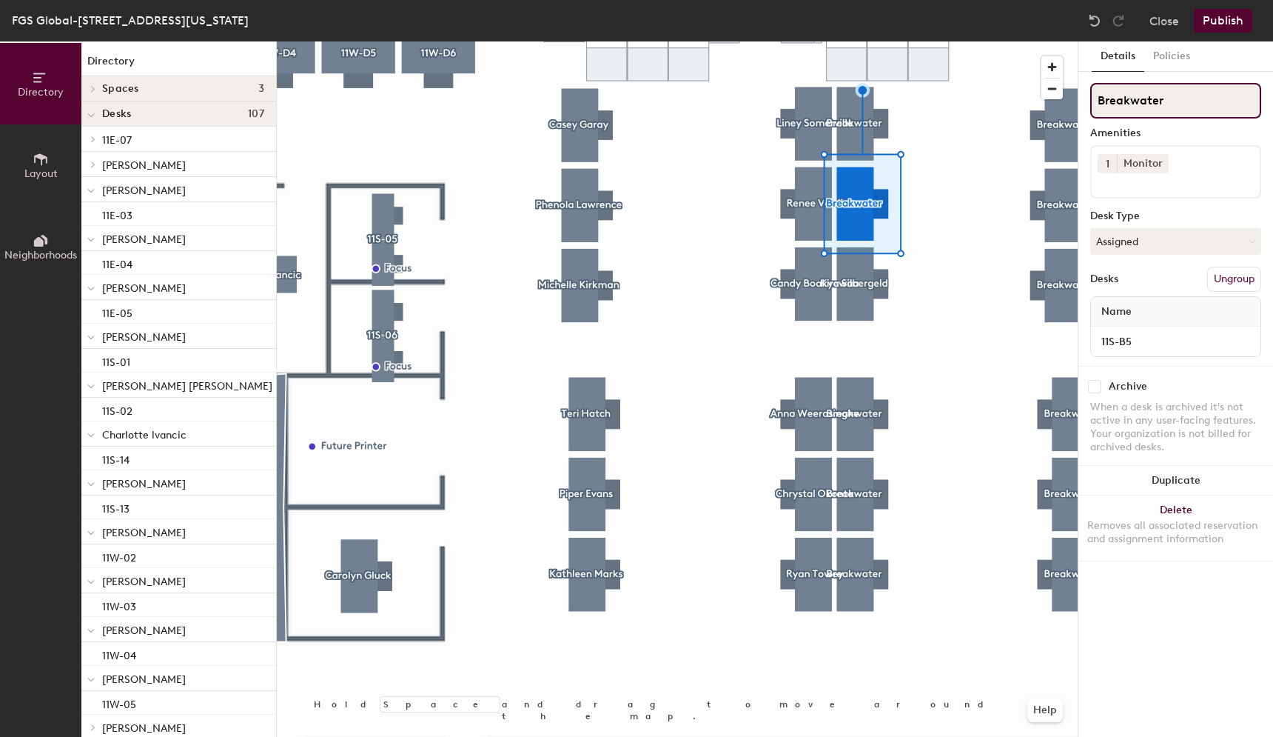
drag, startPoint x: 1161, startPoint y: 107, endPoint x: 1091, endPoint y: 98, distance: 70.8
click at [1091, 98] on input "Breakwater" at bounding box center [1175, 101] width 171 height 36
type input "Mich"
type input "[PERSON_NAME]"
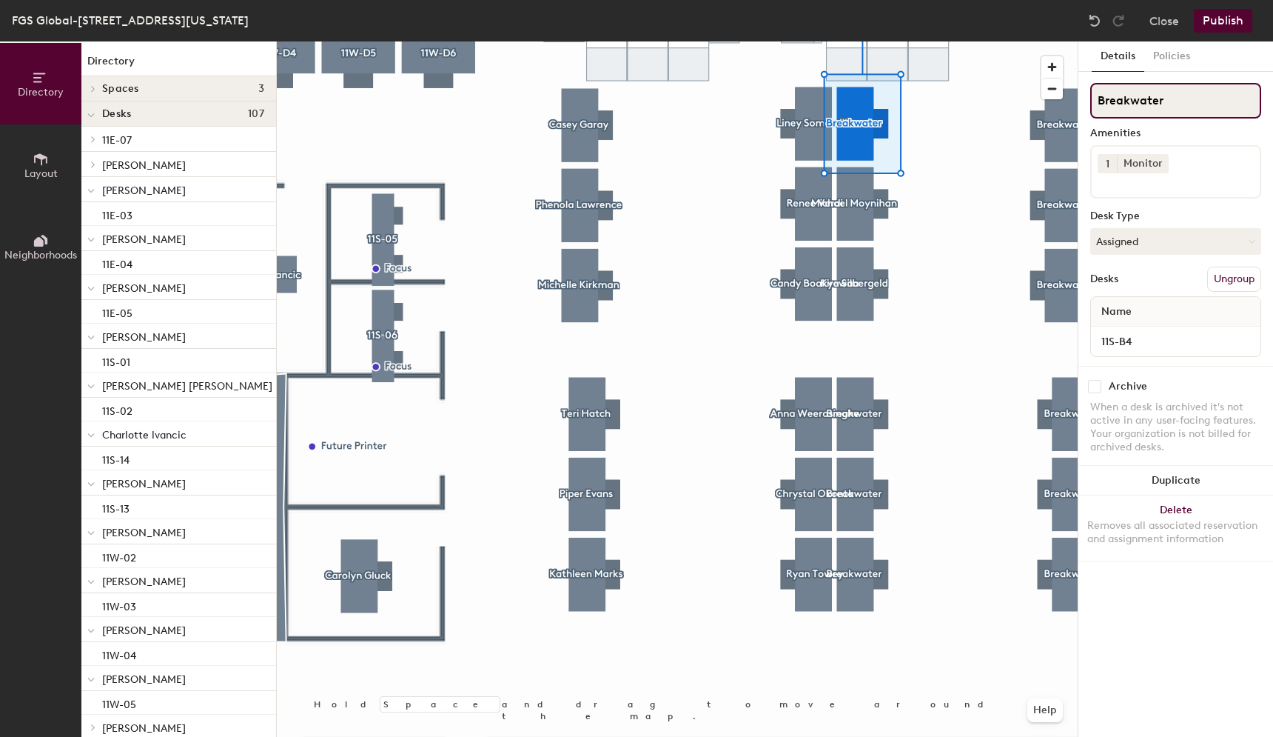
drag, startPoint x: 1179, startPoint y: 101, endPoint x: 1100, endPoint y: 93, distance: 79.6
click at [1099, 94] on input "Breakwater" at bounding box center [1175, 101] width 171 height 36
type input "[PERSON_NAME]"
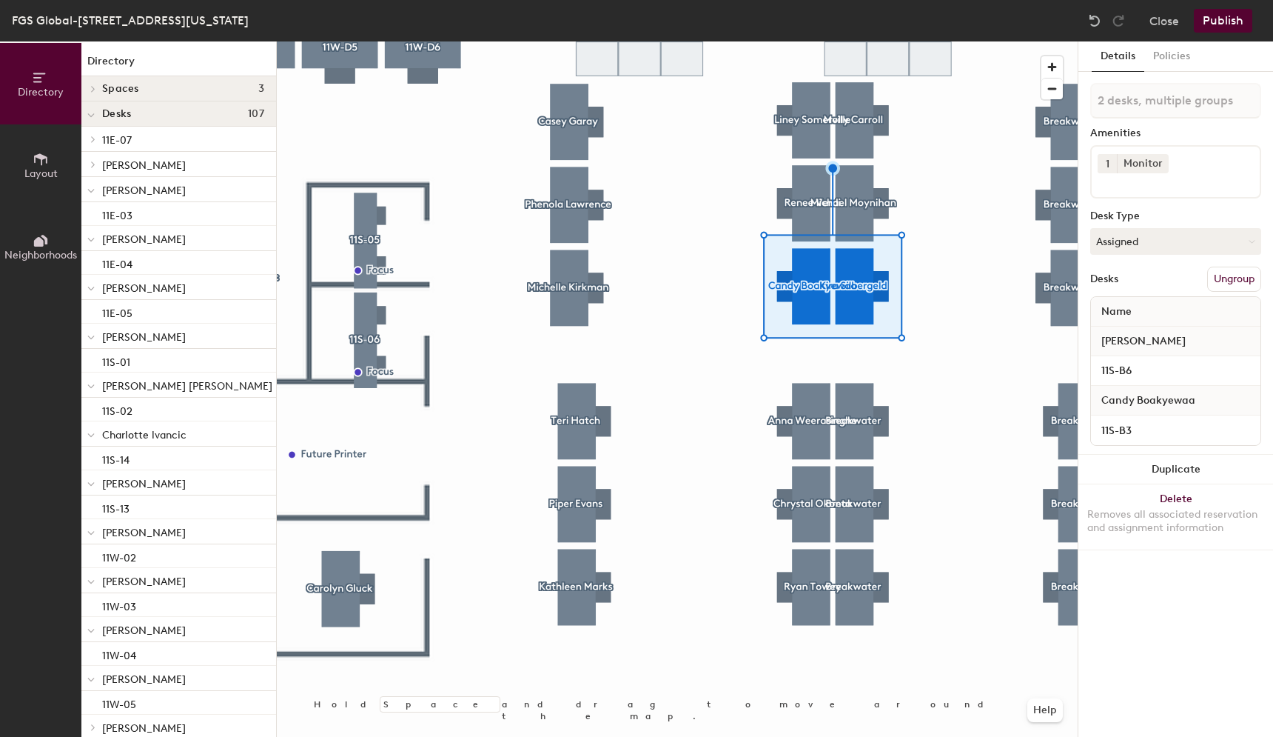
click at [900, 41] on div at bounding box center [677, 41] width 801 height 0
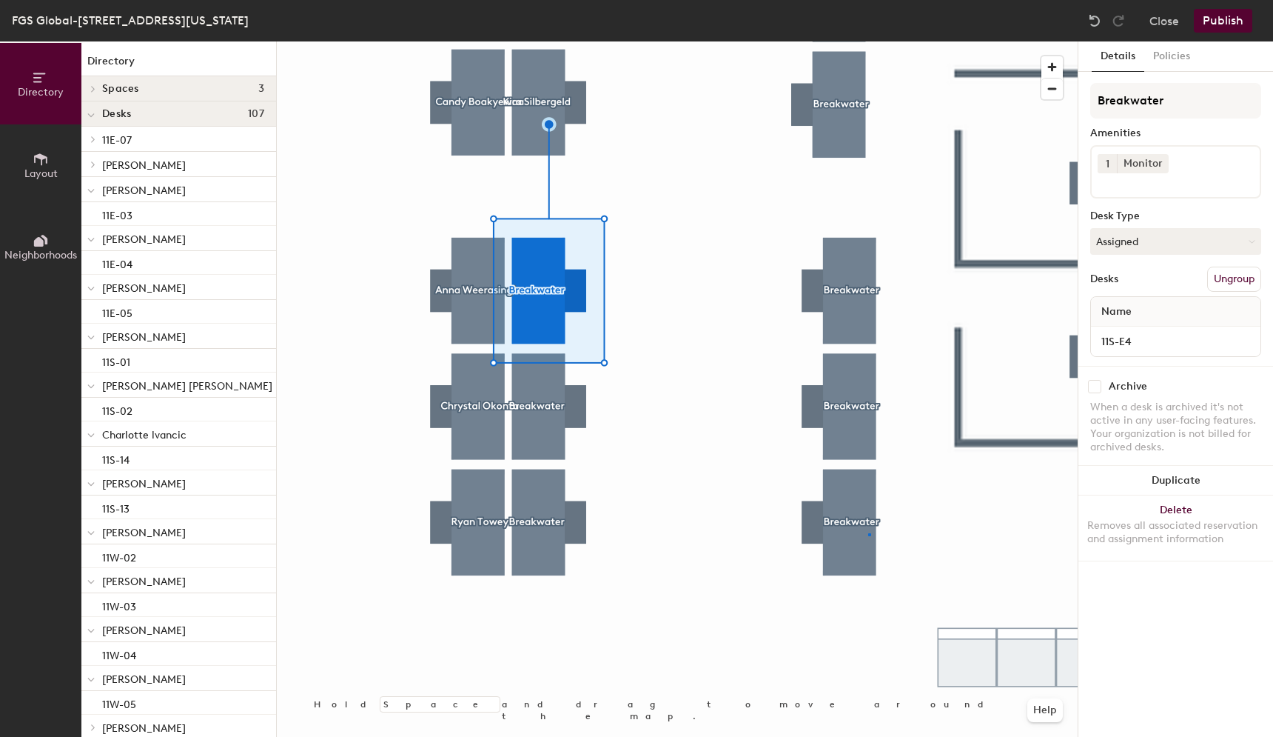
click at [868, 41] on div at bounding box center [677, 41] width 801 height 0
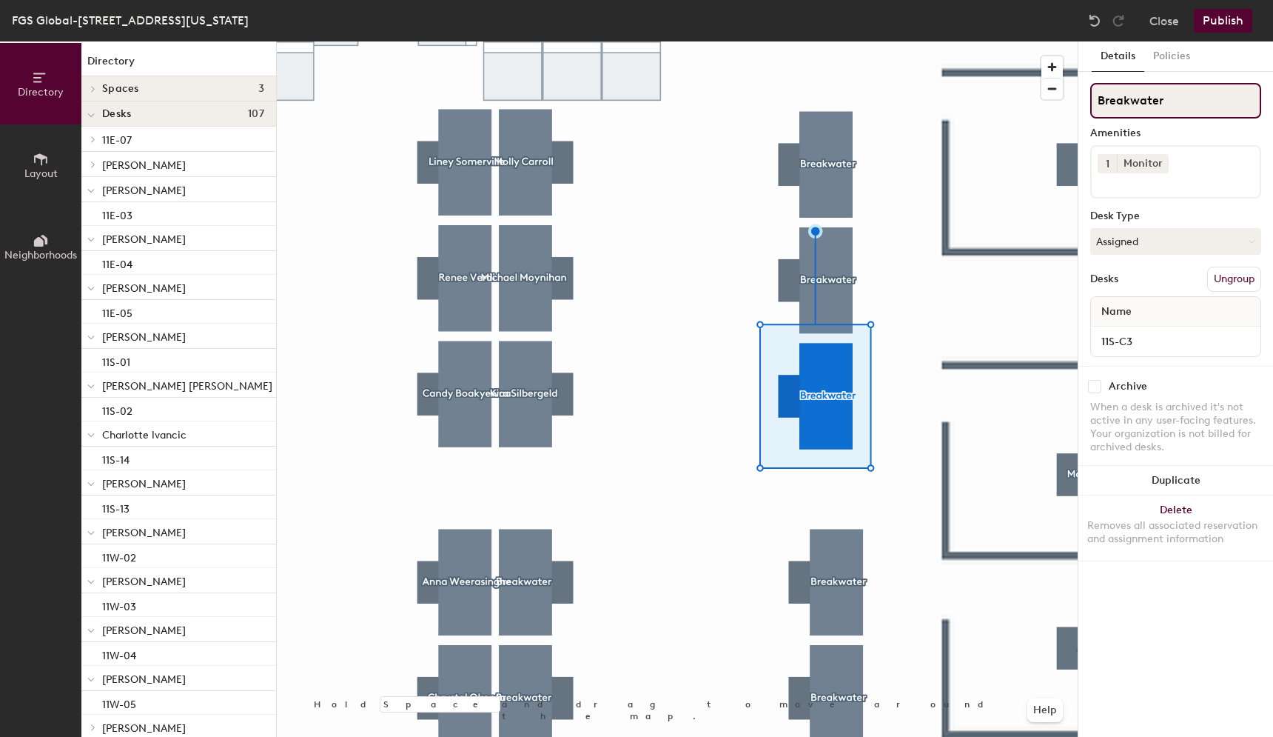
click at [1158, 92] on input "Breakwater" at bounding box center [1175, 101] width 171 height 36
drag, startPoint x: 1181, startPoint y: 101, endPoint x: 1079, endPoint y: 98, distance: 101.4
click at [1079, 99] on div "Details Policies Breakwater Amenities 1 Monitor Desk Type Assigned Desks Ungrou…" at bounding box center [1176, 388] width 195 height 695
type input "Margaux Binder"
click at [837, 41] on div at bounding box center [677, 41] width 801 height 0
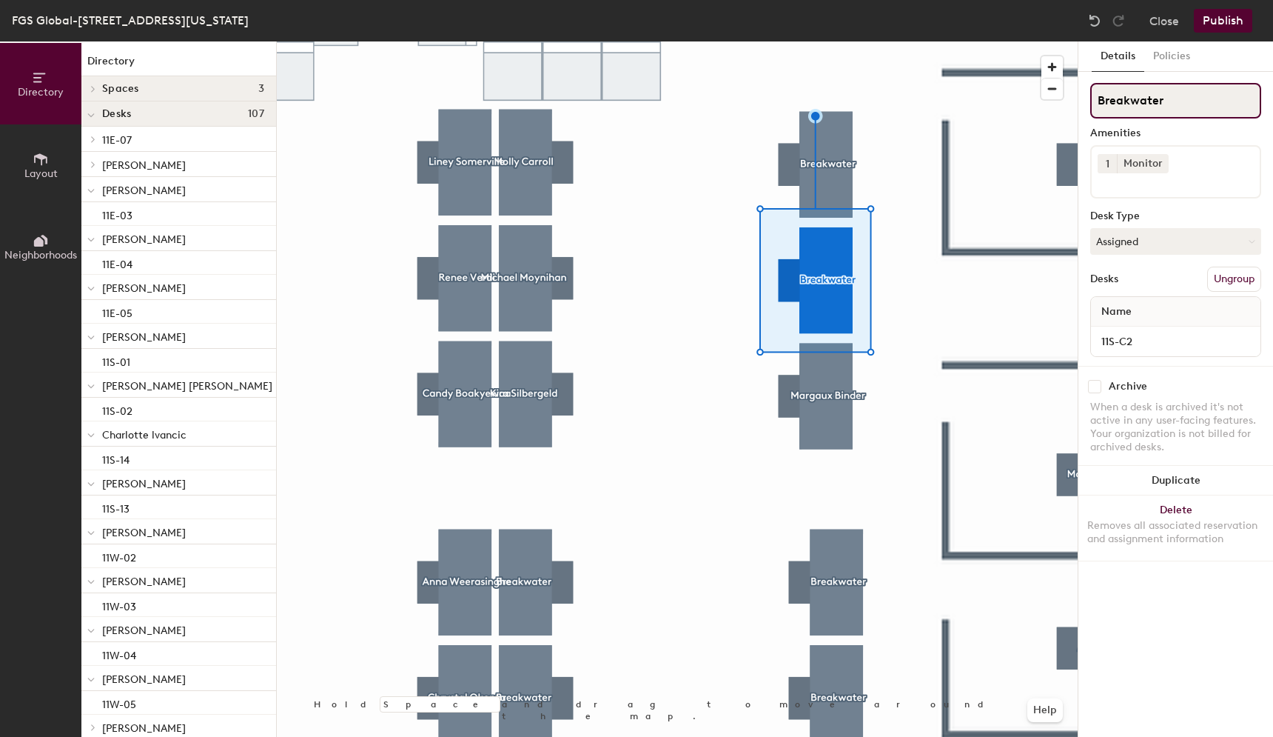
click at [1077, 102] on div "Directory Layout Neighborhoods Directory Spaces 3 Logan NoMa Shaw Desks 107 11E…" at bounding box center [636, 388] width 1273 height 695
type input "Myles Silsby"
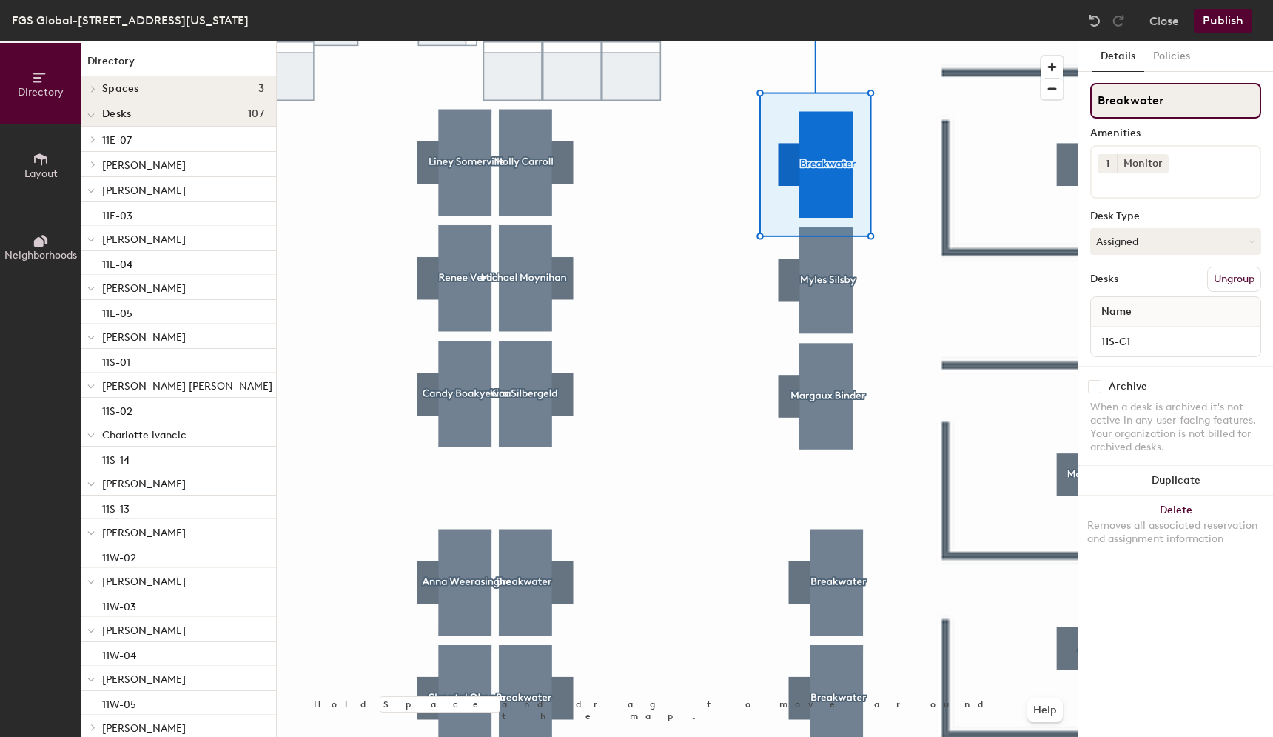
click at [1053, 101] on div "Directory Layout Neighborhoods Directory Spaces 3 Logan NoMa Shaw Desks 107 11E…" at bounding box center [636, 388] width 1273 height 695
type input "Ap Smith"
drag, startPoint x: 1188, startPoint y: 106, endPoint x: 1086, endPoint y: 105, distance: 102.2
click at [899, 41] on div at bounding box center [677, 41] width 801 height 0
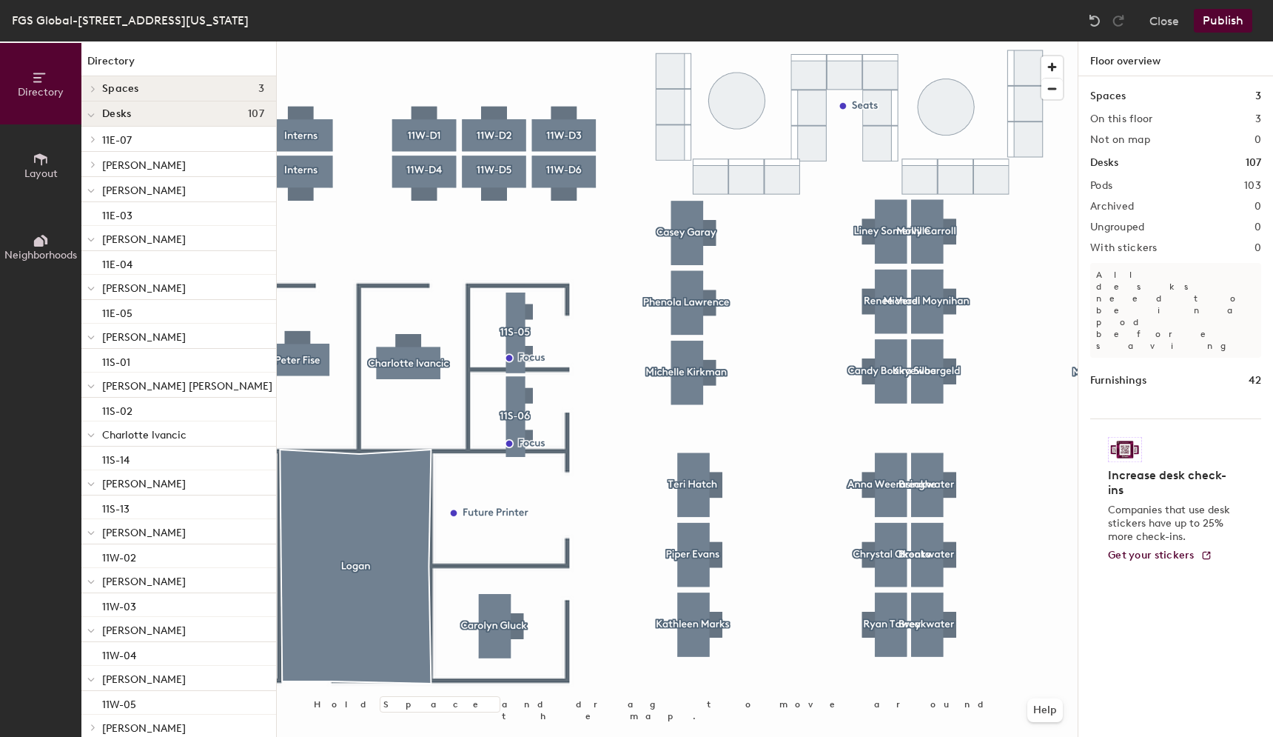
click at [431, 41] on div at bounding box center [677, 41] width 801 height 0
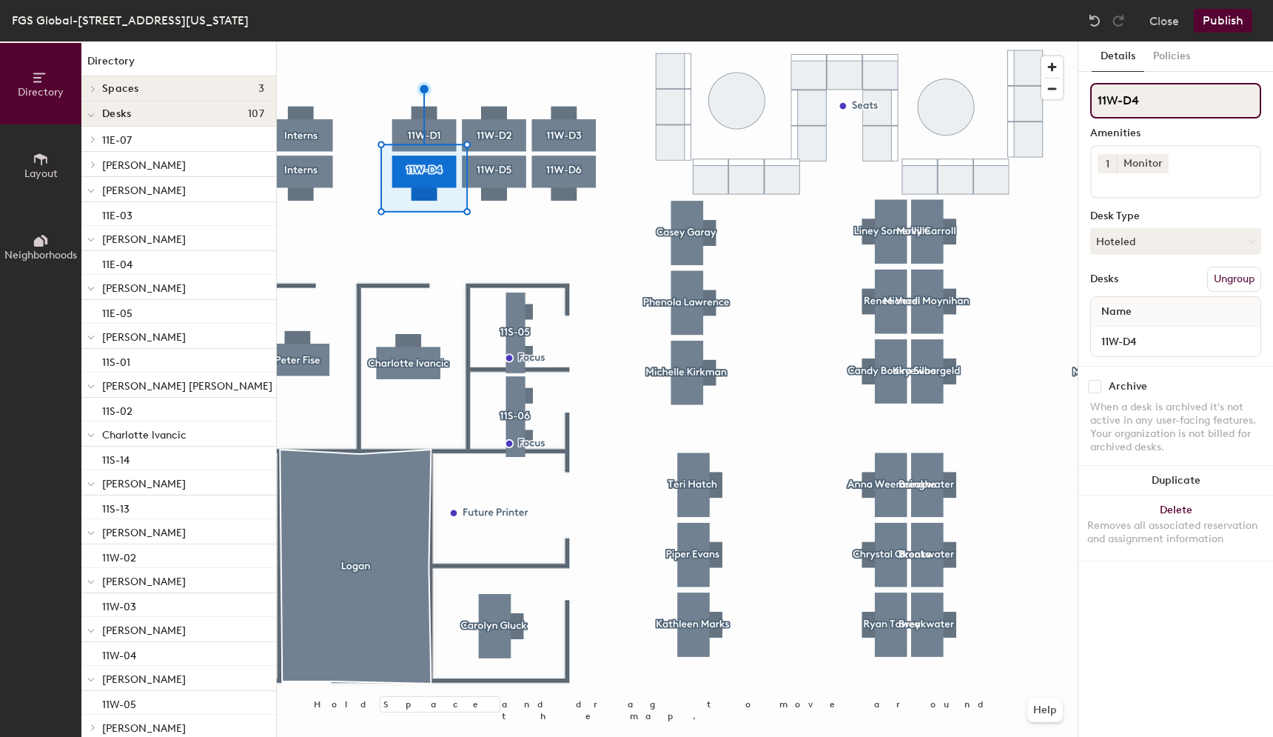
drag, startPoint x: 1166, startPoint y: 99, endPoint x: 1084, endPoint y: 99, distance: 81.4
click at [1084, 99] on div "Details Policies 11W-D4 Amenities 1 Monitor Desk Type Hoteled Desks Ungroup Nam…" at bounding box center [1176, 388] width 195 height 695
type input "E"
type input "Gly"
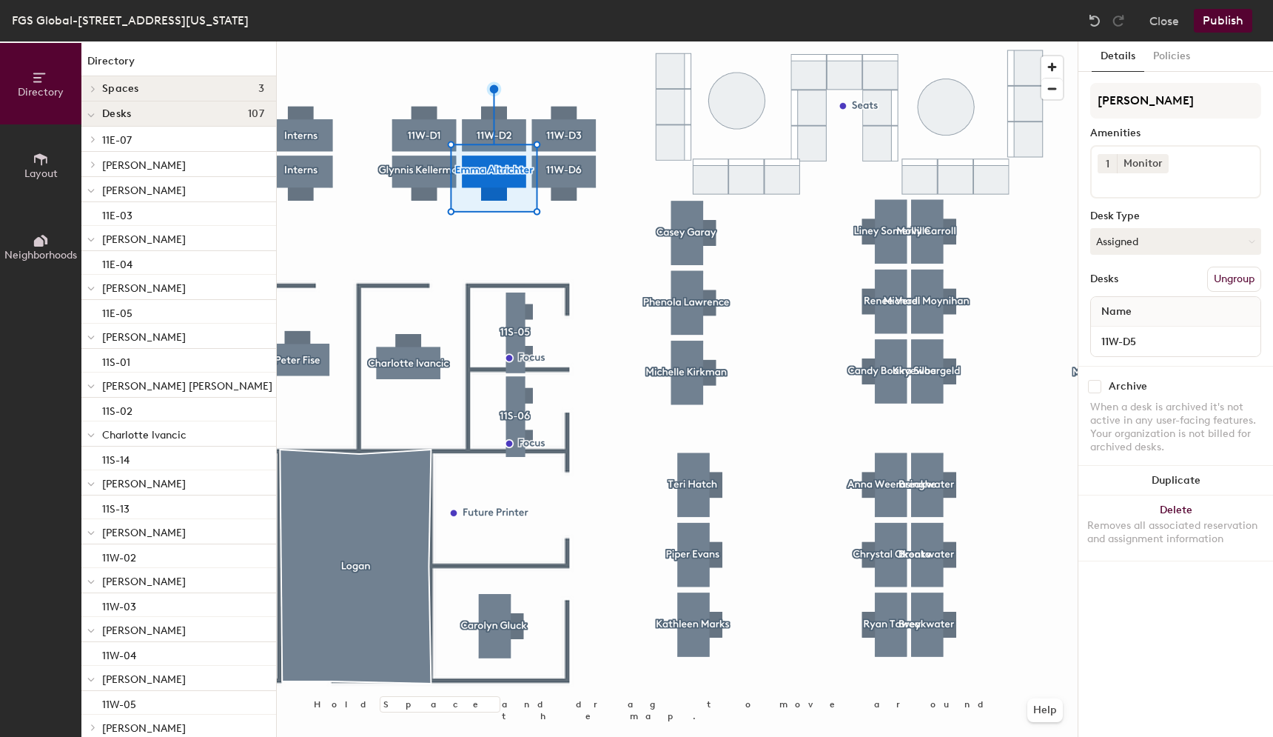
type input "[PERSON_NAME]"
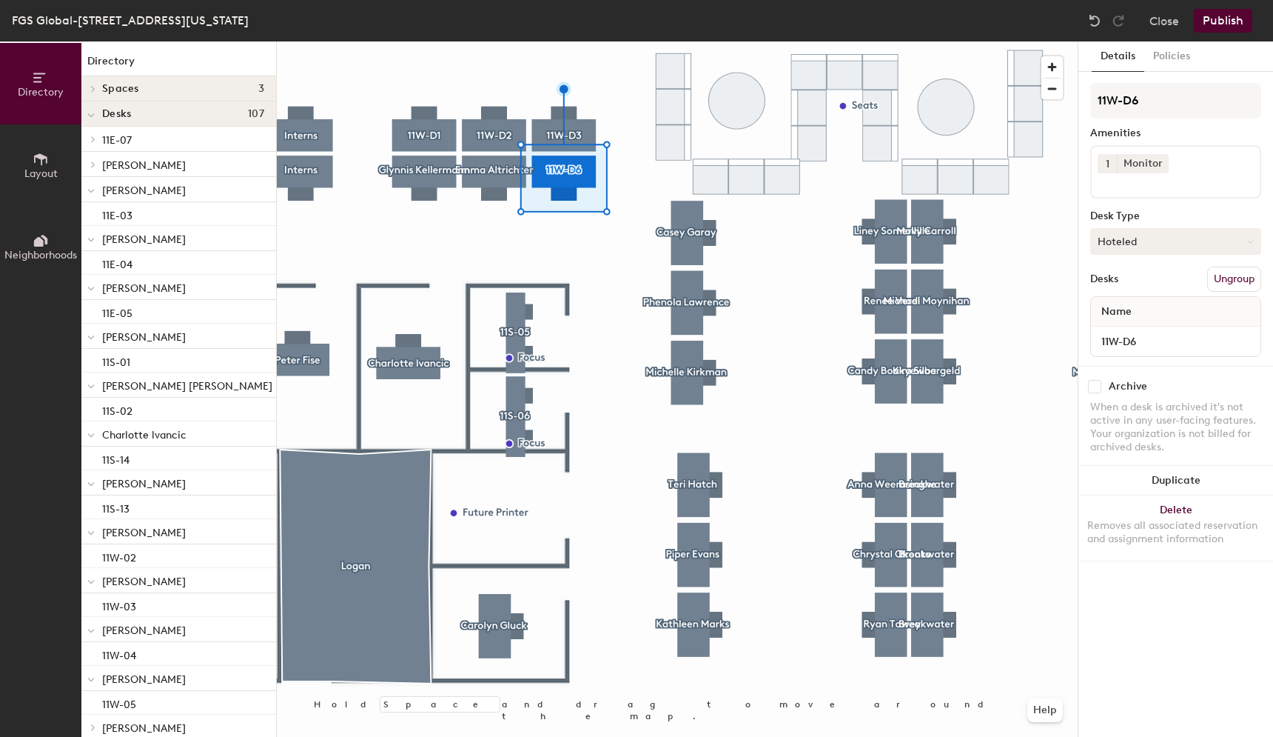
click at [1151, 241] on button "Hoteled" at bounding box center [1175, 241] width 171 height 27
click at [1126, 280] on div "Assigned" at bounding box center [1165, 287] width 148 height 22
drag, startPoint x: 1159, startPoint y: 108, endPoint x: 1088, endPoint y: 100, distance: 70.8
click at [1087, 100] on div "Details Policies 11W-D6 Amenities 1 Monitor Desk Type Assigned Desks Ungroup Na…" at bounding box center [1176, 388] width 195 height 695
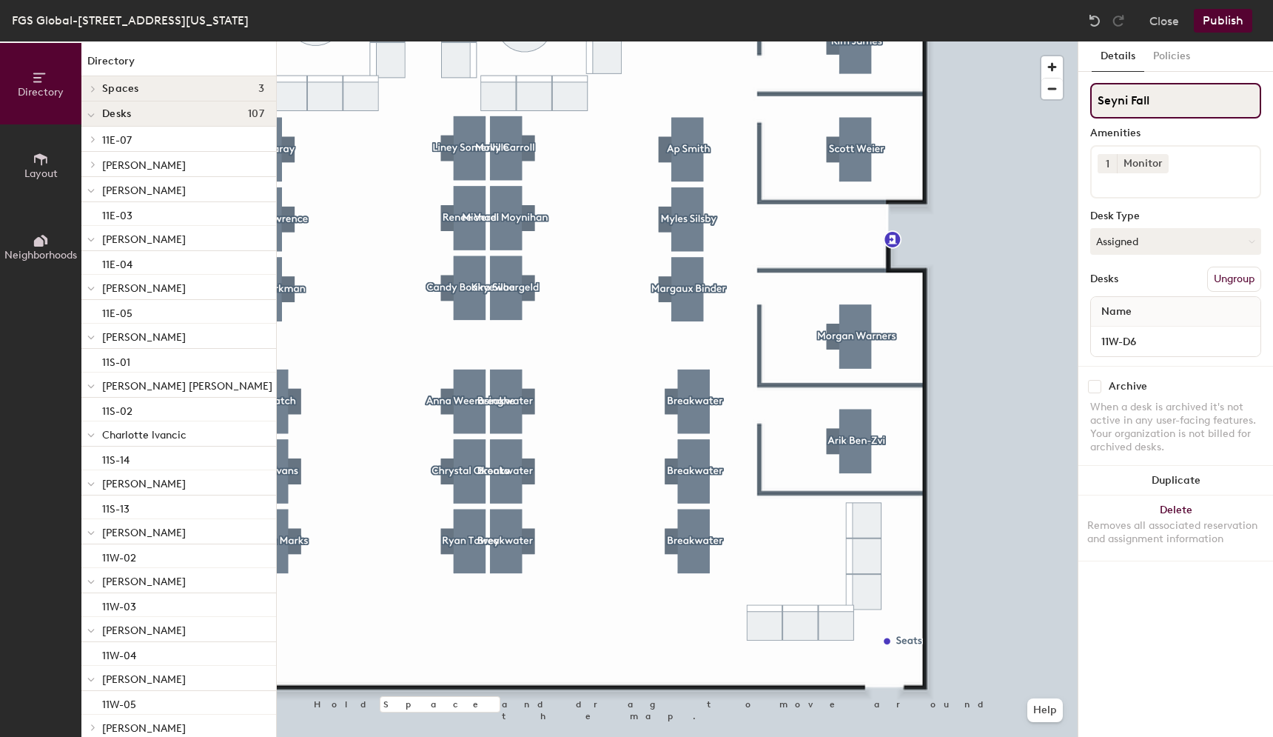
type input "Seyni Fall"
click at [856, 41] on div at bounding box center [677, 41] width 801 height 0
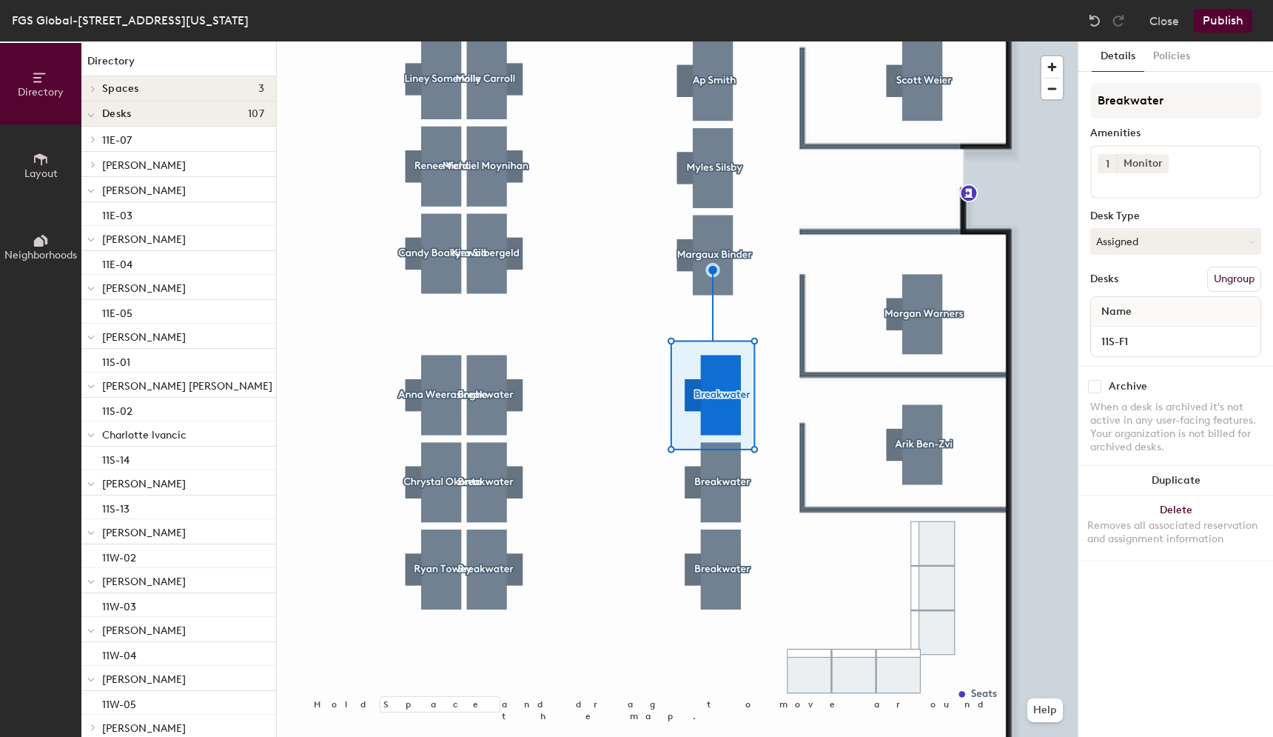
click at [716, 41] on div at bounding box center [677, 41] width 801 height 0
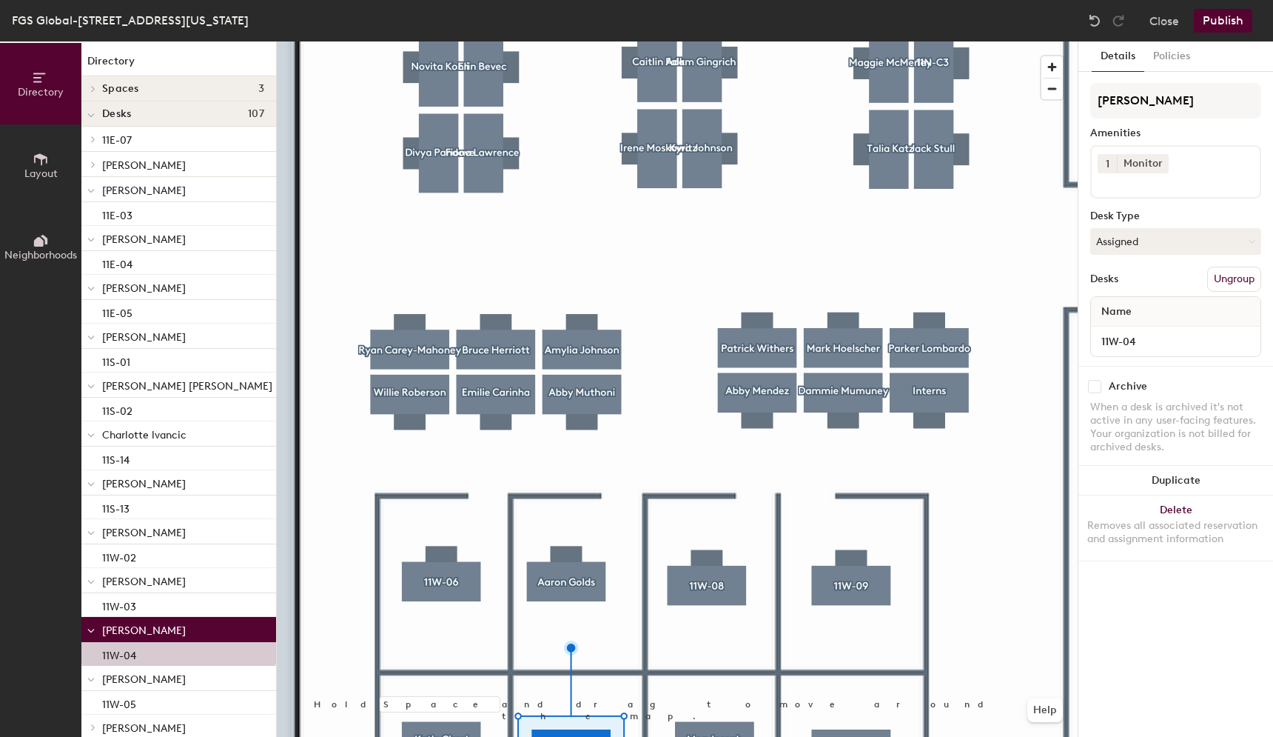
click at [754, 41] on div at bounding box center [677, 41] width 801 height 0
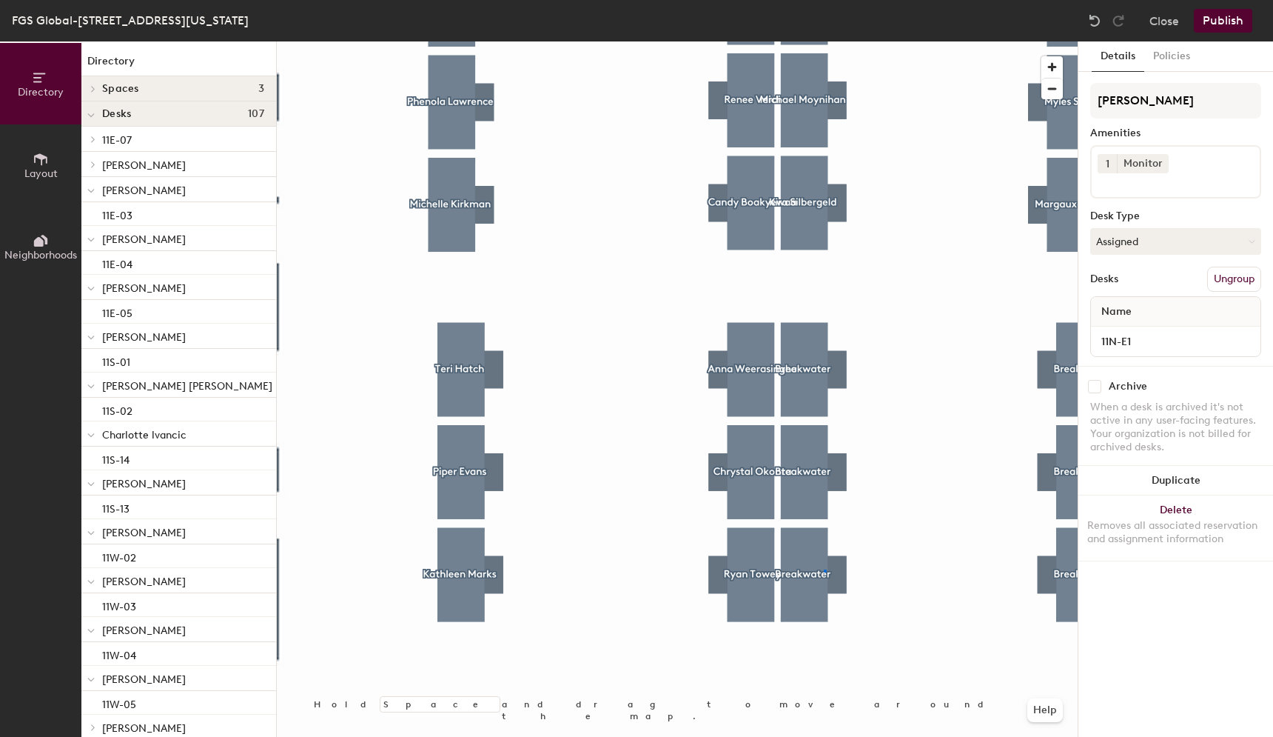
click at [824, 41] on div at bounding box center [677, 41] width 801 height 0
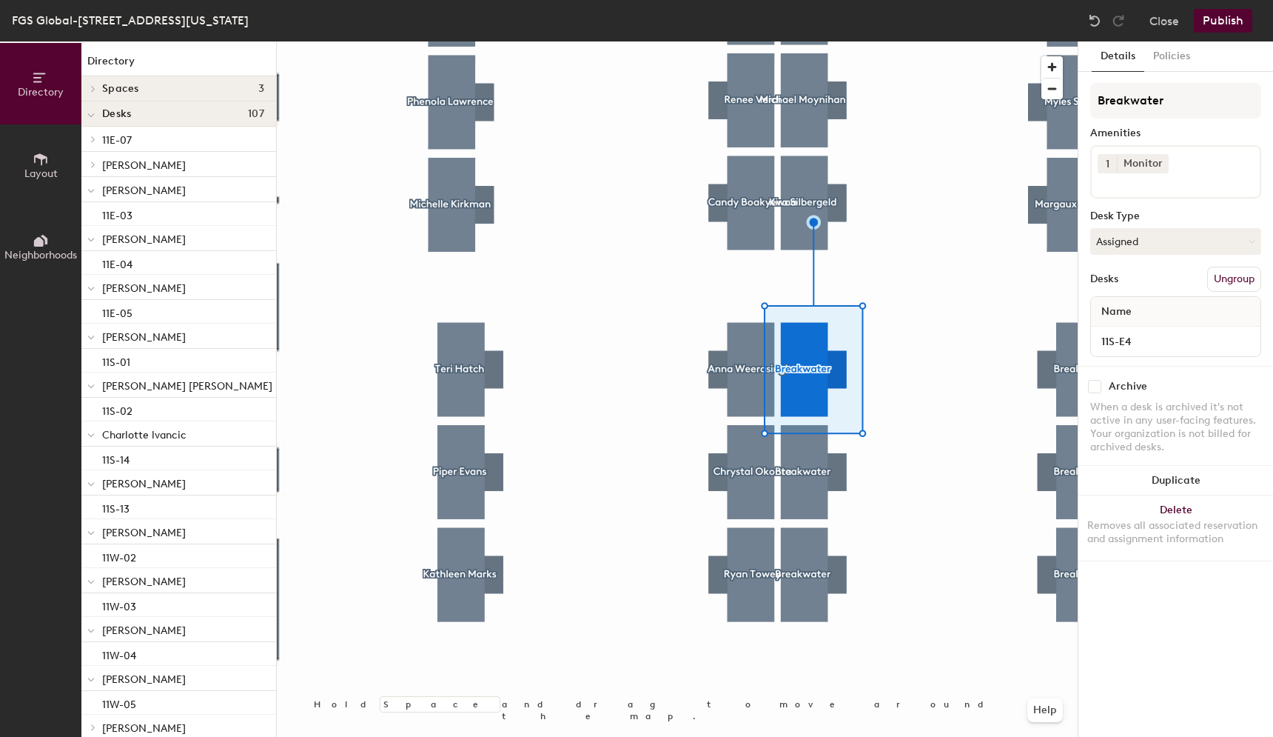
click at [1215, 19] on button "Publish" at bounding box center [1223, 21] width 58 height 24
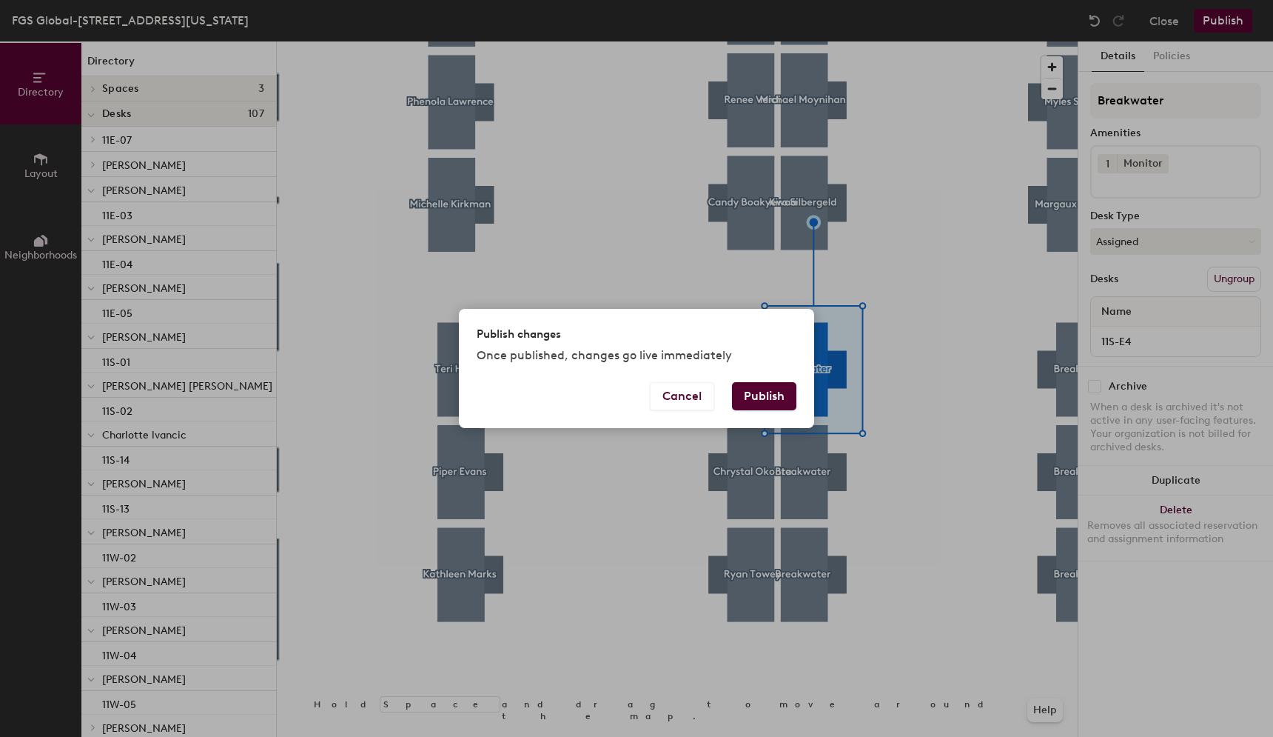
click at [738, 391] on button "Publish" at bounding box center [764, 396] width 64 height 28
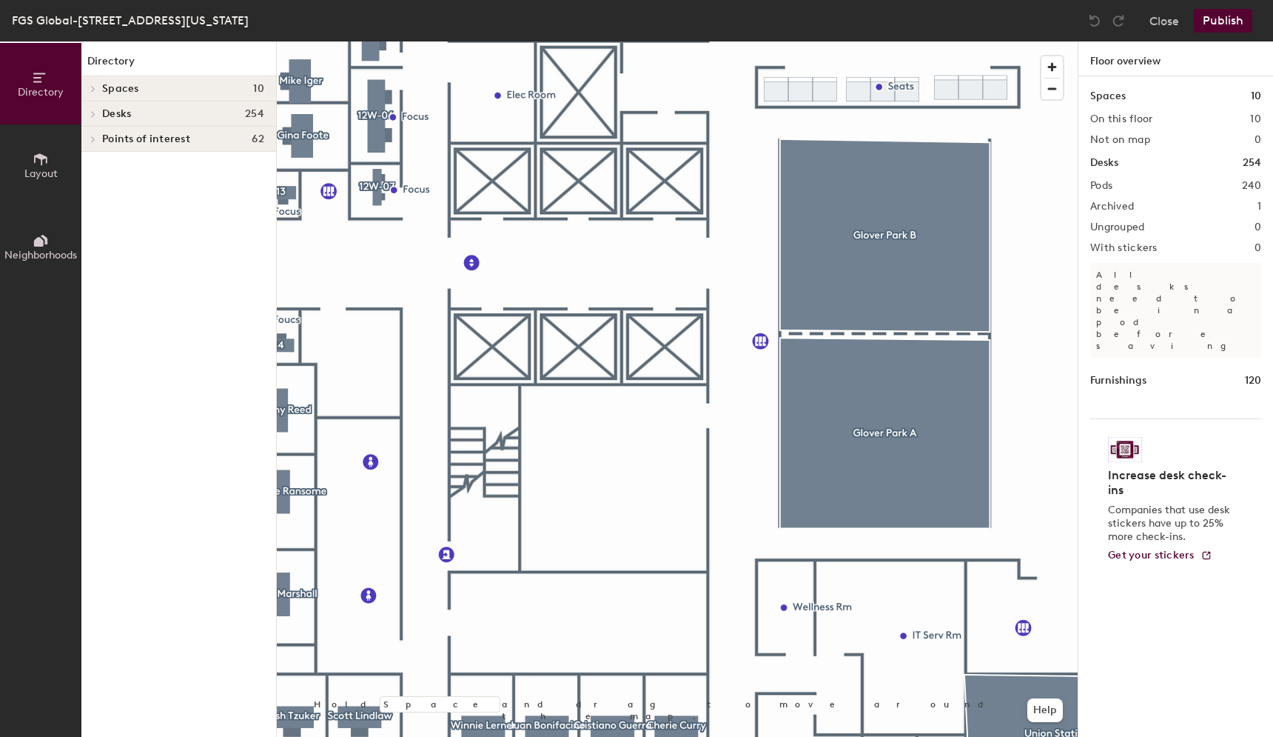
click at [754, 41] on div at bounding box center [677, 41] width 801 height 0
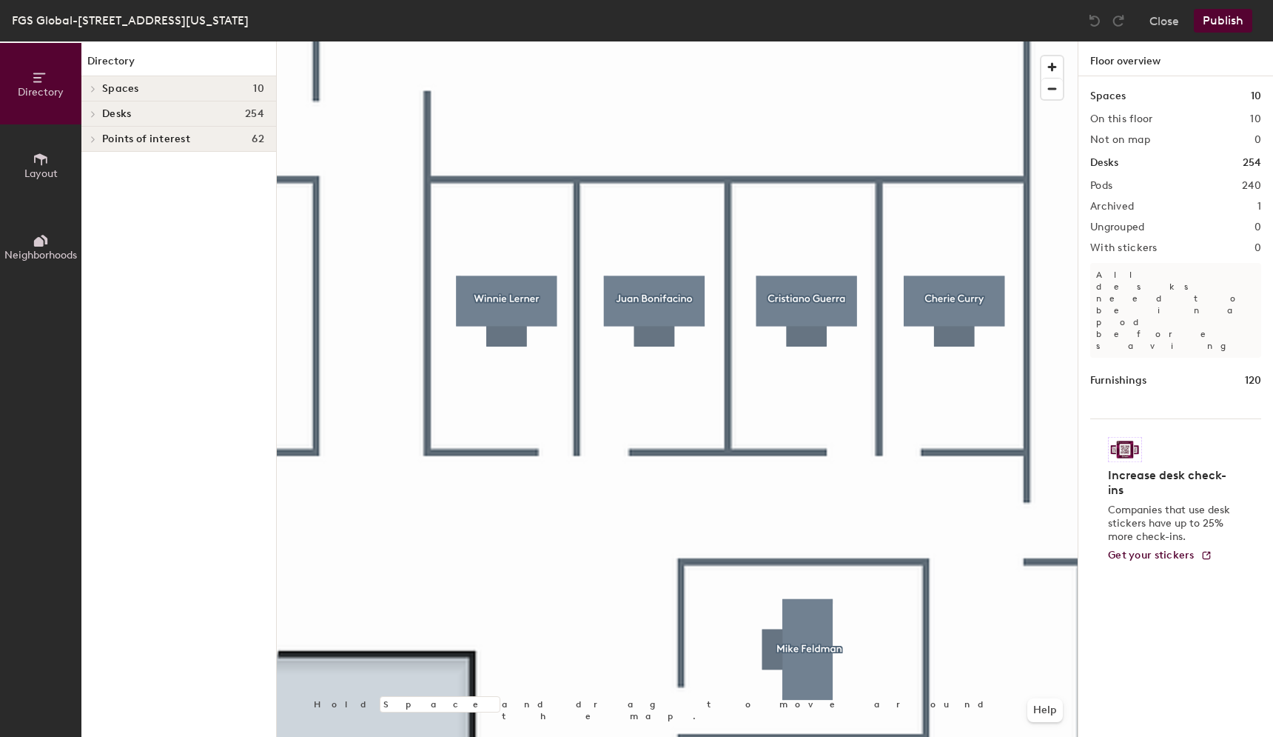
click at [657, 41] on div at bounding box center [677, 41] width 801 height 0
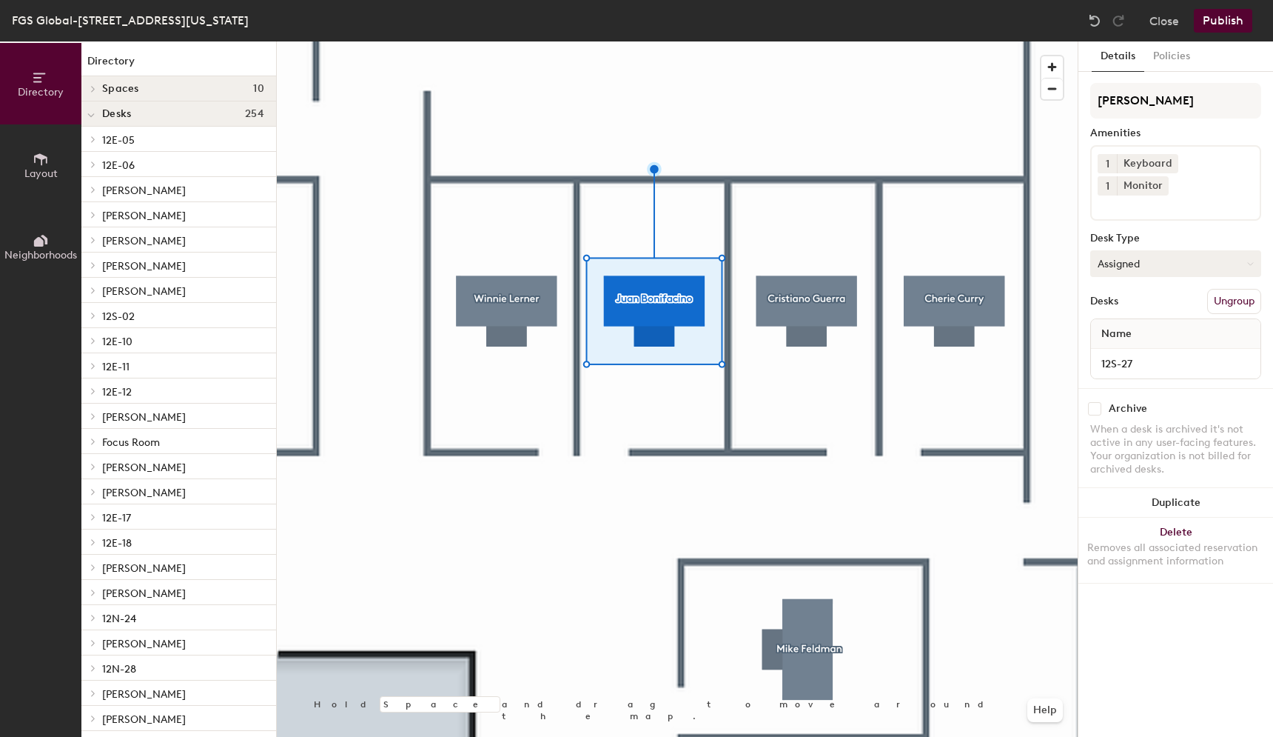
click at [1144, 250] on button "Assigned" at bounding box center [1175, 263] width 171 height 27
click at [1115, 298] on div "Assigned" at bounding box center [1165, 309] width 148 height 22
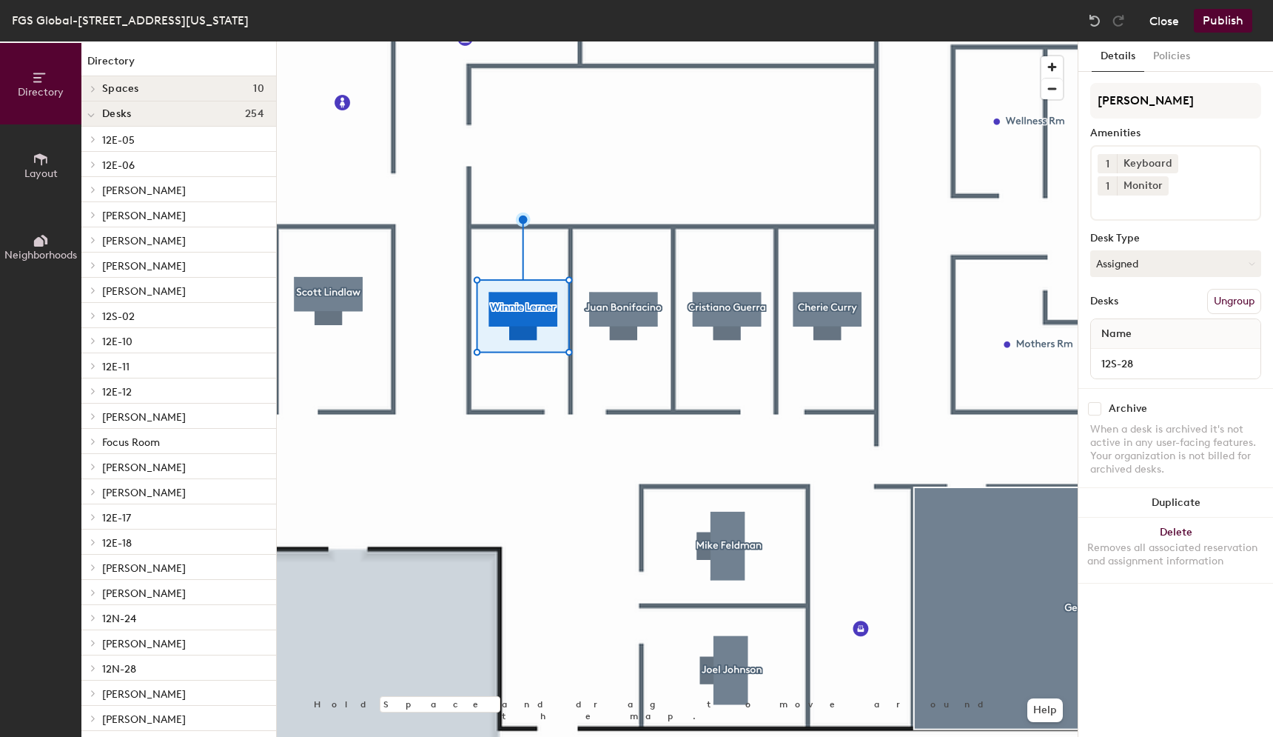
click at [1167, 22] on button "Close" at bounding box center [1165, 21] width 30 height 24
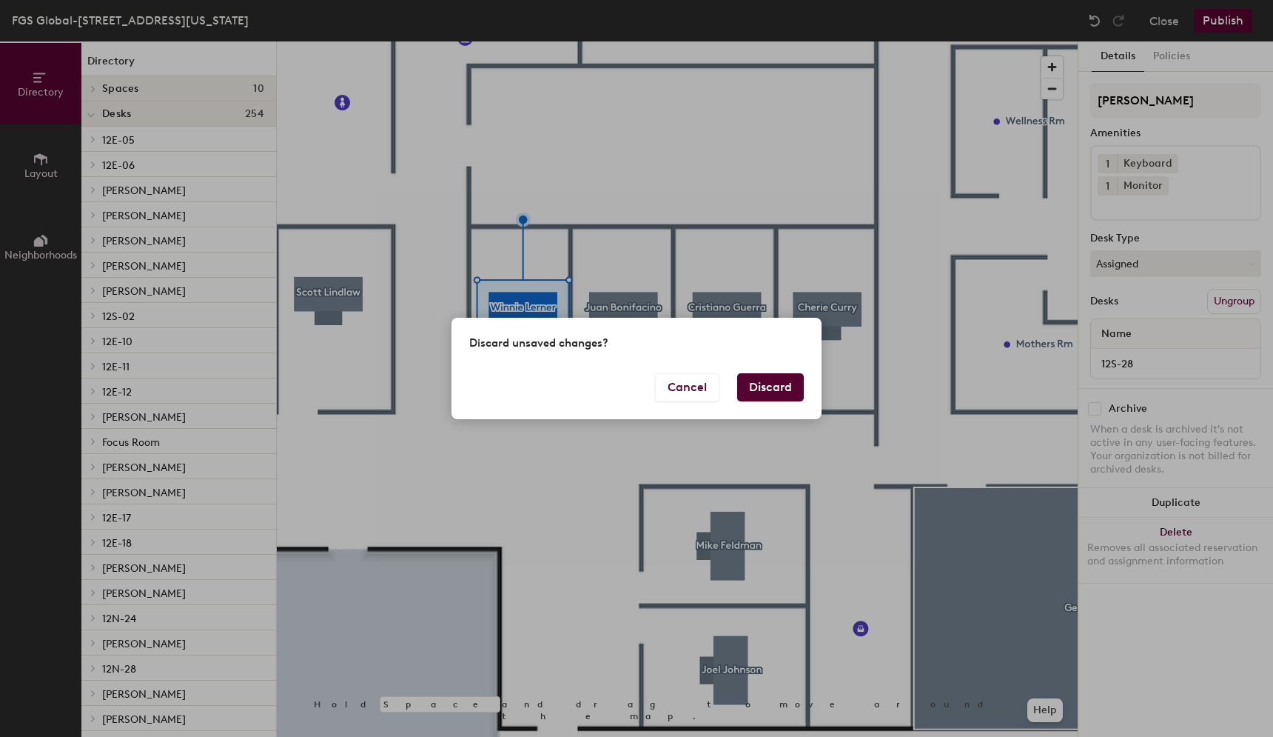
click at [750, 395] on button "Discard" at bounding box center [770, 387] width 67 height 28
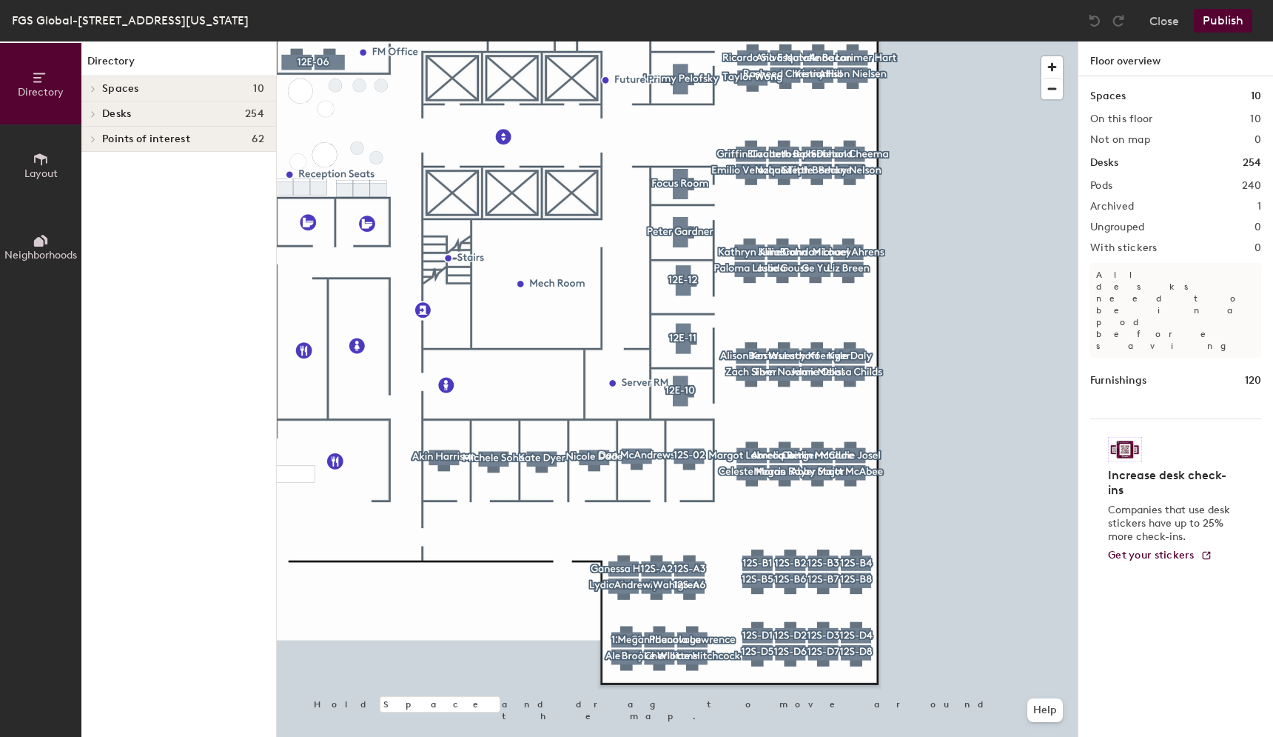
click at [661, 41] on div at bounding box center [677, 41] width 801 height 0
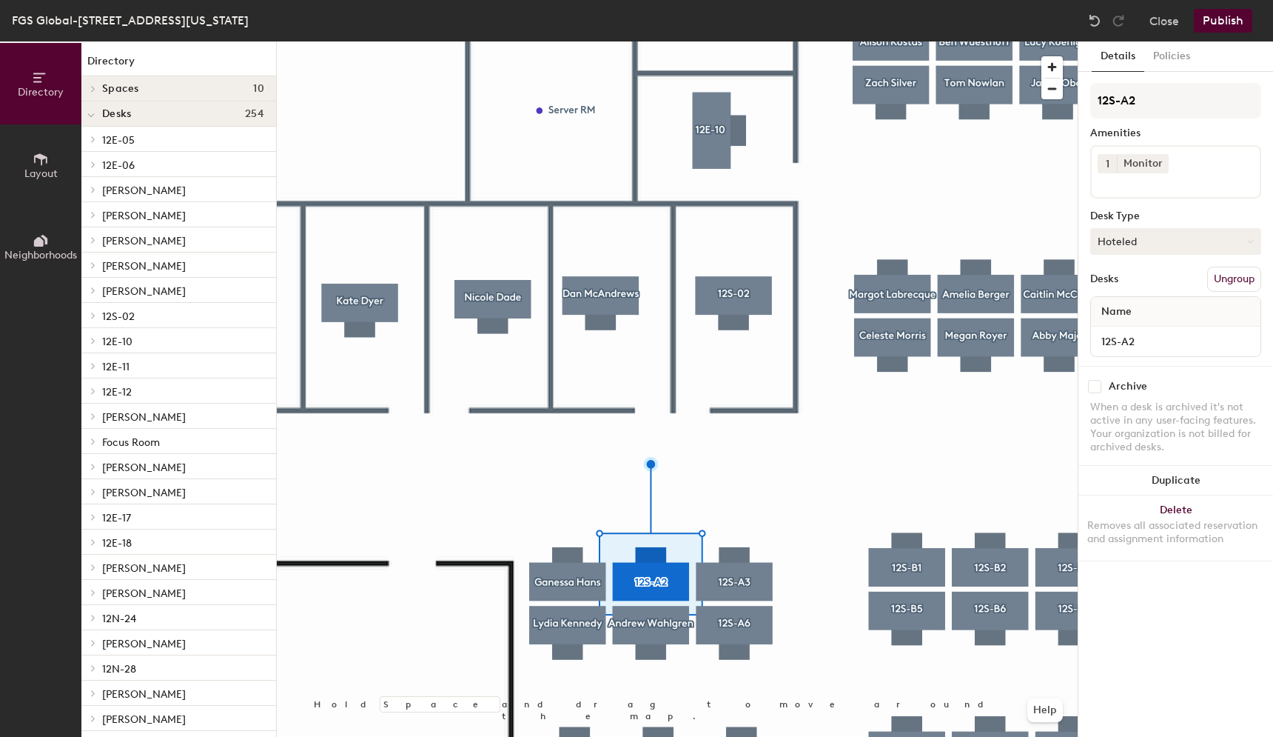
click at [1161, 243] on button "Hoteled" at bounding box center [1175, 241] width 171 height 27
click at [1148, 239] on button "Hoteled" at bounding box center [1175, 241] width 171 height 27
click at [1164, 16] on button "Close" at bounding box center [1165, 21] width 30 height 24
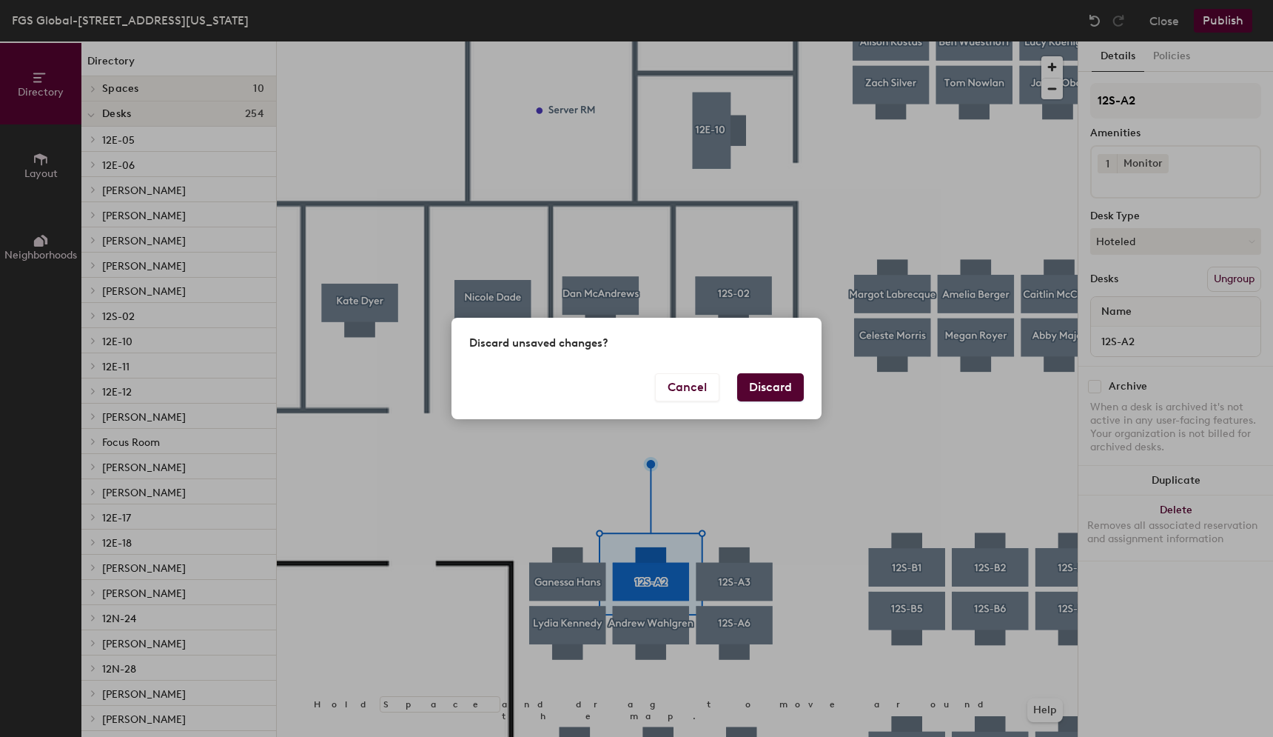
click at [774, 377] on button "Discard" at bounding box center [770, 387] width 67 height 28
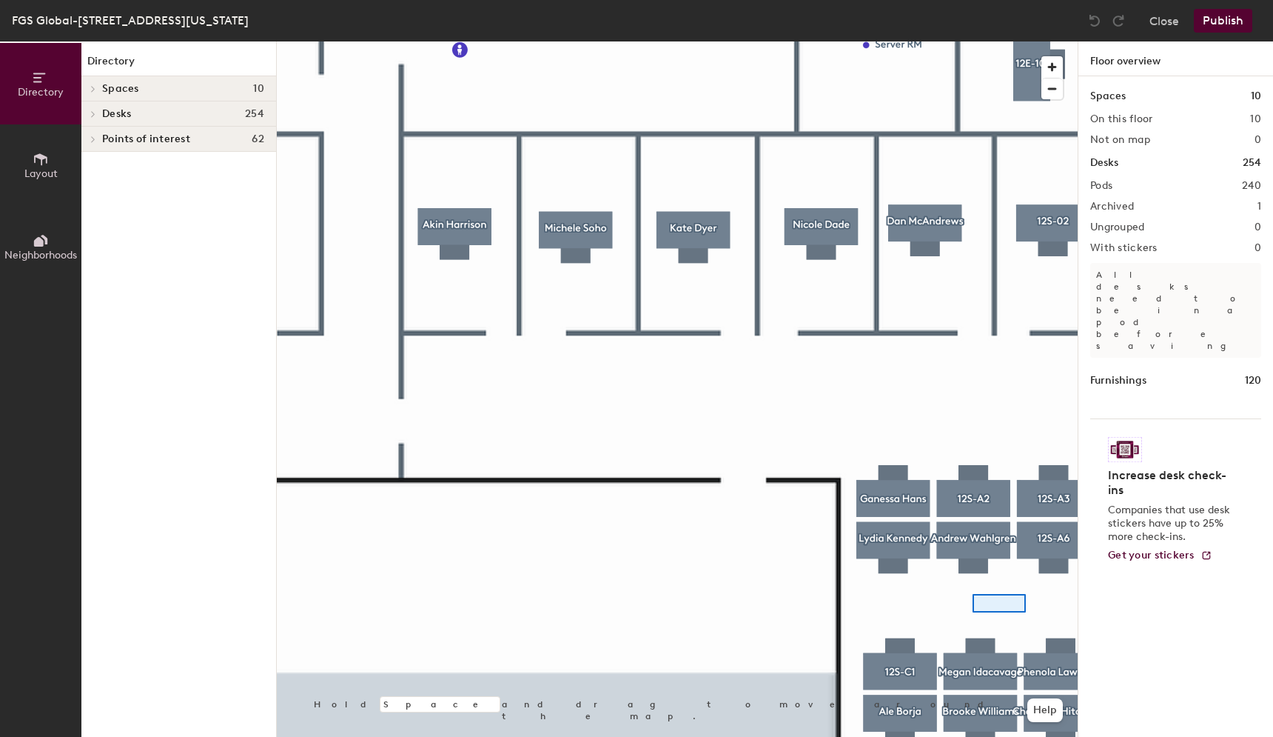
click at [975, 41] on div at bounding box center [677, 41] width 801 height 0
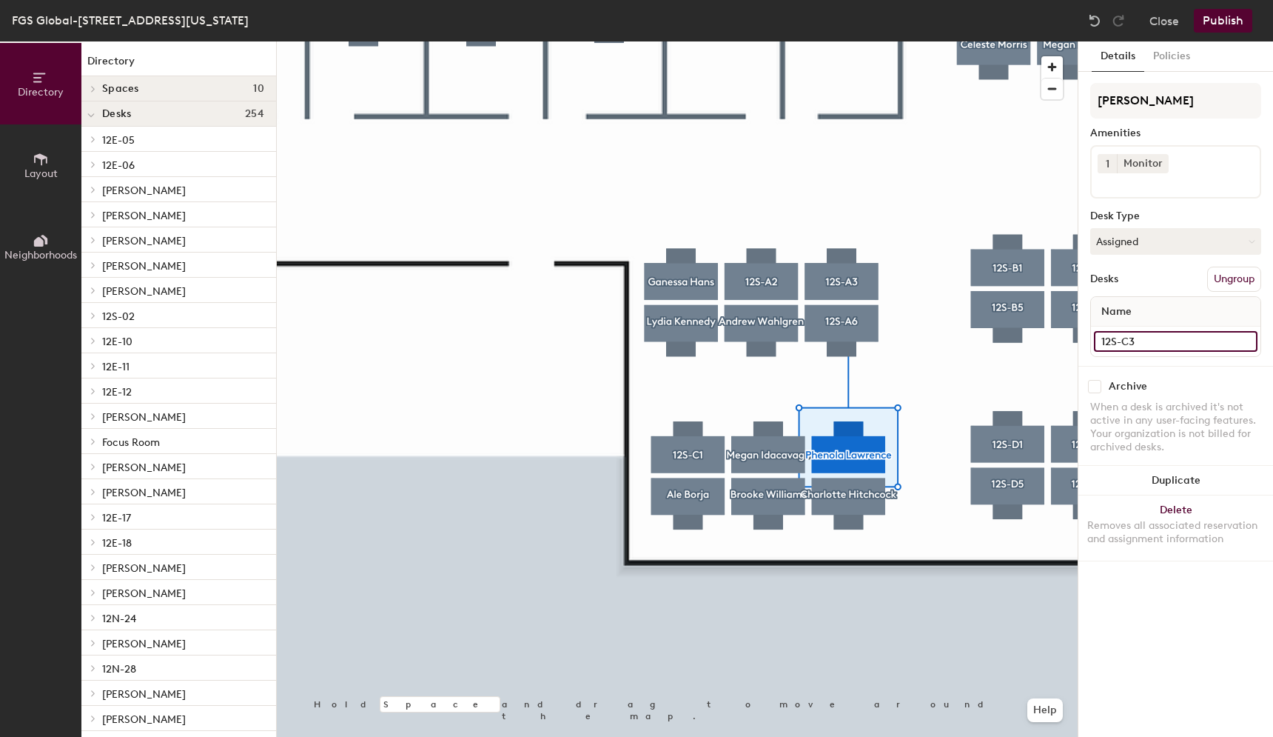
click at [1146, 340] on input "12S-C3" at bounding box center [1176, 341] width 164 height 21
click at [1023, 106] on div "Directory Layout Neighborhoods Directory Spaces 10 AdMo Capitol Hill Dupont Geo…" at bounding box center [636, 388] width 1273 height 695
paste input "12S-C3"
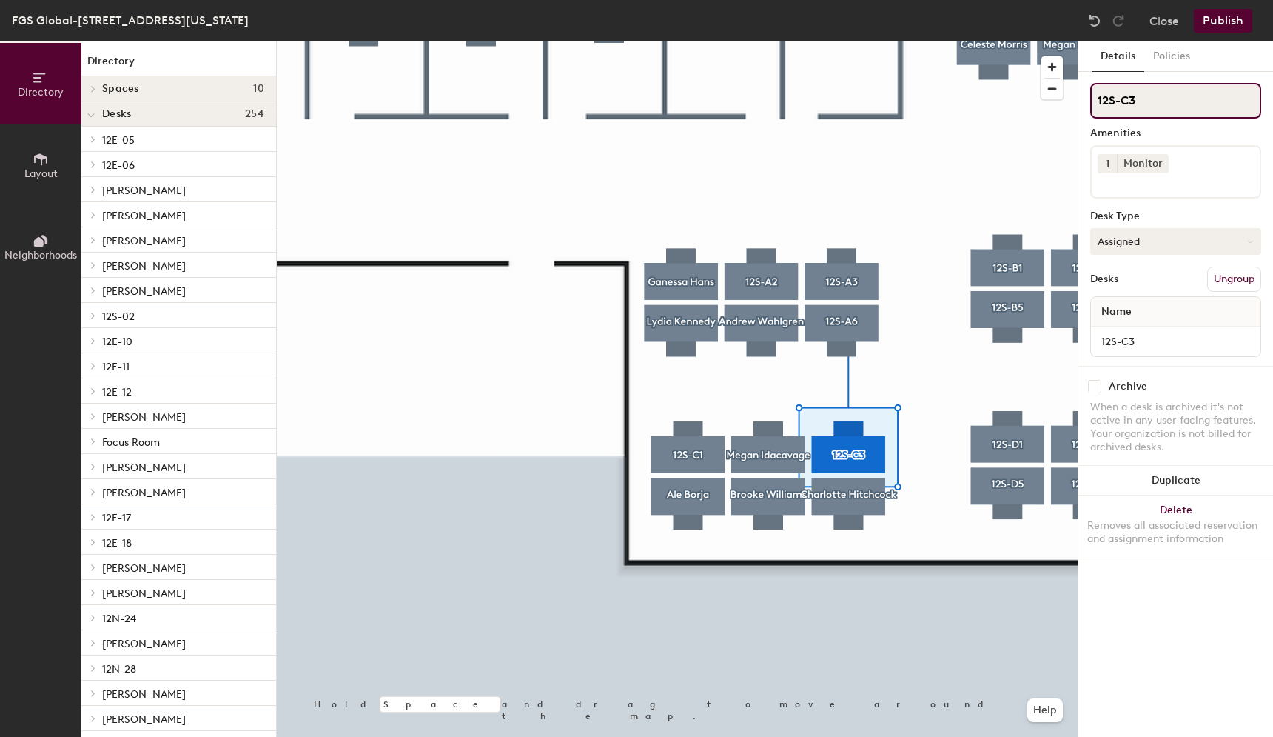
type input "12S-C3"
click at [1157, 232] on button "Assigned" at bounding box center [1175, 241] width 171 height 27
click at [690, 41] on div at bounding box center [677, 41] width 801 height 0
click at [1227, 22] on button "Publish" at bounding box center [1223, 21] width 58 height 24
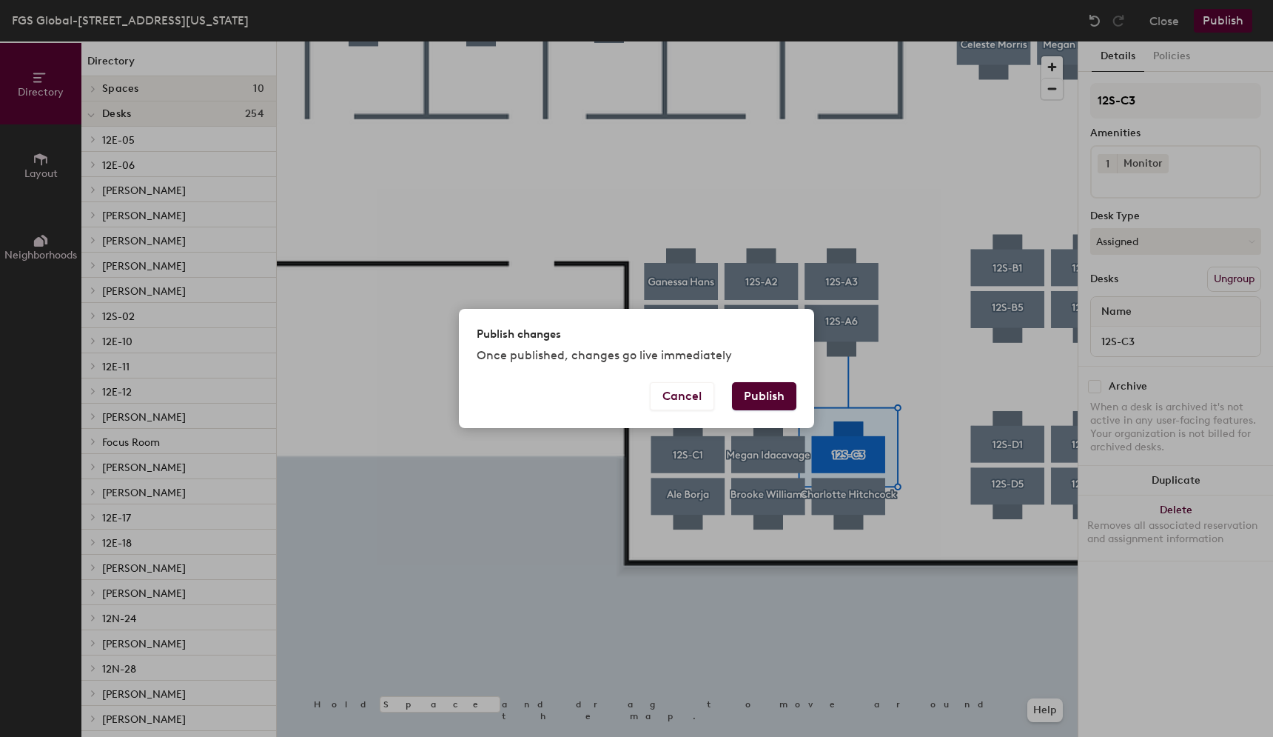
click at [768, 390] on button "Publish" at bounding box center [764, 396] width 64 height 28
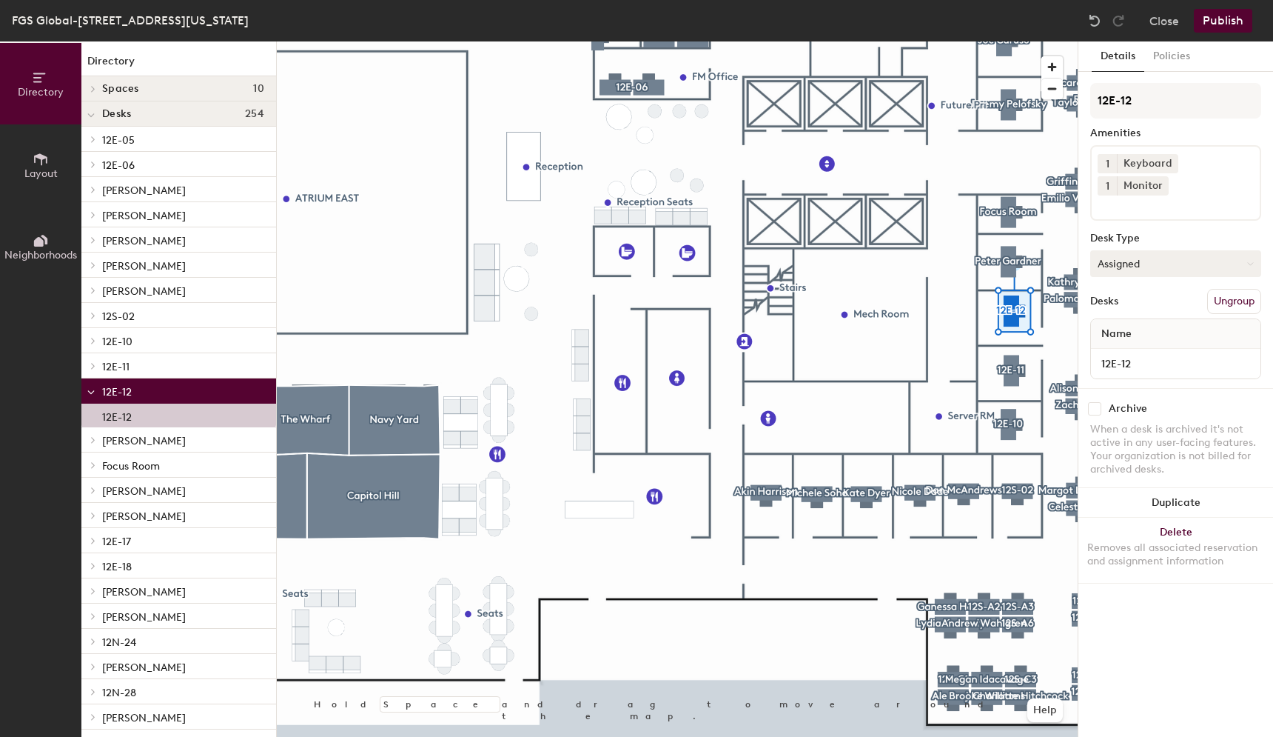
click at [1173, 250] on button "Assigned" at bounding box center [1175, 263] width 171 height 27
click at [1131, 343] on div "Hoteled" at bounding box center [1165, 354] width 148 height 22
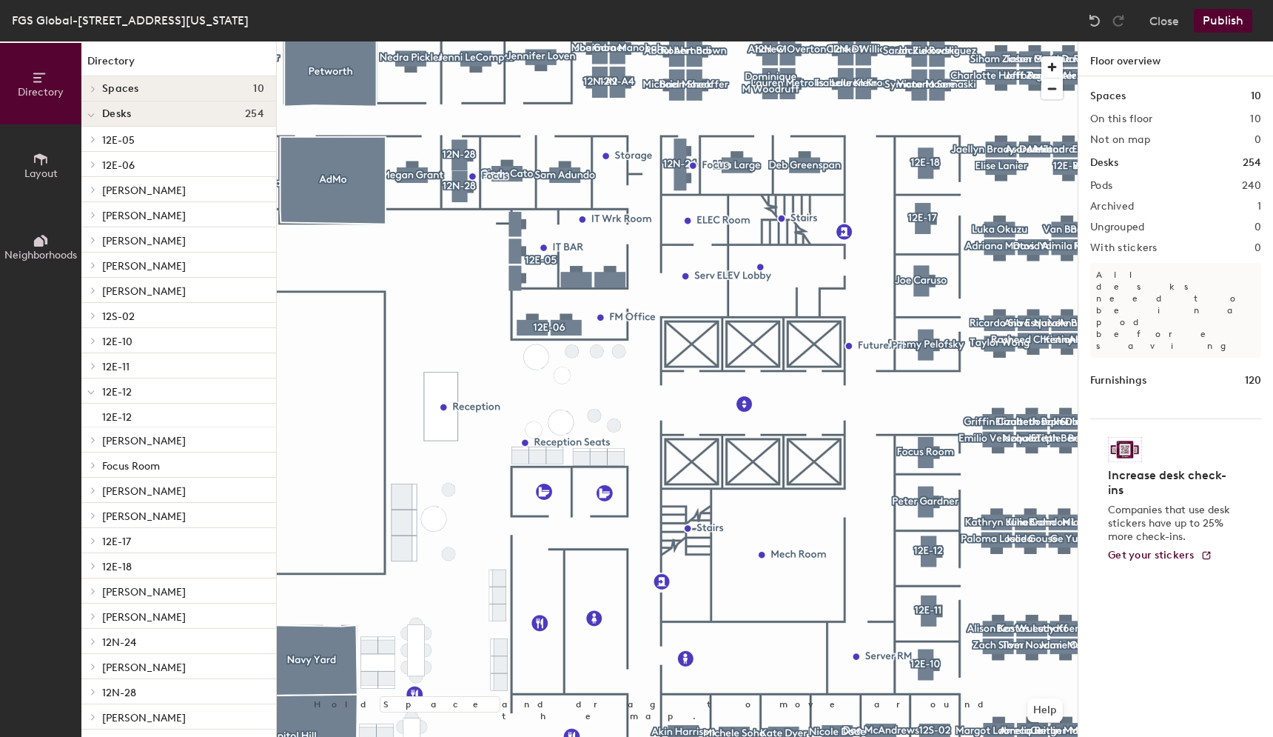
click at [924, 41] on div at bounding box center [677, 41] width 801 height 0
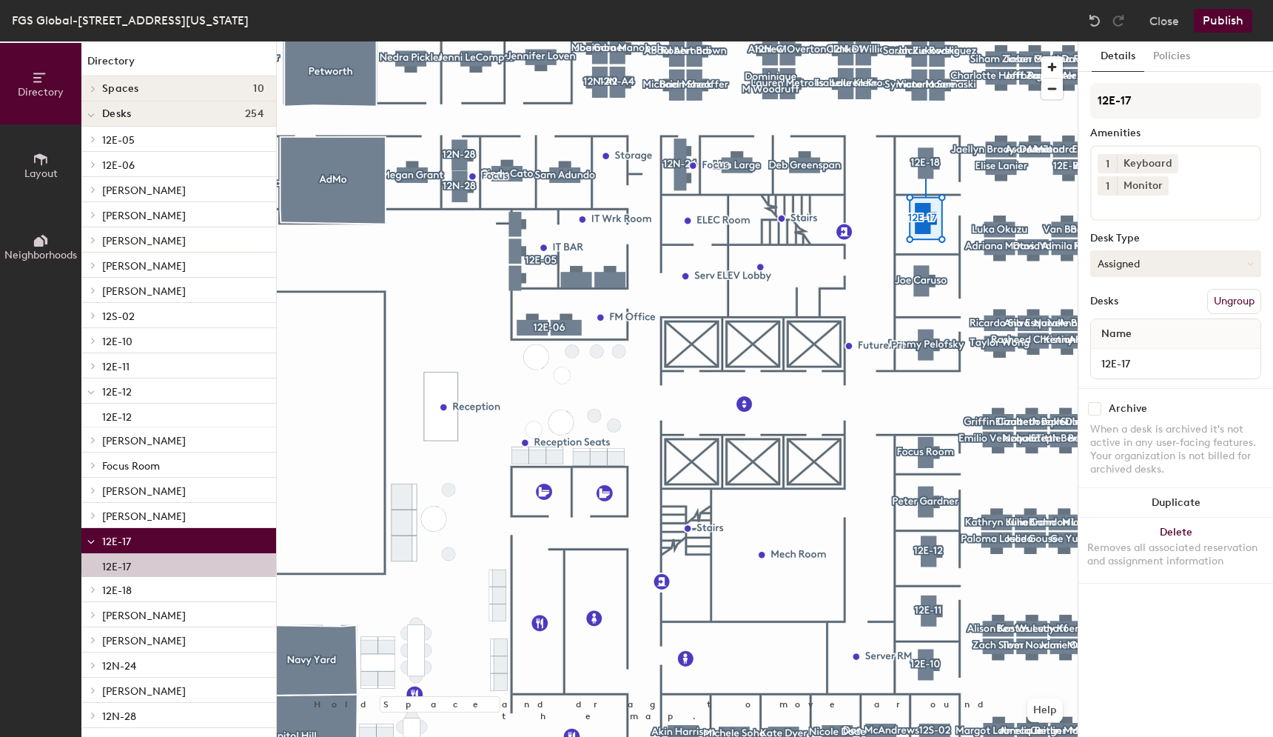
click at [1159, 250] on button "Assigned" at bounding box center [1175, 263] width 171 height 27
click at [1133, 343] on div "Hoteled" at bounding box center [1165, 354] width 148 height 22
click at [1228, 20] on button "Publish" at bounding box center [1223, 21] width 58 height 24
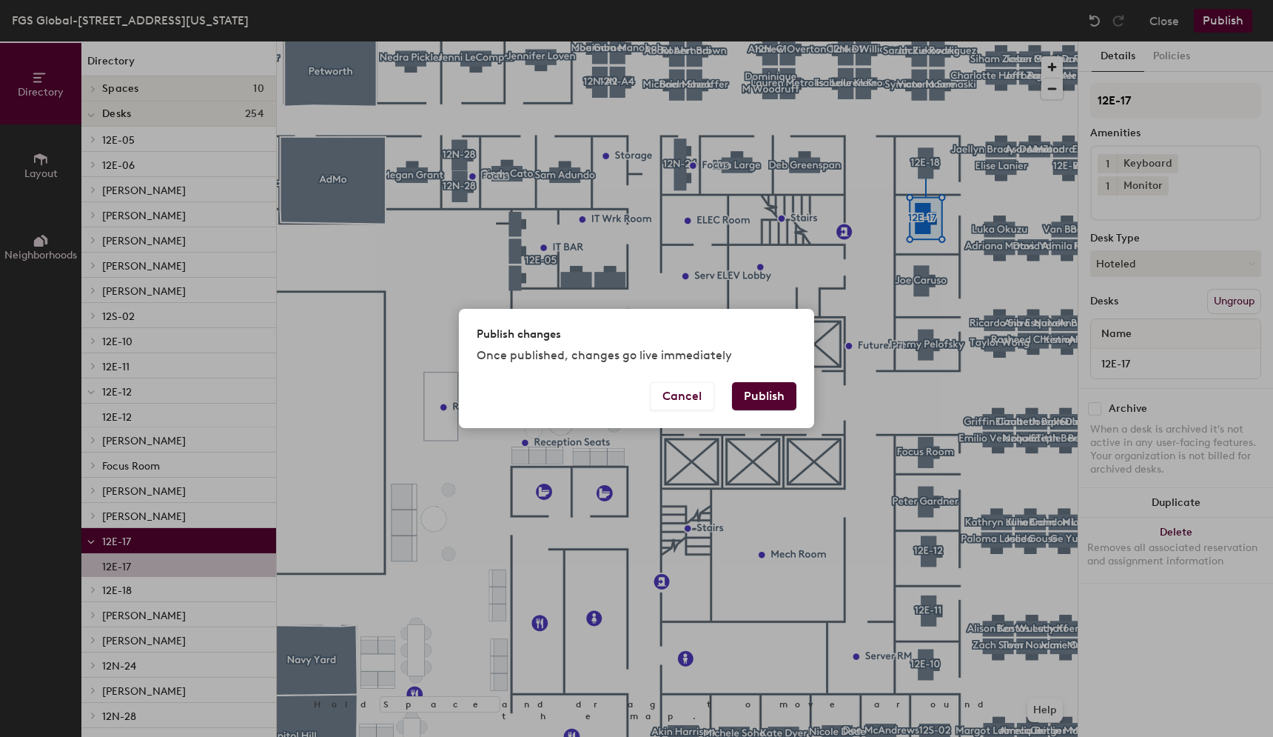
click at [763, 398] on button "Publish" at bounding box center [764, 396] width 64 height 28
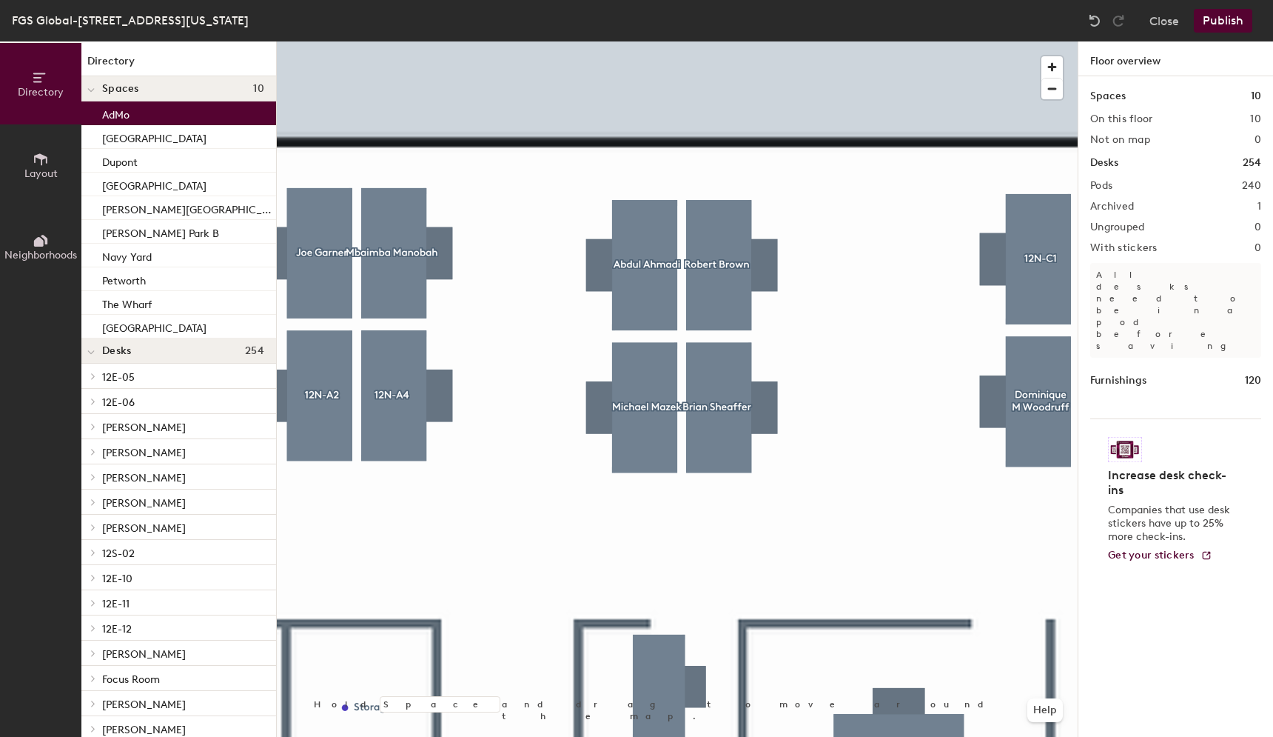
click at [701, 41] on div at bounding box center [677, 41] width 801 height 0
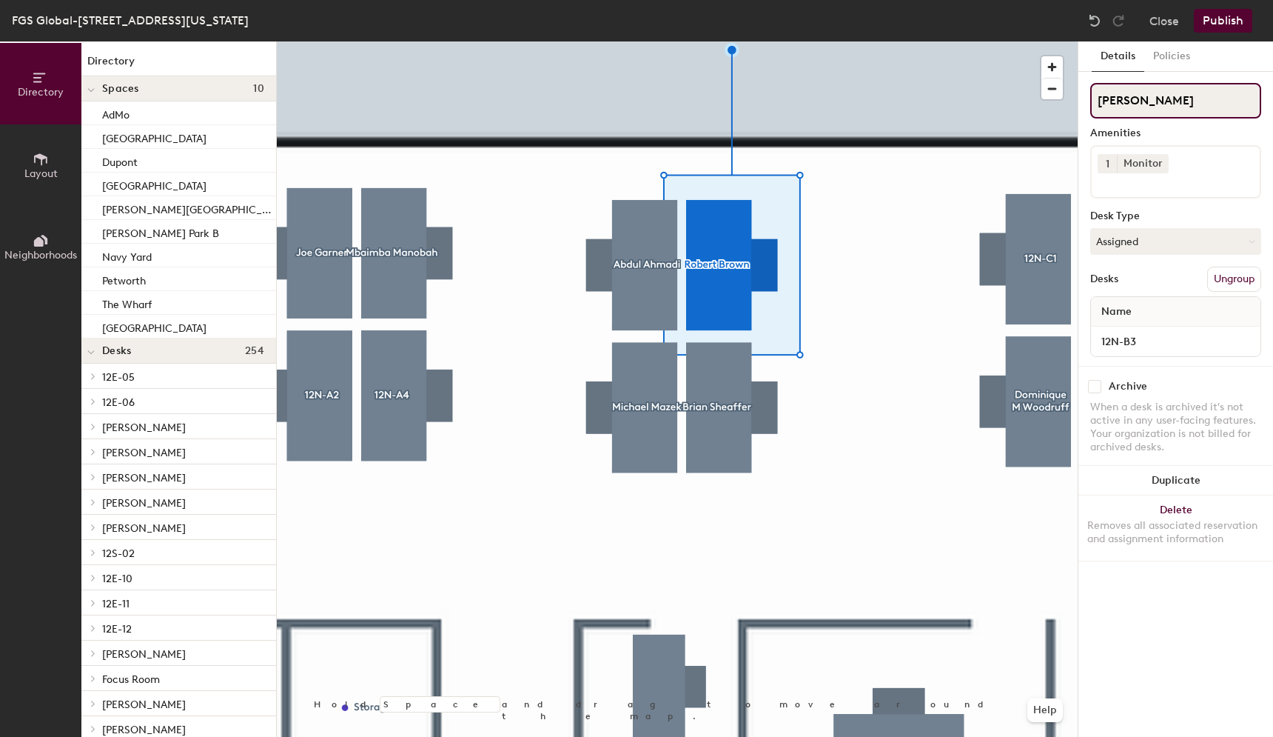
click at [1074, 105] on div "Directory Layout Neighborhoods Directory Spaces 10 AdMo [GEOGRAPHIC_DATA] [GEOG…" at bounding box center [636, 388] width 1273 height 695
click at [1182, 244] on button "Assigned" at bounding box center [1175, 241] width 171 height 27
click at [1117, 329] on div "Hoteled" at bounding box center [1165, 332] width 148 height 22
click at [392, 41] on div at bounding box center [677, 41] width 801 height 0
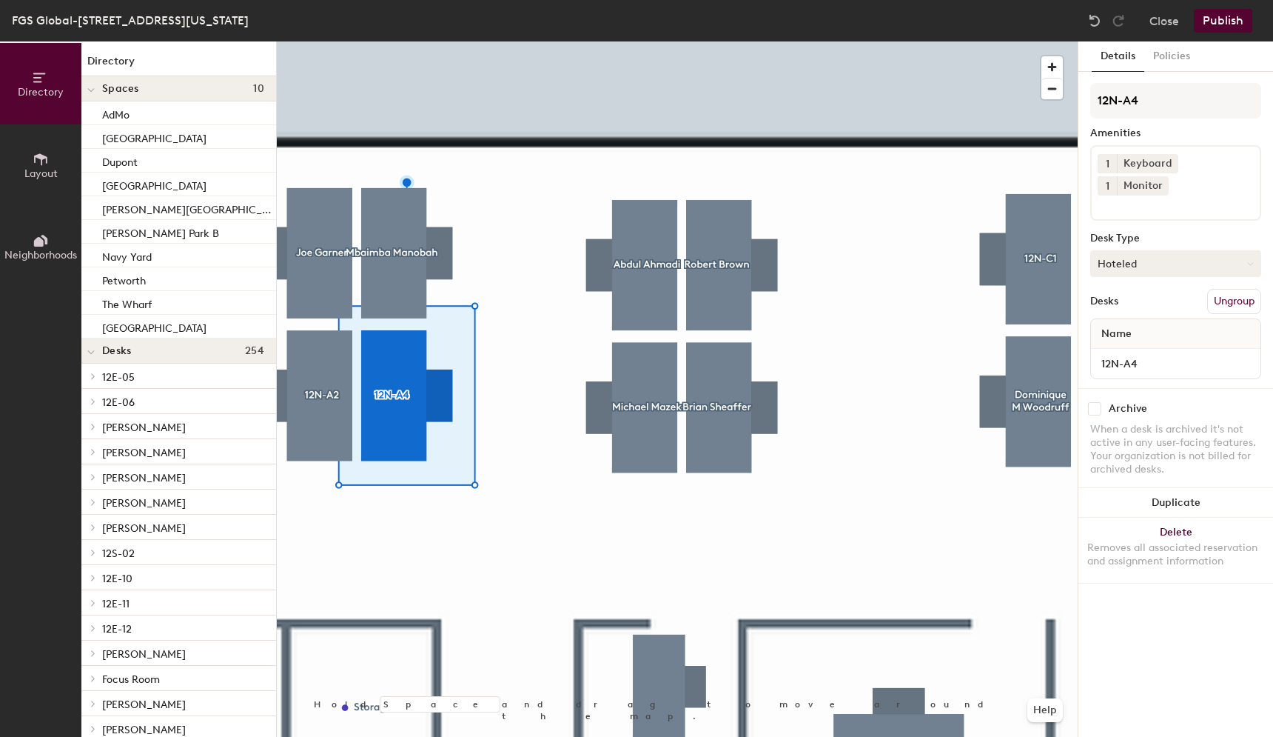
click at [1148, 250] on button "Hoteled" at bounding box center [1175, 263] width 171 height 27
click at [1132, 298] on div "Assigned" at bounding box center [1165, 309] width 148 height 22
drag, startPoint x: 1144, startPoint y: 106, endPoint x: 1093, endPoint y: 106, distance: 51.8
click at [1093, 106] on input "12N-A4" at bounding box center [1175, 101] width 171 height 36
paste input "[PERSON_NAME]"
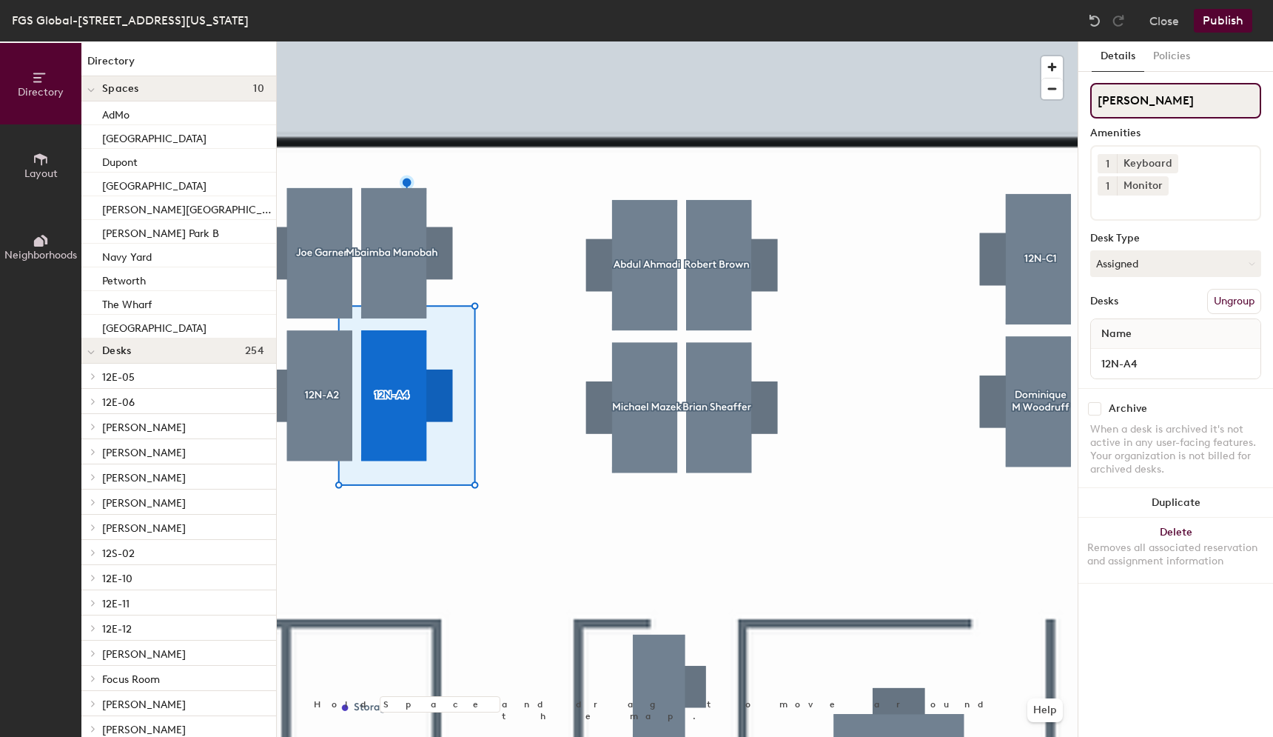
type input "[PERSON_NAME]"
click at [970, 41] on div at bounding box center [677, 41] width 801 height 0
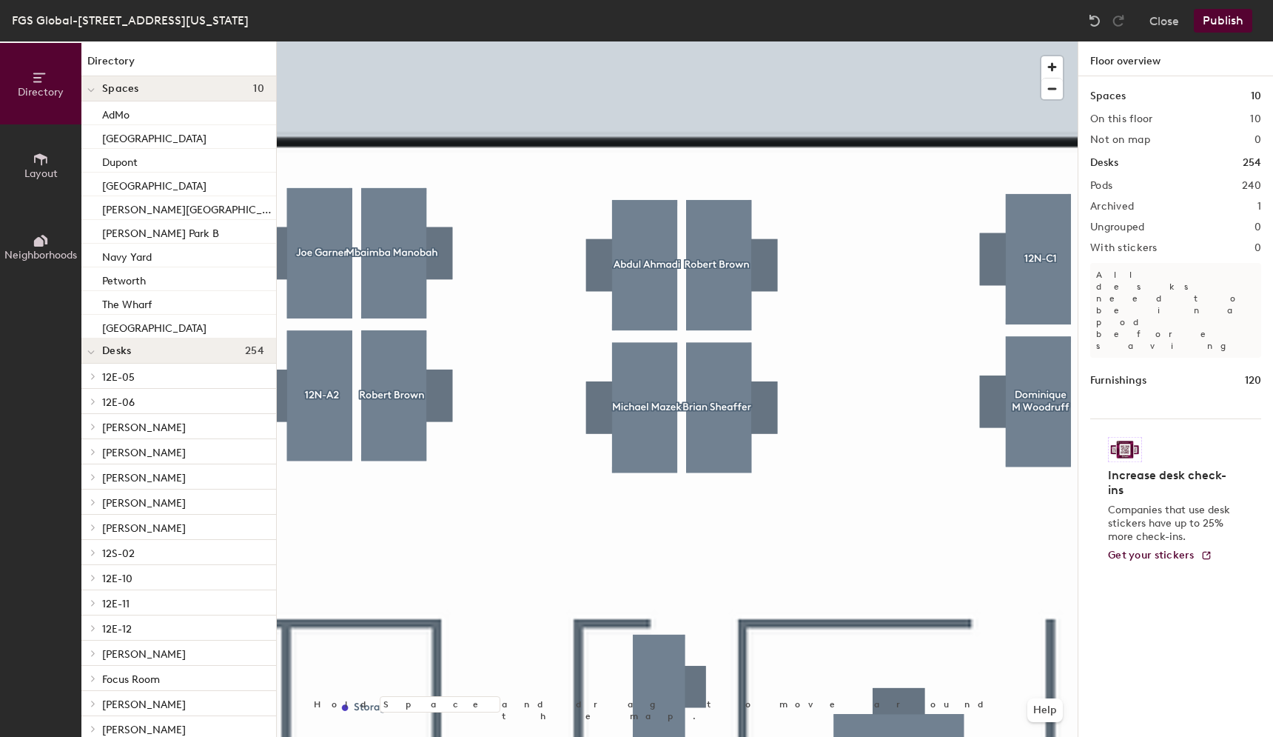
click at [735, 41] on div at bounding box center [677, 41] width 801 height 0
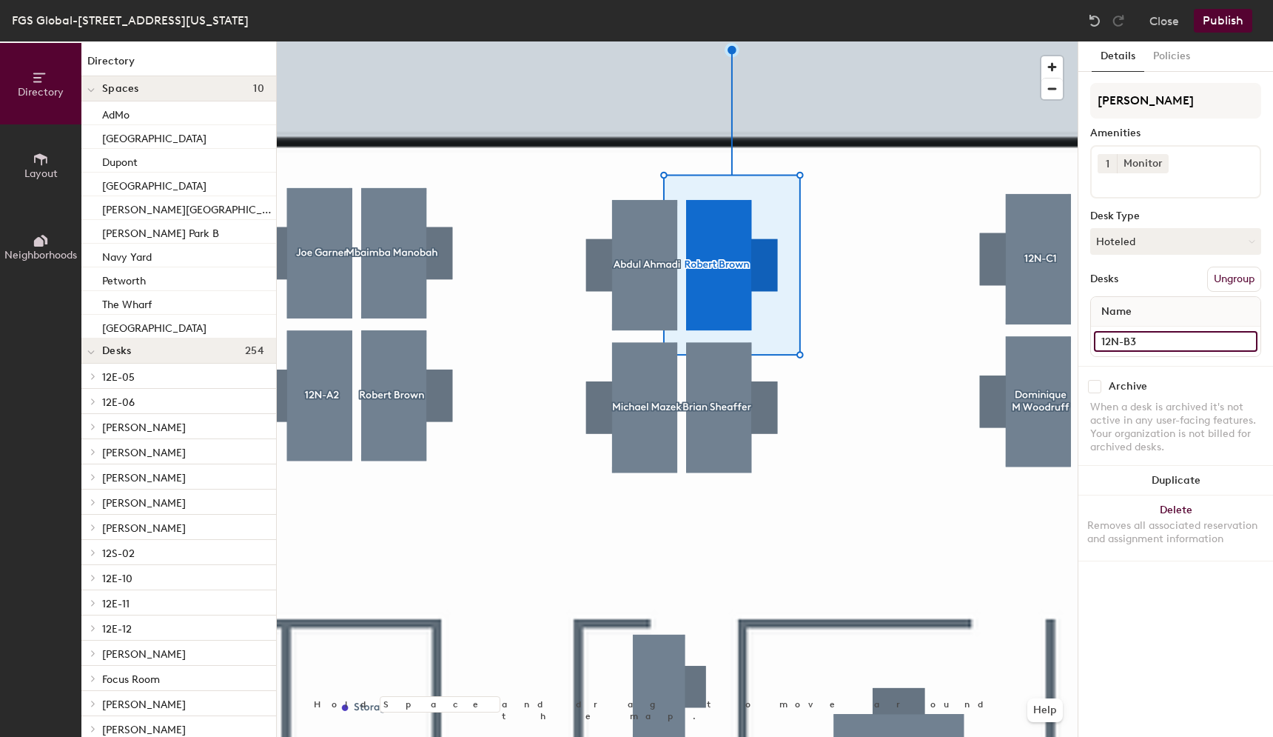
click at [1135, 334] on input "12N-B3" at bounding box center [1176, 341] width 164 height 21
click at [1195, 103] on input "[PERSON_NAME]" at bounding box center [1175, 101] width 171 height 36
drag, startPoint x: 1195, startPoint y: 103, endPoint x: 1085, endPoint y: 104, distance: 109.6
click at [1085, 104] on div "Details Policies Robert Brown Amenities 1 Monitor Desk Type Hoteled Desks Ungro…" at bounding box center [1176, 388] width 195 height 695
paste input "12N-B3"
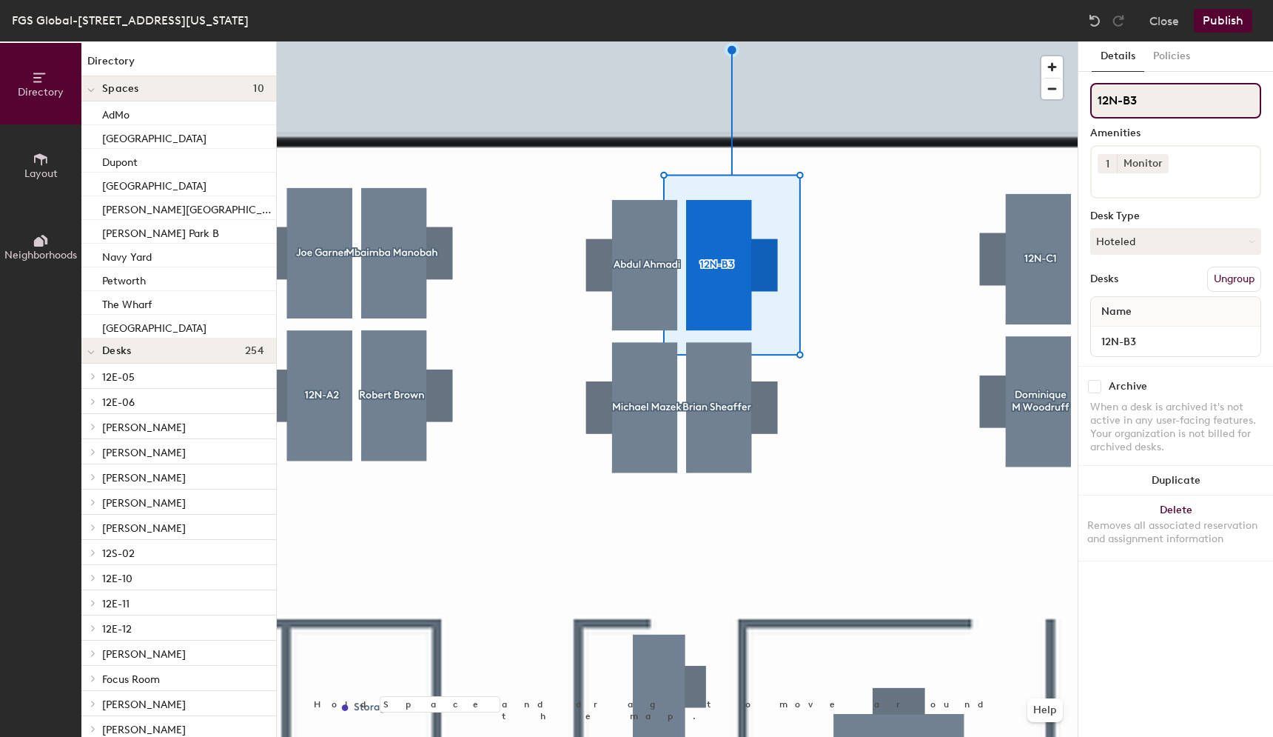
type input "12N-B3"
click at [1228, 19] on button "Publish" at bounding box center [1223, 21] width 58 height 24
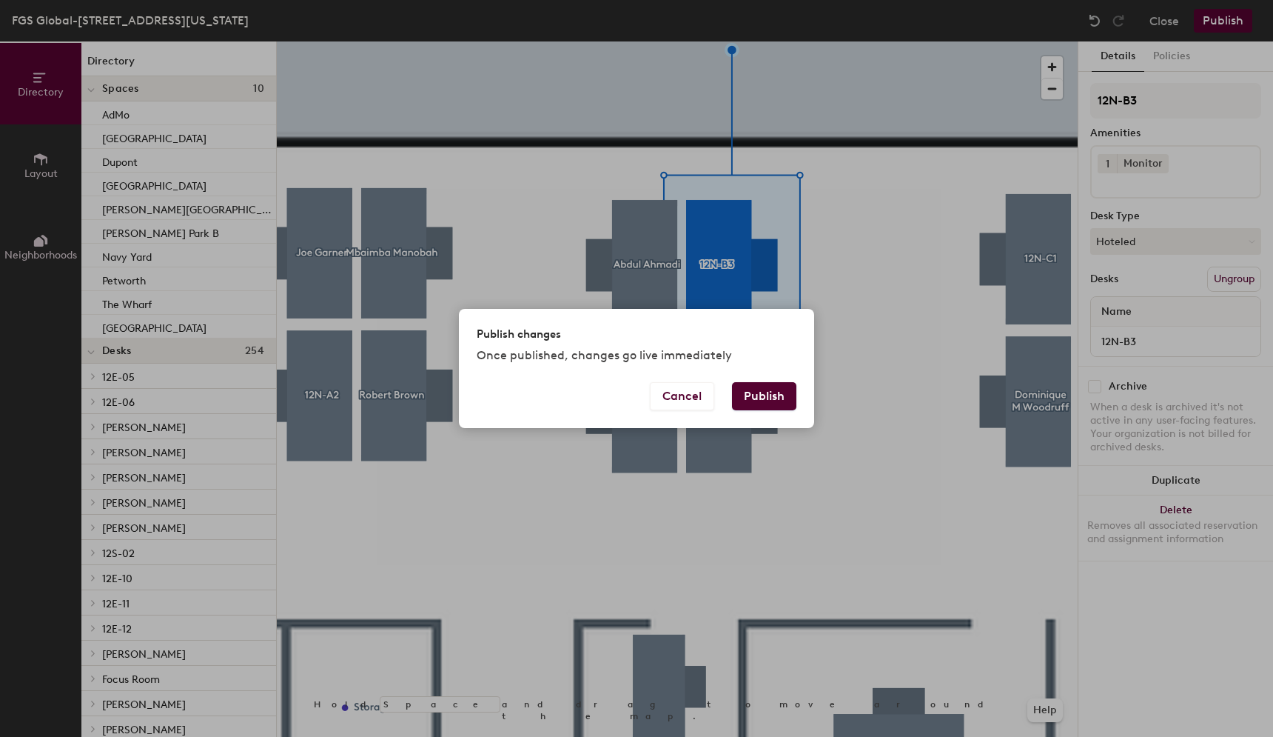
click at [780, 393] on button "Publish" at bounding box center [764, 396] width 64 height 28
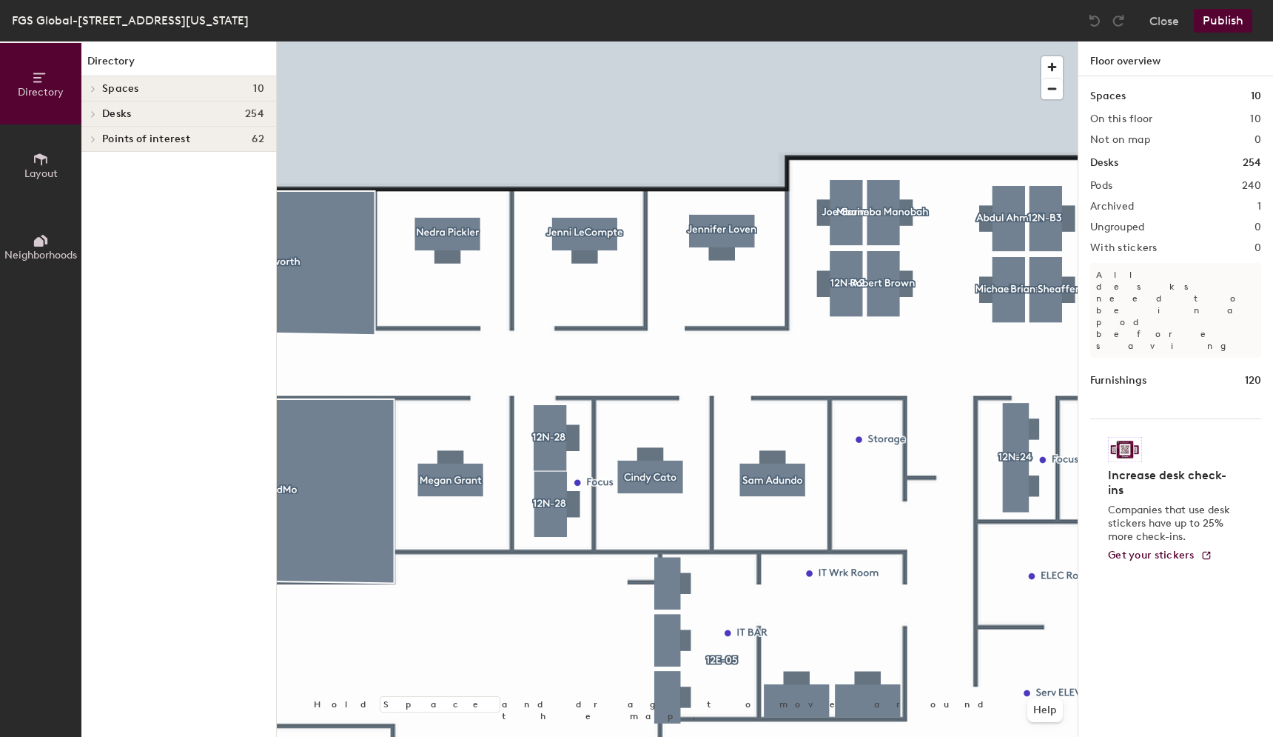
click at [780, 41] on div at bounding box center [677, 41] width 801 height 0
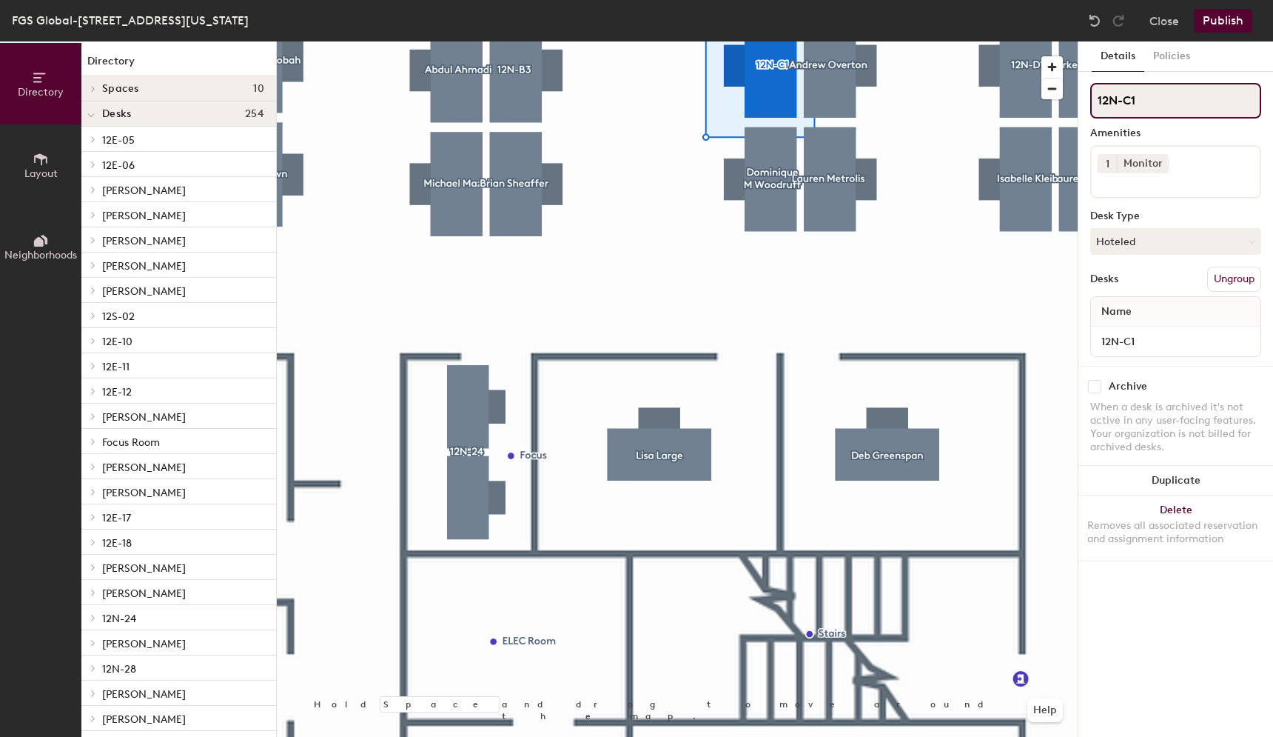
drag, startPoint x: 1159, startPoint y: 101, endPoint x: 1084, endPoint y: 101, distance: 74.8
click at [1084, 101] on div "Details Policies 12N-C1 Amenities 1 Monitor Desk Type Hoteled Desks Ungroup Nam…" at bounding box center [1176, 388] width 195 height 695
paste input "[PERSON_NAME]"
type input "[PERSON_NAME]"
click at [1150, 230] on button "Hoteled" at bounding box center [1175, 241] width 171 height 27
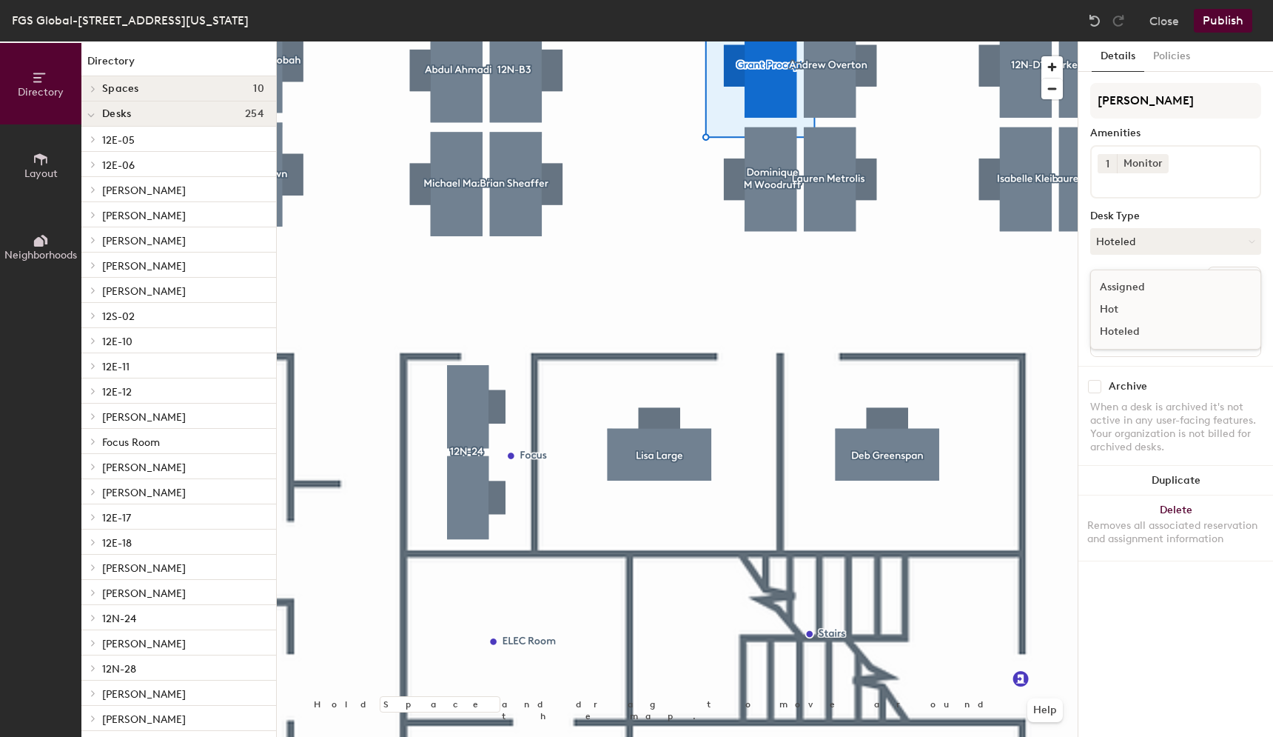
click at [1126, 288] on div "Assigned" at bounding box center [1165, 287] width 148 height 22
click at [1225, 24] on button "Publish" at bounding box center [1223, 21] width 58 height 24
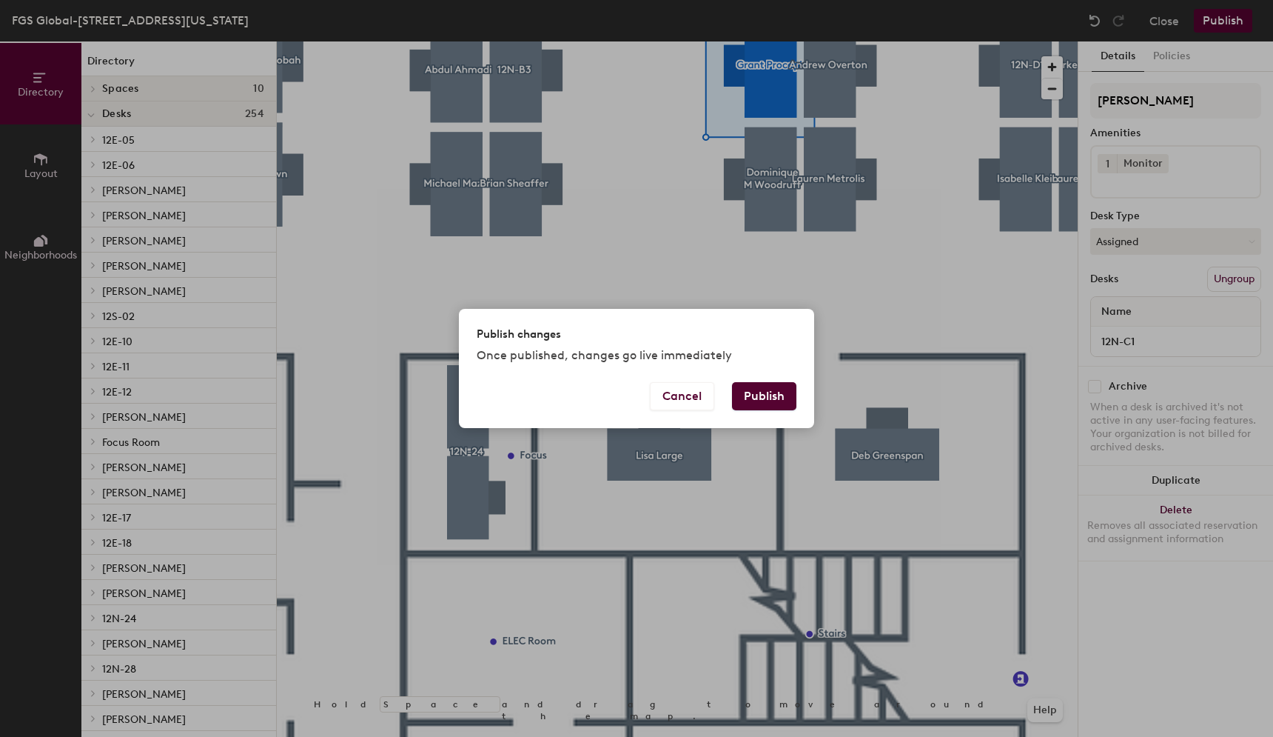
click at [768, 388] on button "Publish" at bounding box center [764, 396] width 64 height 28
